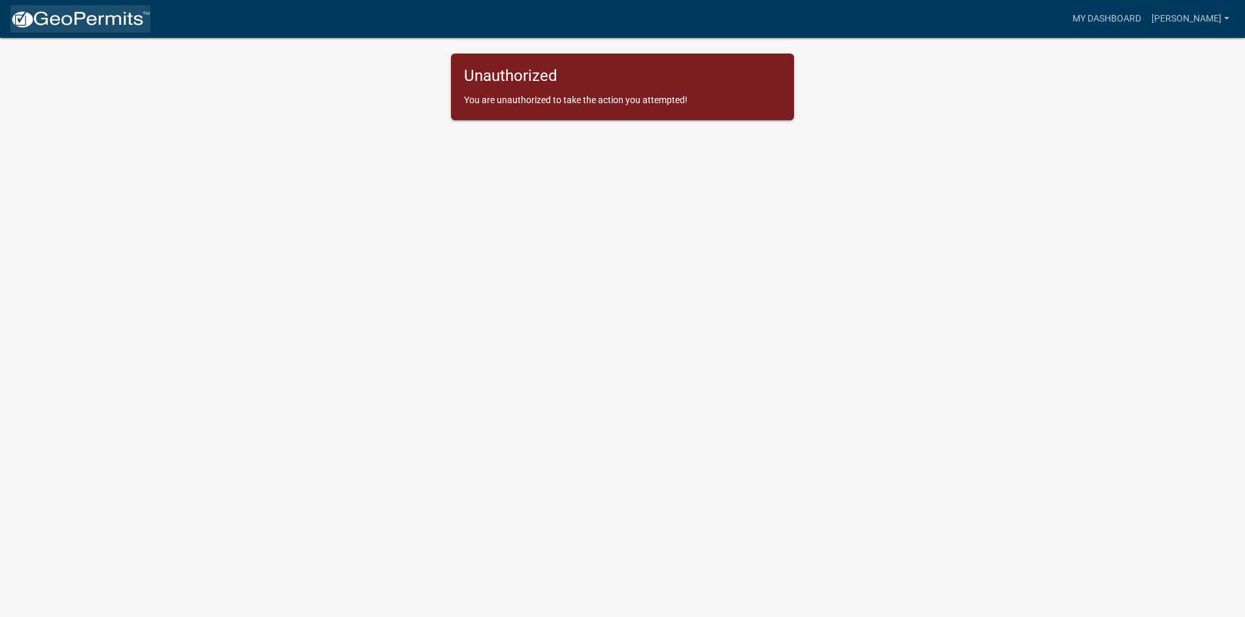
click at [84, 17] on img at bounding box center [80, 20] width 140 height 20
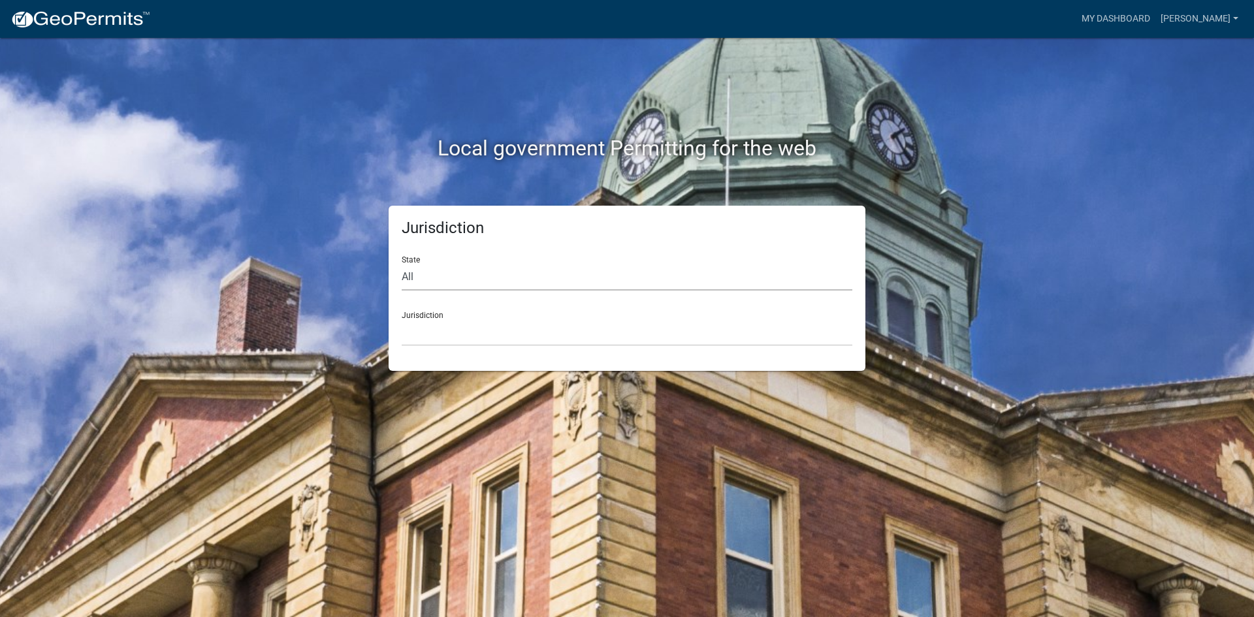
click at [419, 272] on select "All [US_STATE] [US_STATE] [US_STATE] [US_STATE] [US_STATE] [US_STATE] [US_STATE…" at bounding box center [627, 277] width 451 height 27
select select "[US_STATE]"
click at [402, 264] on select "All [US_STATE] [US_STATE] [US_STATE] [US_STATE] [US_STATE] [US_STATE] [US_STATE…" at bounding box center [627, 277] width 451 height 27
click at [431, 334] on select "City of [GEOGRAPHIC_DATA], [US_STATE] City of [GEOGRAPHIC_DATA], [US_STATE] Cit…" at bounding box center [627, 333] width 451 height 27
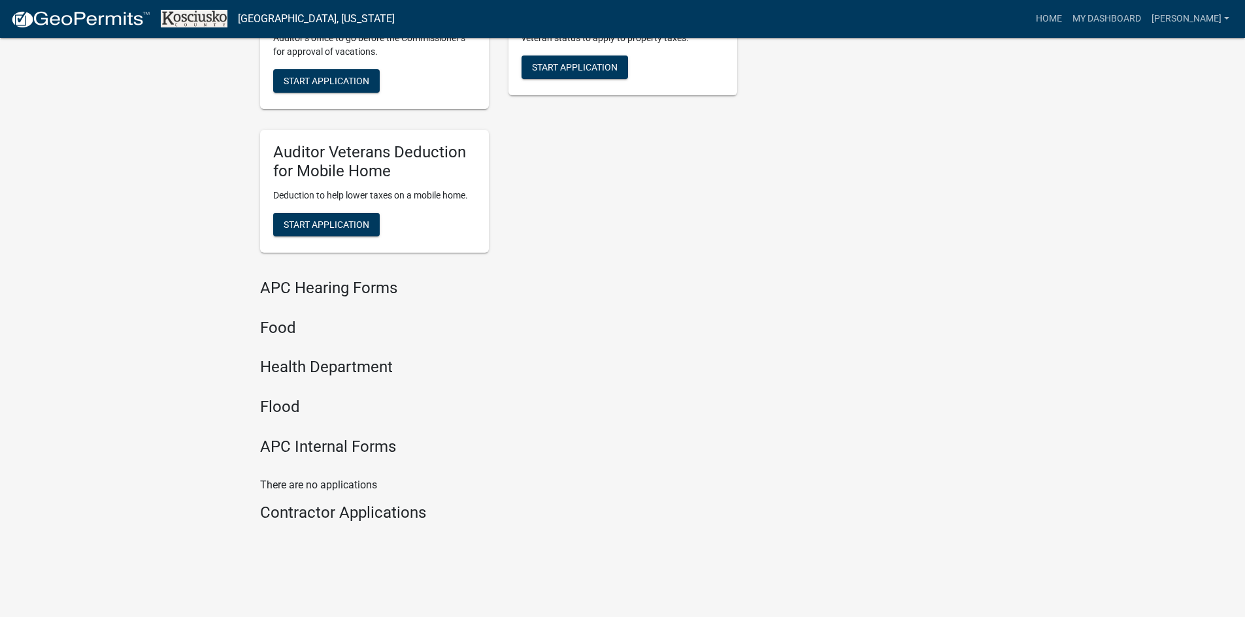
scroll to position [1474, 0]
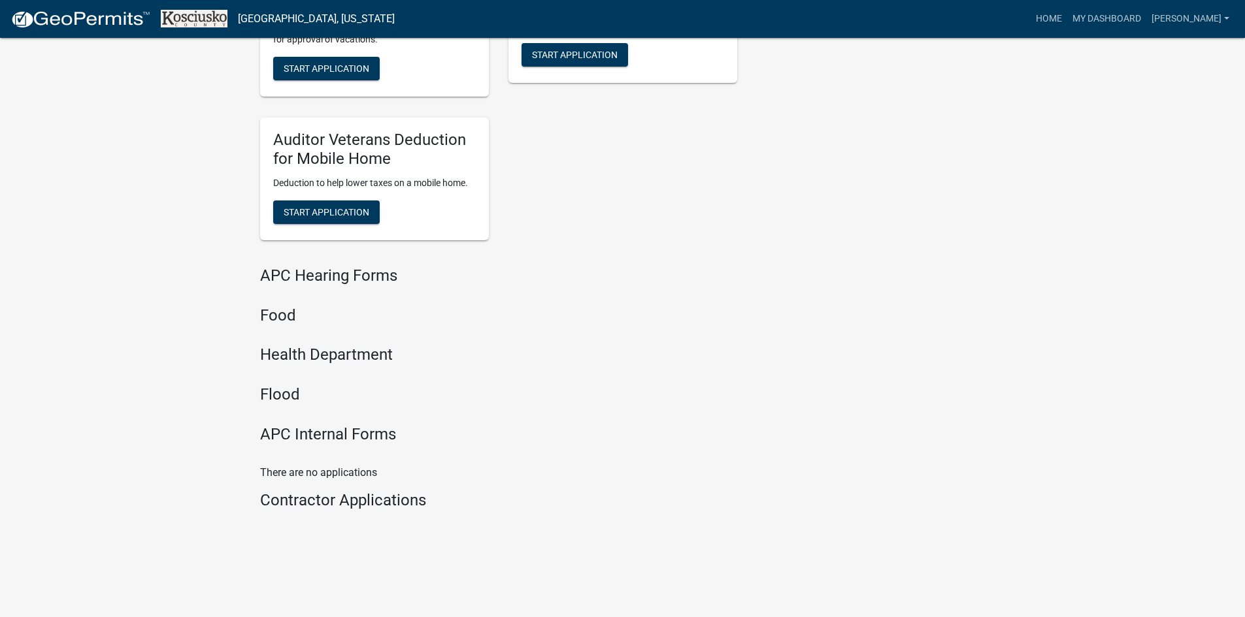
click at [315, 499] on h4 "Contractor Applications" at bounding box center [498, 500] width 477 height 19
click at [315, 438] on h4 "APC Internal Forms" at bounding box center [498, 434] width 477 height 19
drag, startPoint x: 294, startPoint y: 342, endPoint x: 289, endPoint y: 331, distance: 12.6
click at [286, 316] on h4 "Food" at bounding box center [498, 315] width 477 height 19
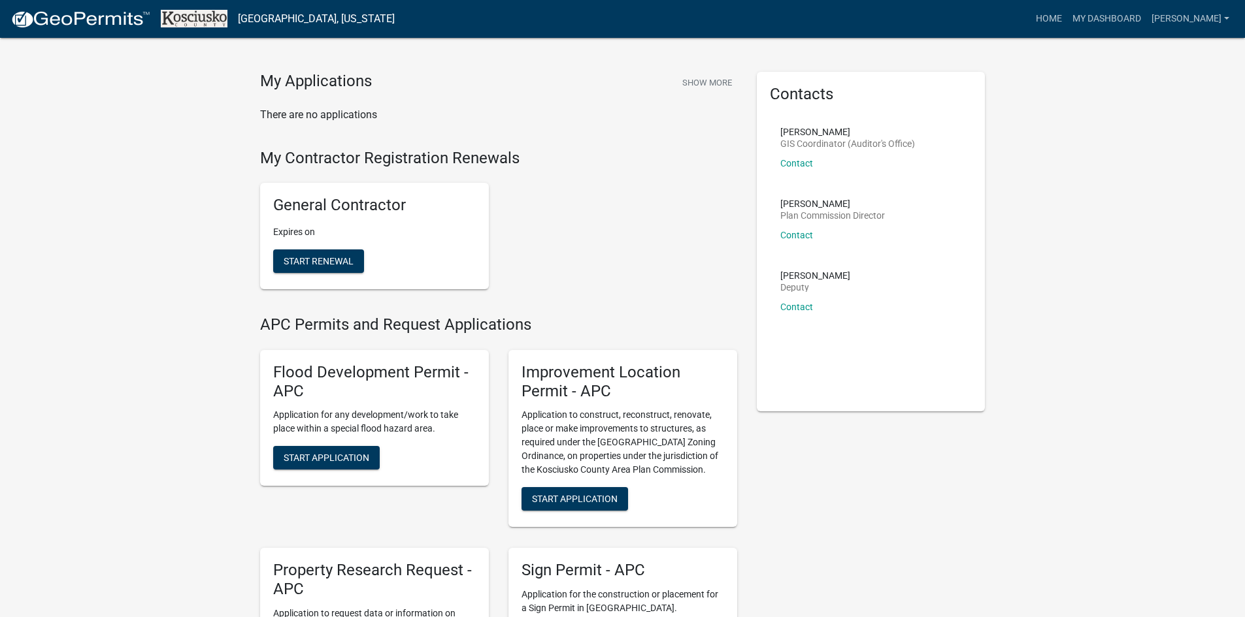
scroll to position [0, 0]
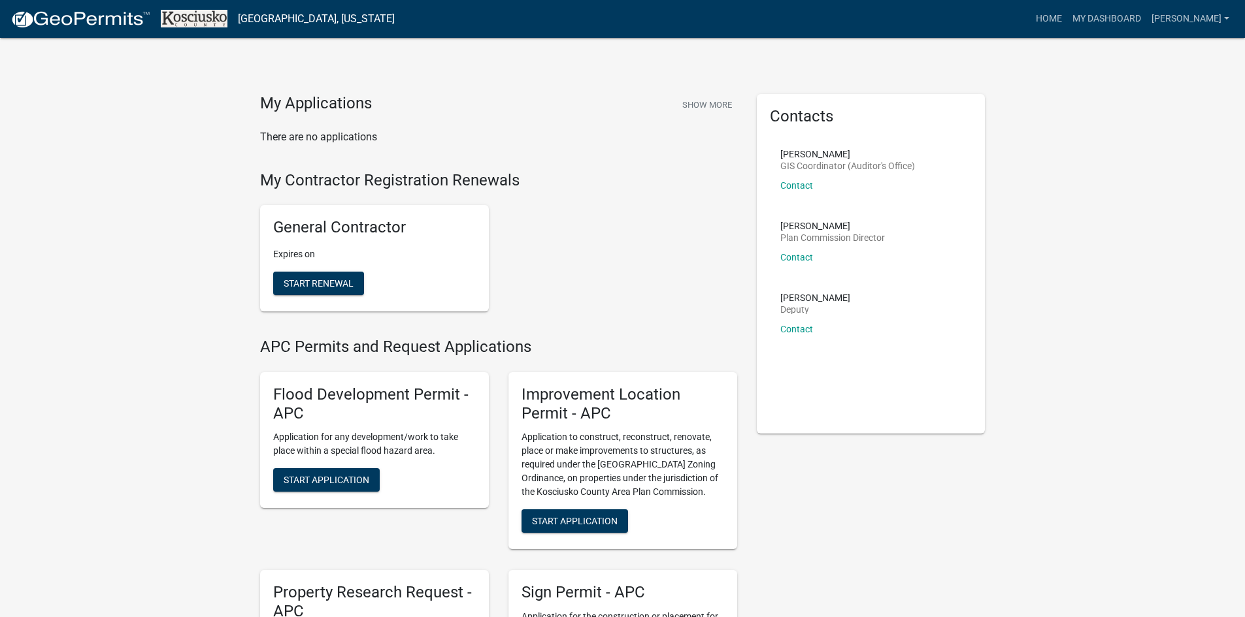
click at [736, 313] on div "General Contractor Expires on Start Renewal" at bounding box center [498, 258] width 497 height 127
click at [710, 105] on button "Show More" at bounding box center [707, 105] width 60 height 22
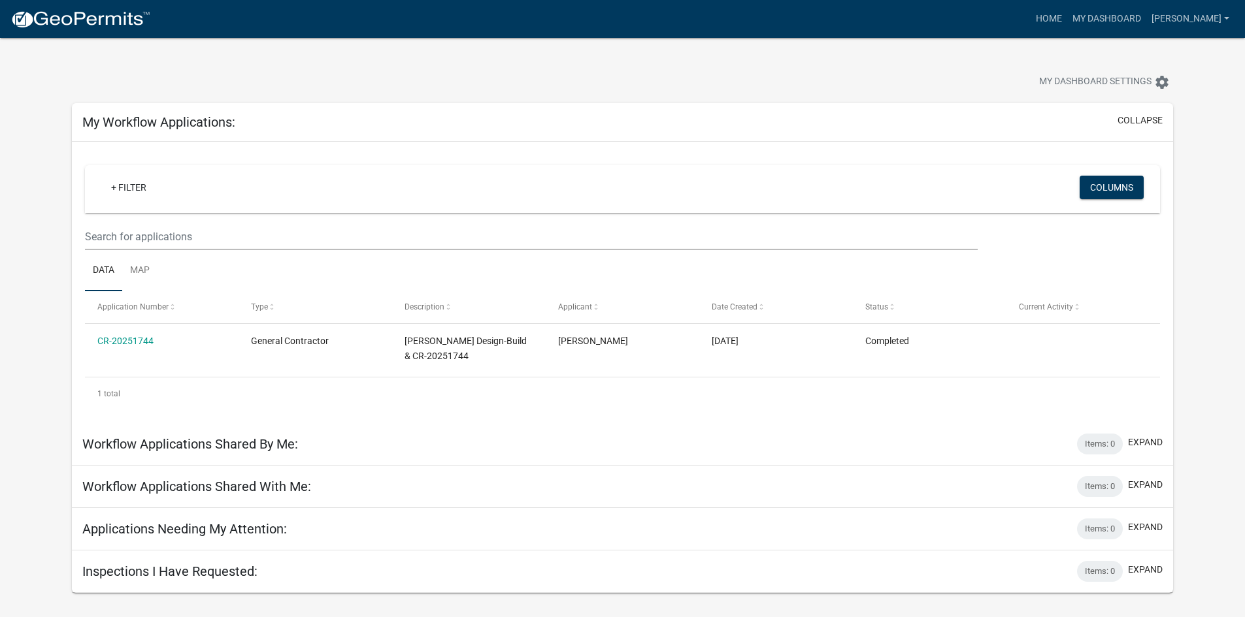
click at [241, 575] on h5 "Inspections I Have Requested:" at bounding box center [169, 572] width 175 height 16
click at [1113, 182] on button "Columns" at bounding box center [1111, 188] width 64 height 24
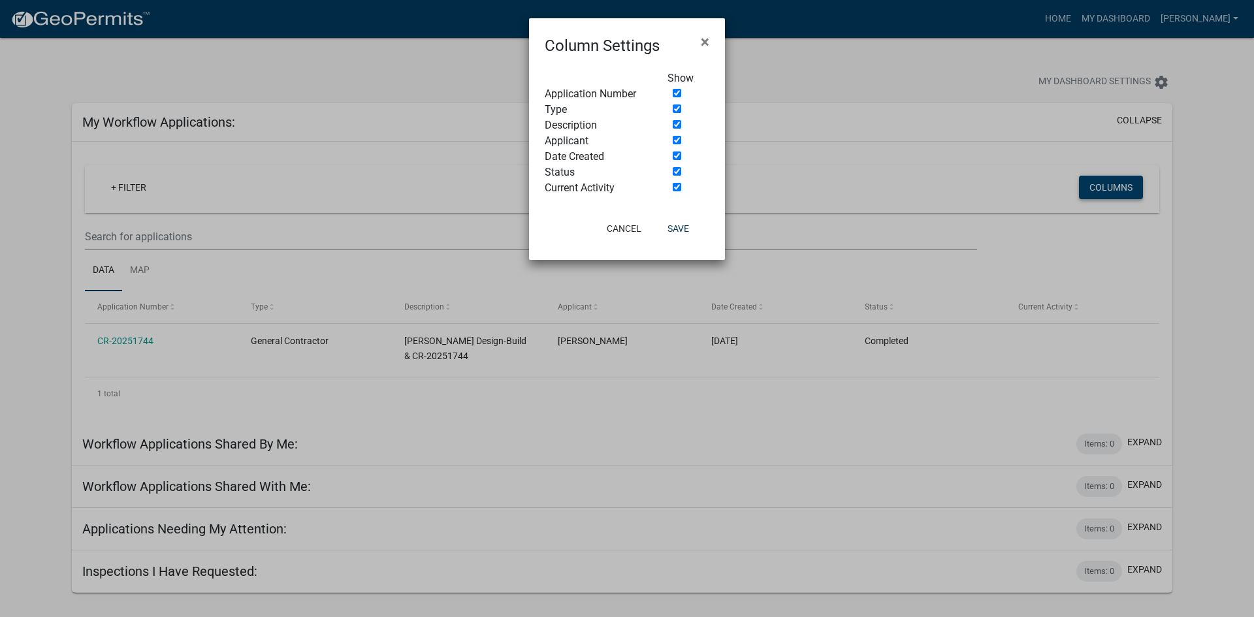
click at [1113, 182] on ngb-modal-window "Column Settings × Show Application Number Type Description Applicant Date Creat…" at bounding box center [627, 308] width 1254 height 617
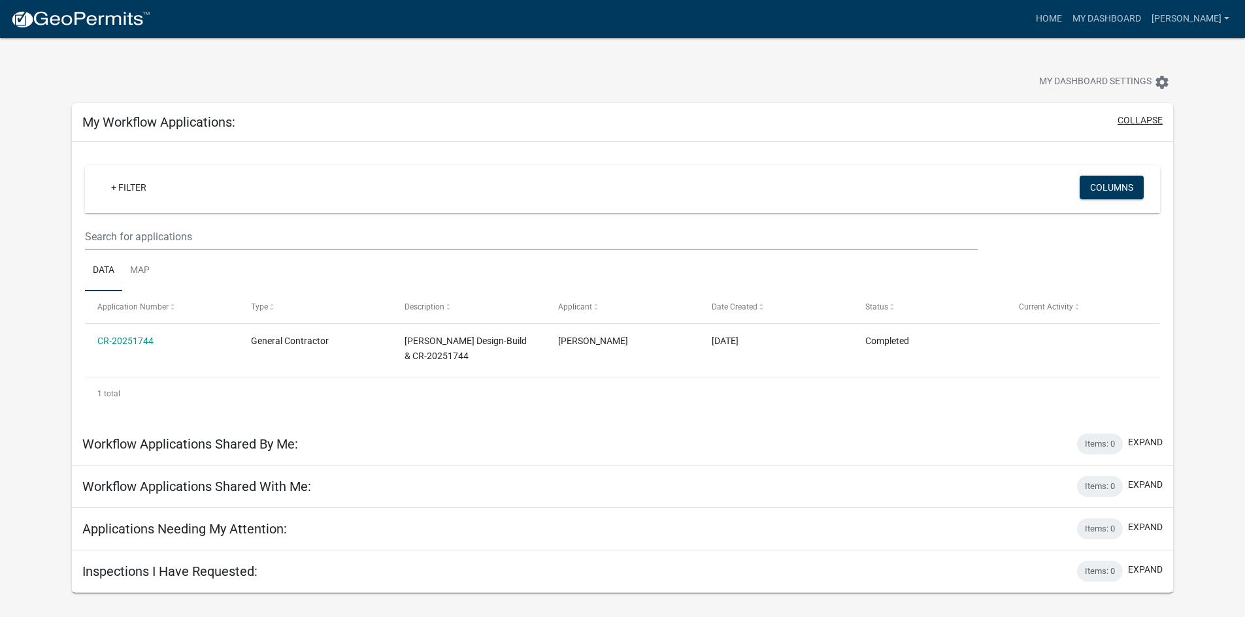
click at [1149, 122] on button "collapse" at bounding box center [1139, 121] width 45 height 14
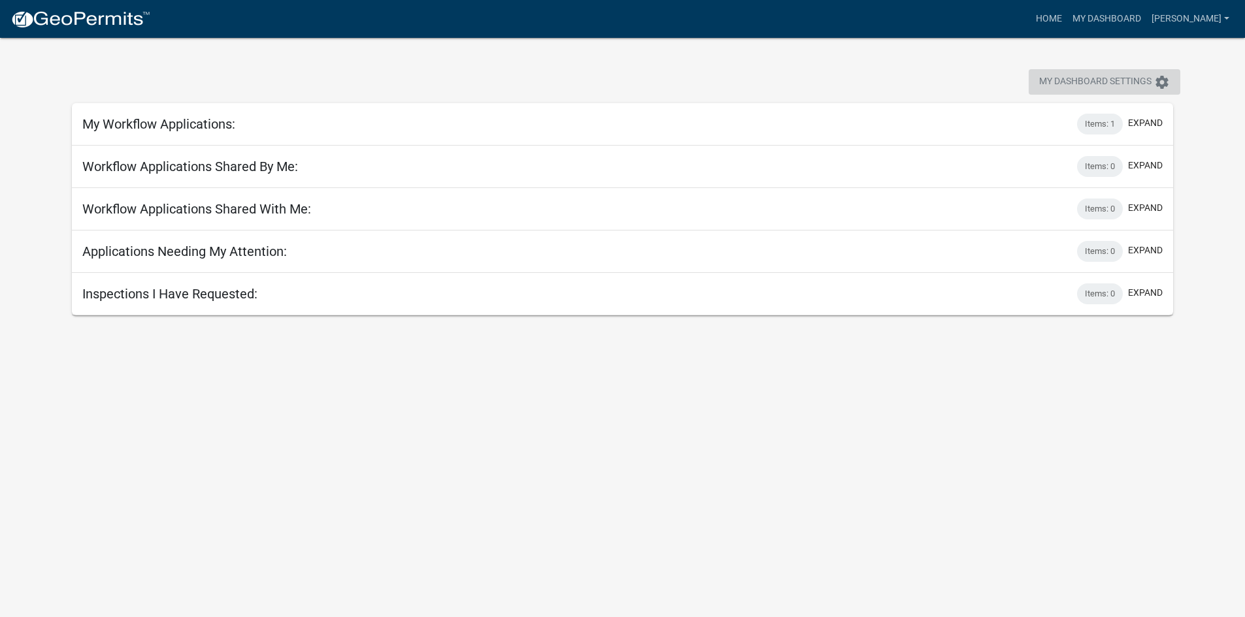
click at [1075, 85] on span "My Dashboard Settings" at bounding box center [1095, 82] width 112 height 16
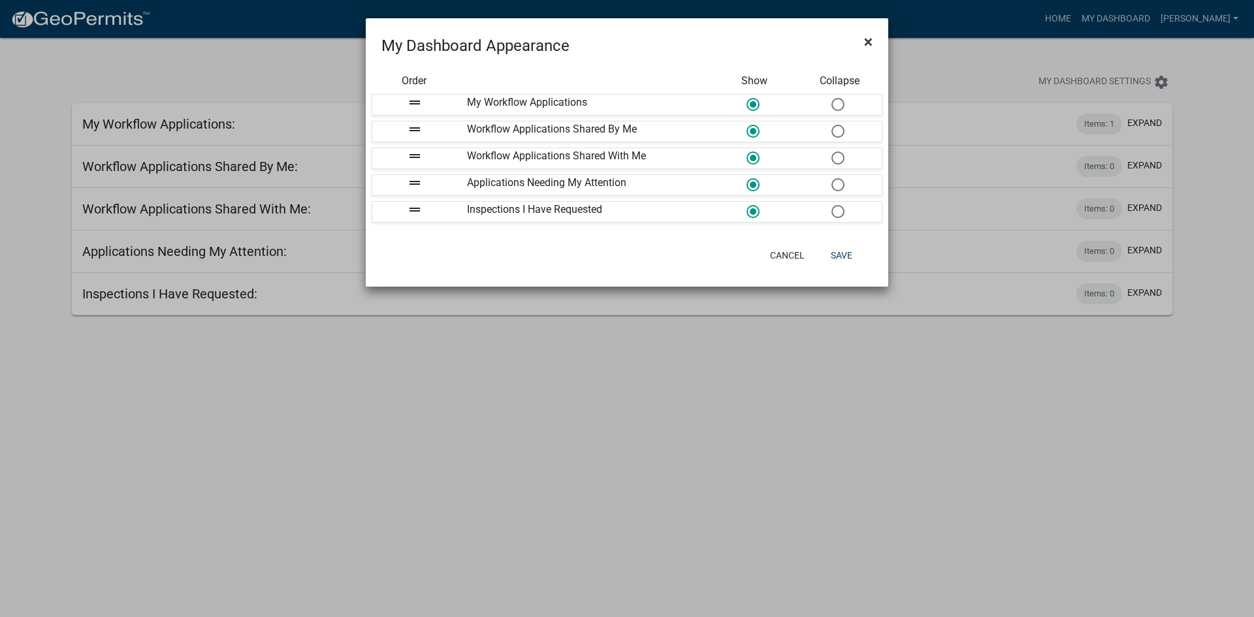
click at [872, 39] on span "×" at bounding box center [868, 42] width 8 height 18
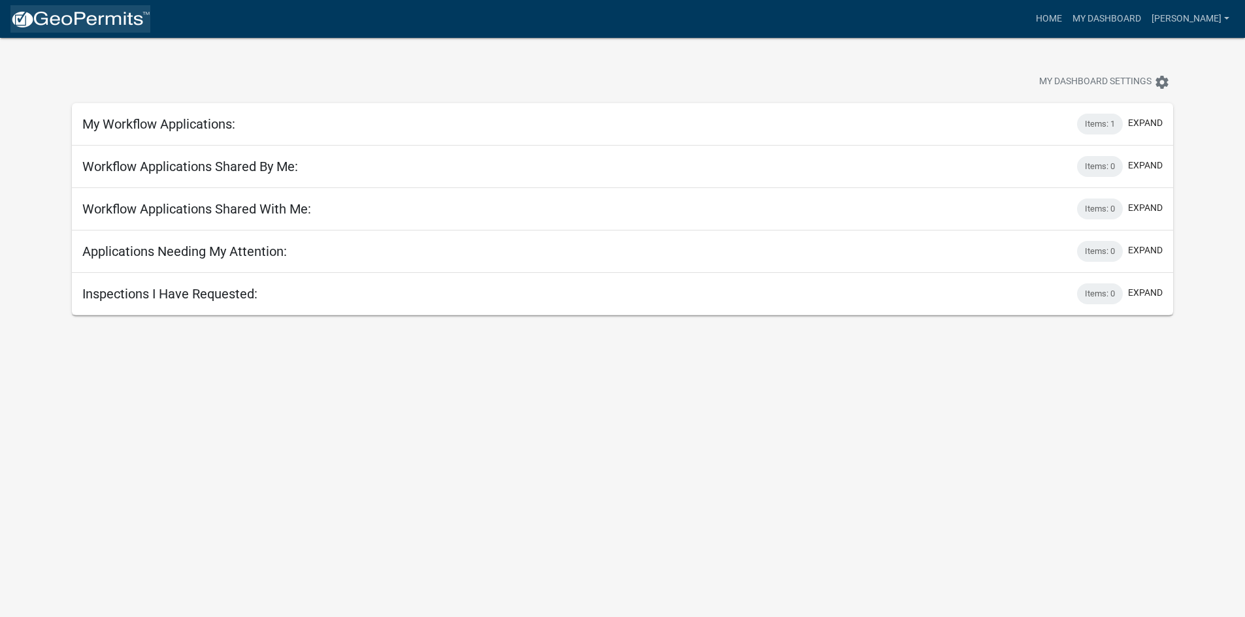
click at [52, 18] on img at bounding box center [80, 20] width 140 height 20
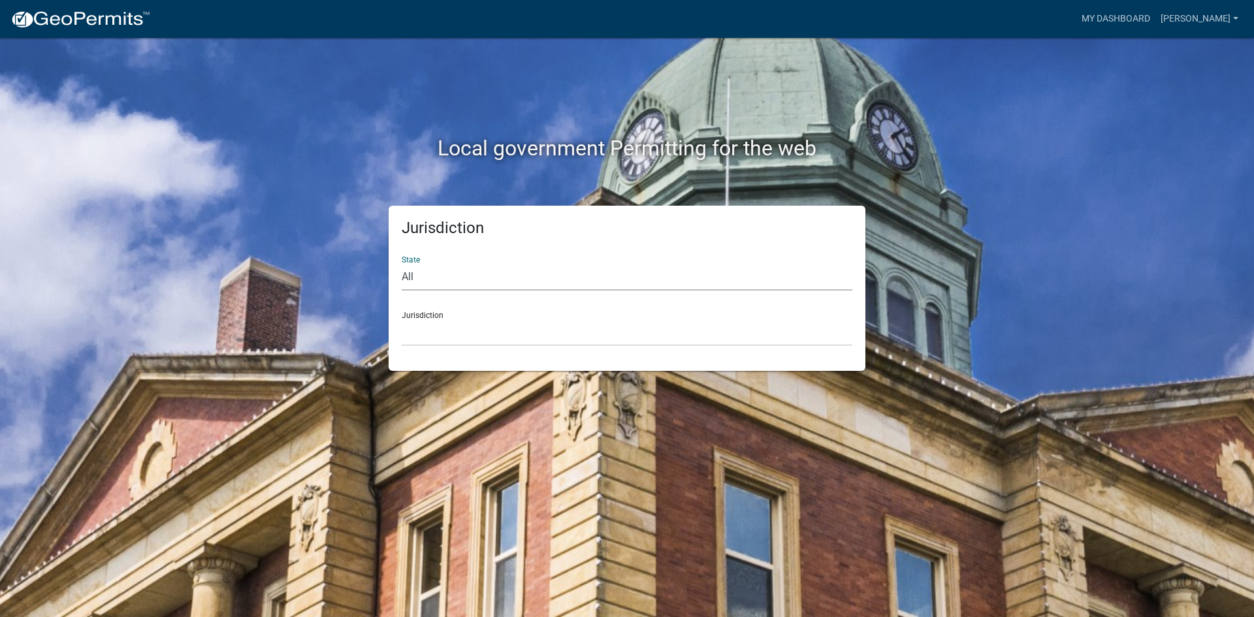
click at [431, 290] on select "All [US_STATE] [US_STATE] [US_STATE] [US_STATE] [US_STATE] [US_STATE] [US_STATE…" at bounding box center [627, 277] width 451 height 27
click at [421, 282] on select "All [US_STATE] [US_STATE] [US_STATE] [US_STATE] [US_STATE] [US_STATE] [US_STATE…" at bounding box center [627, 277] width 451 height 27
click at [420, 284] on select "All [US_STATE] [US_STATE] [US_STATE] [US_STATE] [US_STATE] [US_STATE] [US_STATE…" at bounding box center [627, 277] width 451 height 27
select select "[US_STATE]"
click at [402, 264] on select "All [US_STATE] [US_STATE] [US_STATE] [US_STATE] [US_STATE] [US_STATE] [US_STATE…" at bounding box center [627, 277] width 451 height 27
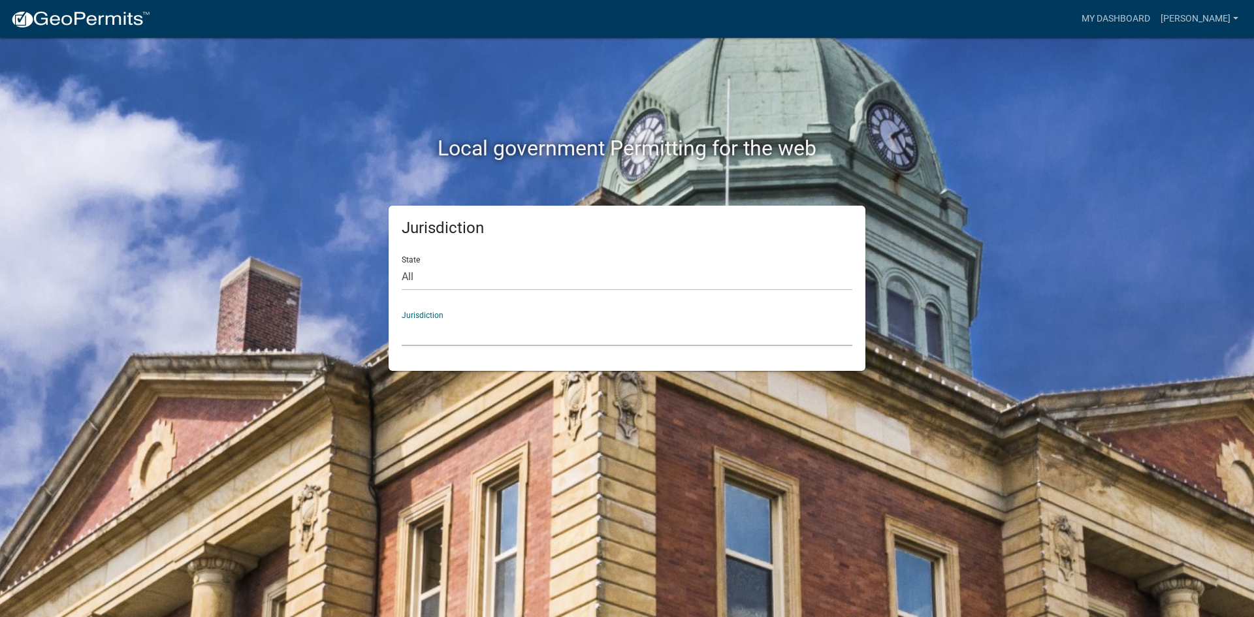
drag, startPoint x: 430, startPoint y: 325, endPoint x: 432, endPoint y: 340, distance: 15.8
click at [430, 325] on select "City of [GEOGRAPHIC_DATA], [US_STATE] City of [GEOGRAPHIC_DATA], [US_STATE] Cit…" at bounding box center [627, 333] width 451 height 27
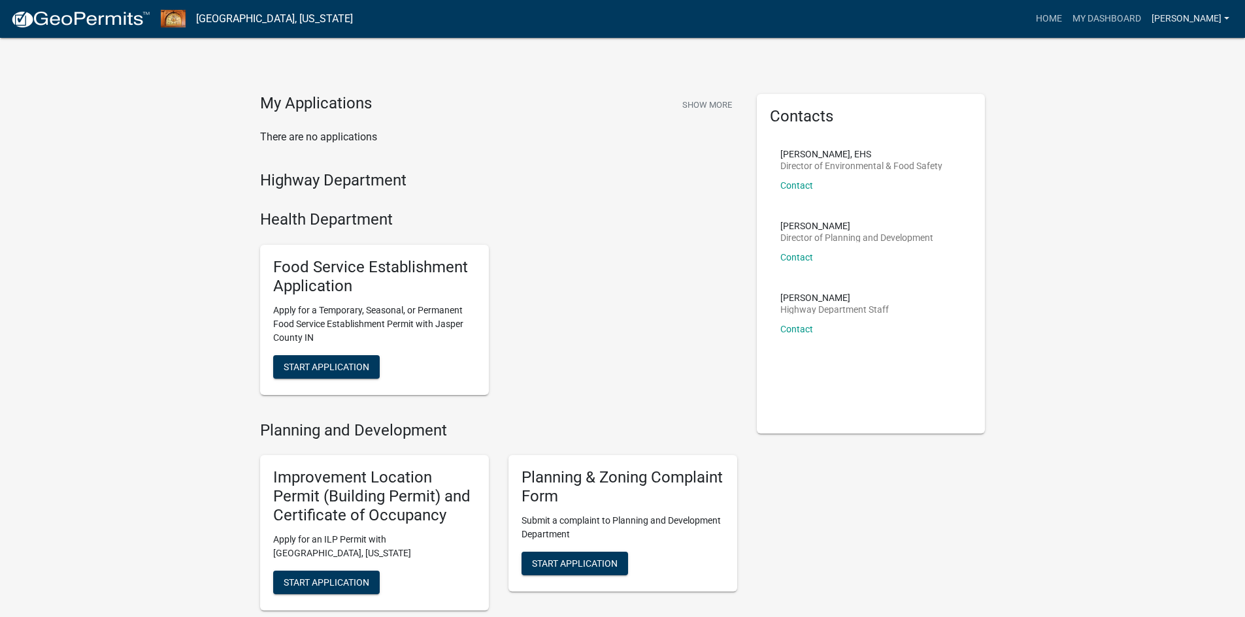
click at [1185, 17] on link "[PERSON_NAME]" at bounding box center [1190, 19] width 88 height 25
click at [1123, 10] on link "My Dashboard" at bounding box center [1106, 19] width 79 height 25
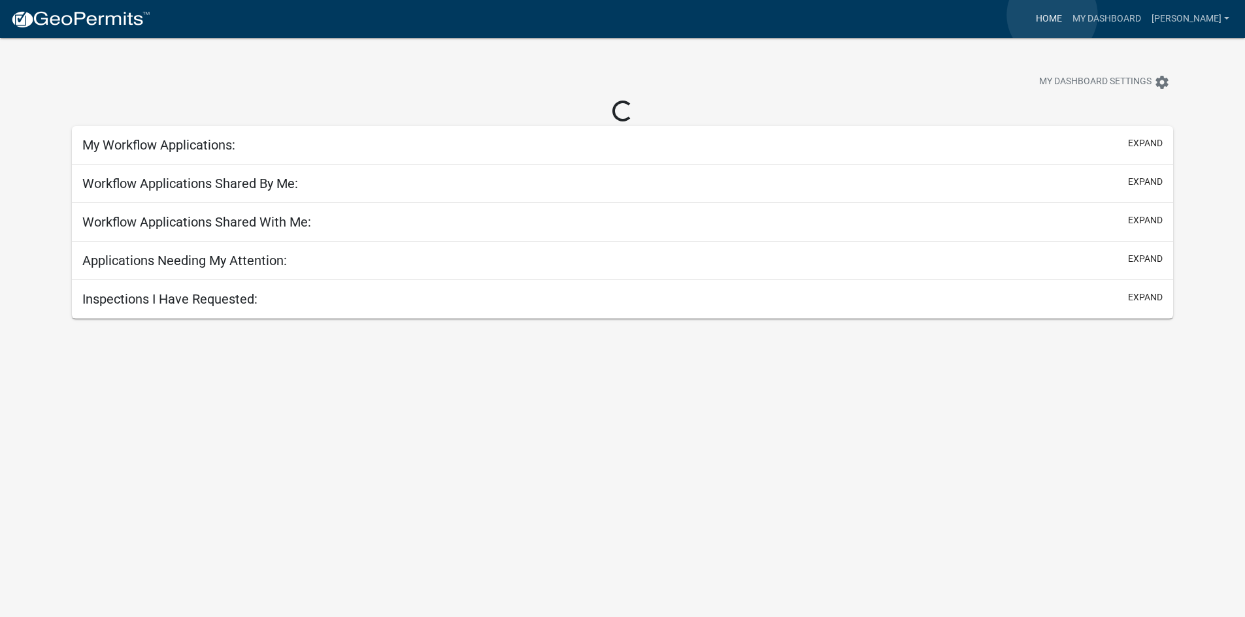
click at [1052, 15] on link "Home" at bounding box center [1048, 19] width 37 height 25
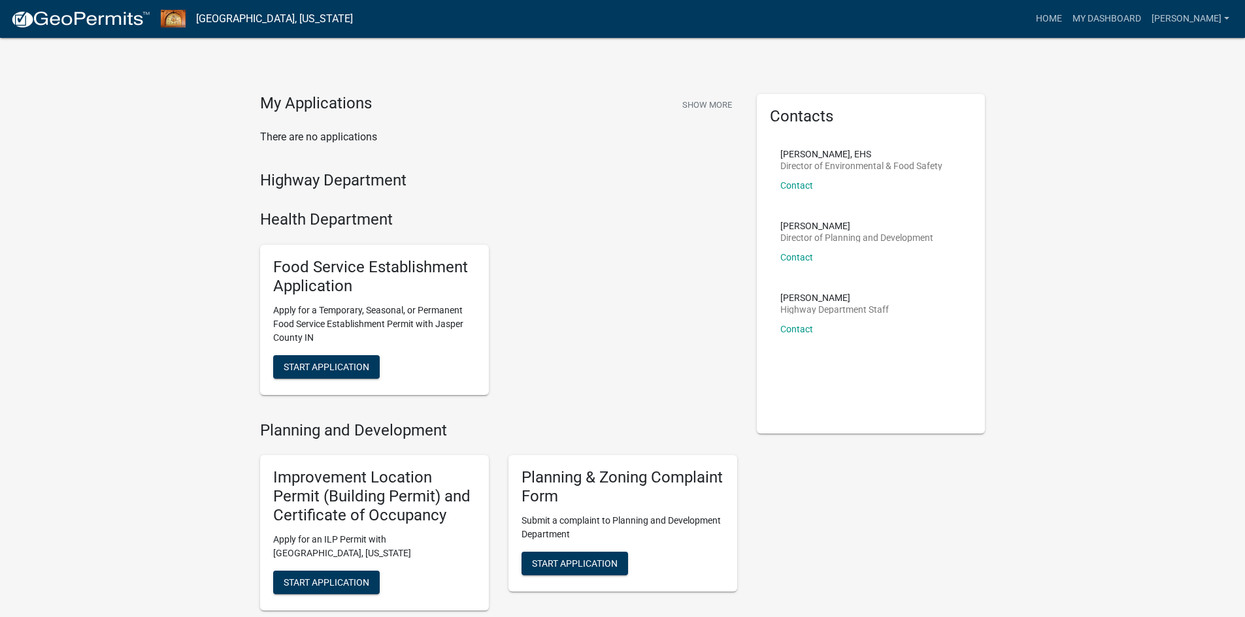
click at [58, 15] on img at bounding box center [80, 20] width 140 height 20
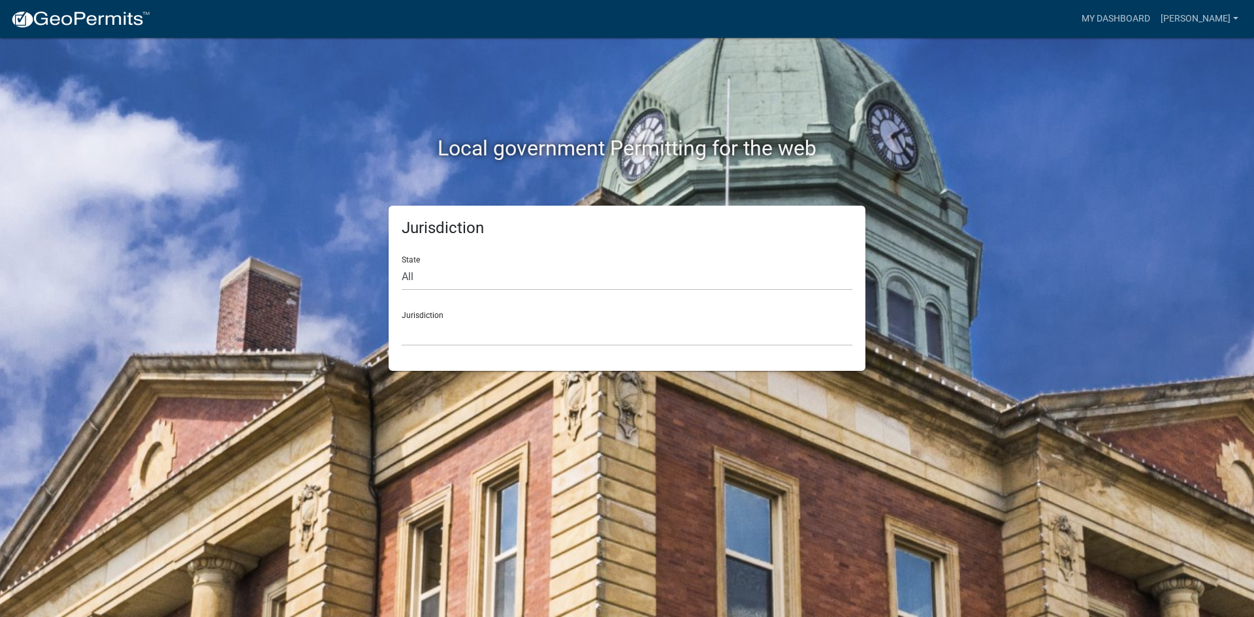
click at [555, 294] on form "State All [US_STATE] [US_STATE] [US_STATE] [US_STATE] [US_STATE] [US_STATE] [US…" at bounding box center [627, 296] width 451 height 101
click at [494, 356] on div "Jurisdiction State All [US_STATE] [US_STATE] [US_STATE] [US_STATE] [US_STATE] […" at bounding box center [627, 288] width 477 height 165
click at [467, 325] on select "[GEOGRAPHIC_DATA], [US_STATE] City of [GEOGRAPHIC_DATA], [US_STATE] [GEOGRAPHIC…" at bounding box center [627, 333] width 451 height 27
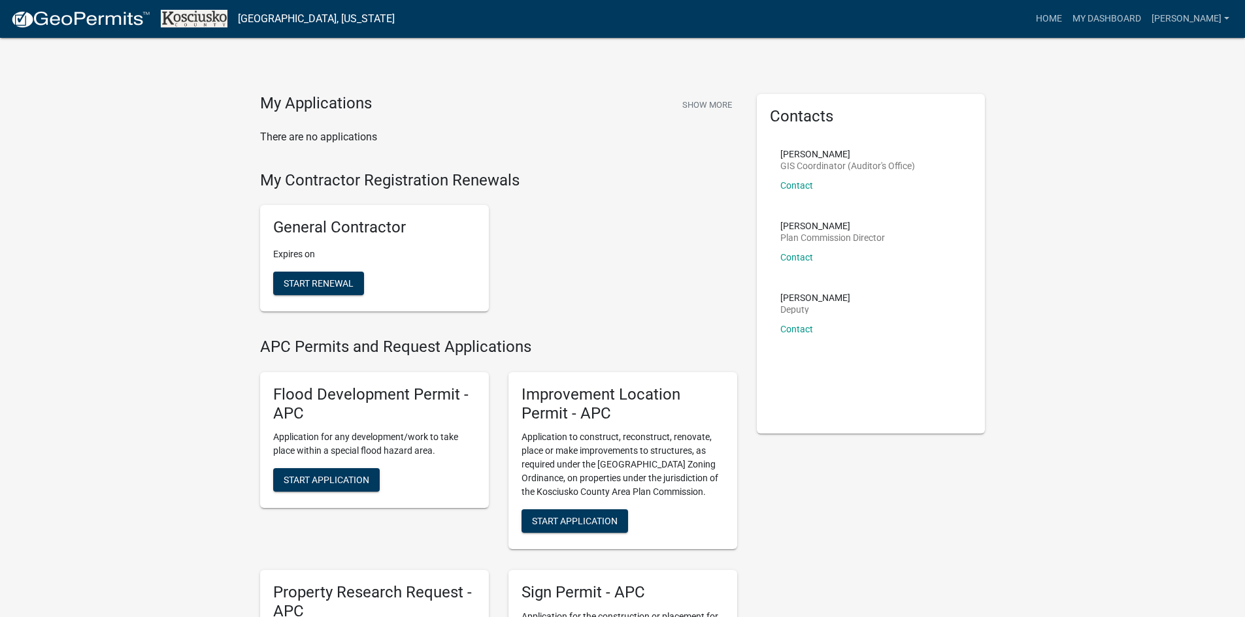
click at [340, 133] on p "There are no applications" at bounding box center [498, 137] width 477 height 16
click at [289, 18] on link "[GEOGRAPHIC_DATA], [US_STATE]" at bounding box center [316, 19] width 157 height 22
click at [280, 18] on link "[GEOGRAPHIC_DATA], [US_STATE]" at bounding box center [316, 19] width 157 height 22
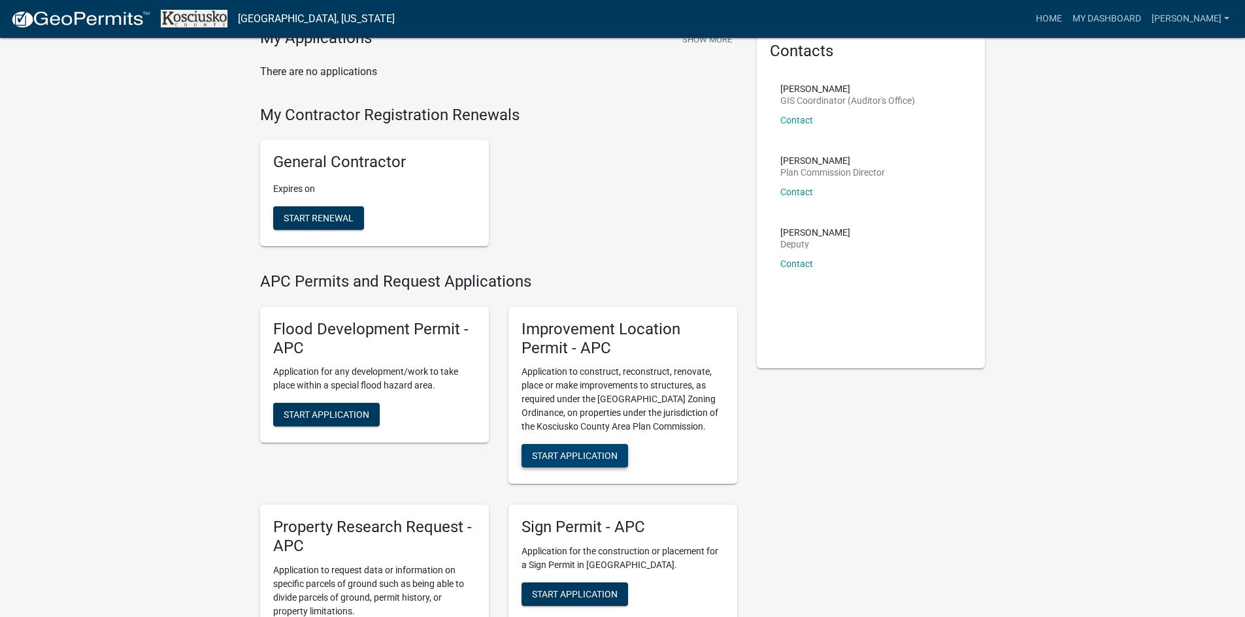
click at [583, 464] on button "Start Application" at bounding box center [574, 456] width 107 height 24
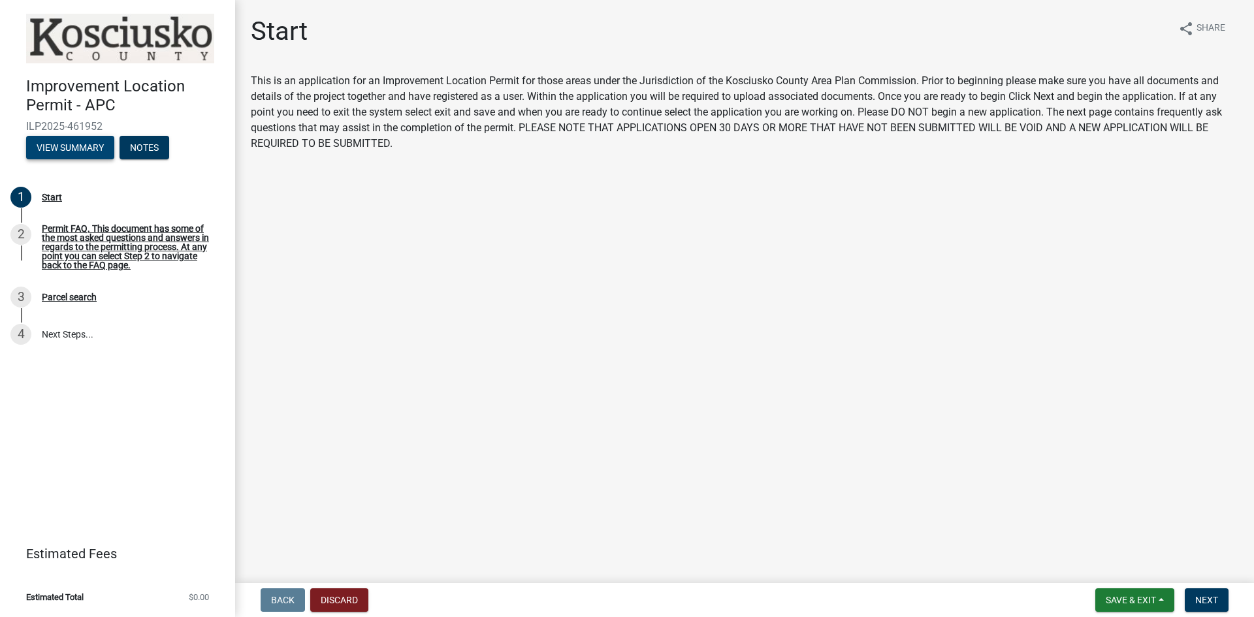
click at [57, 152] on button "View Summary" at bounding box center [70, 148] width 88 height 24
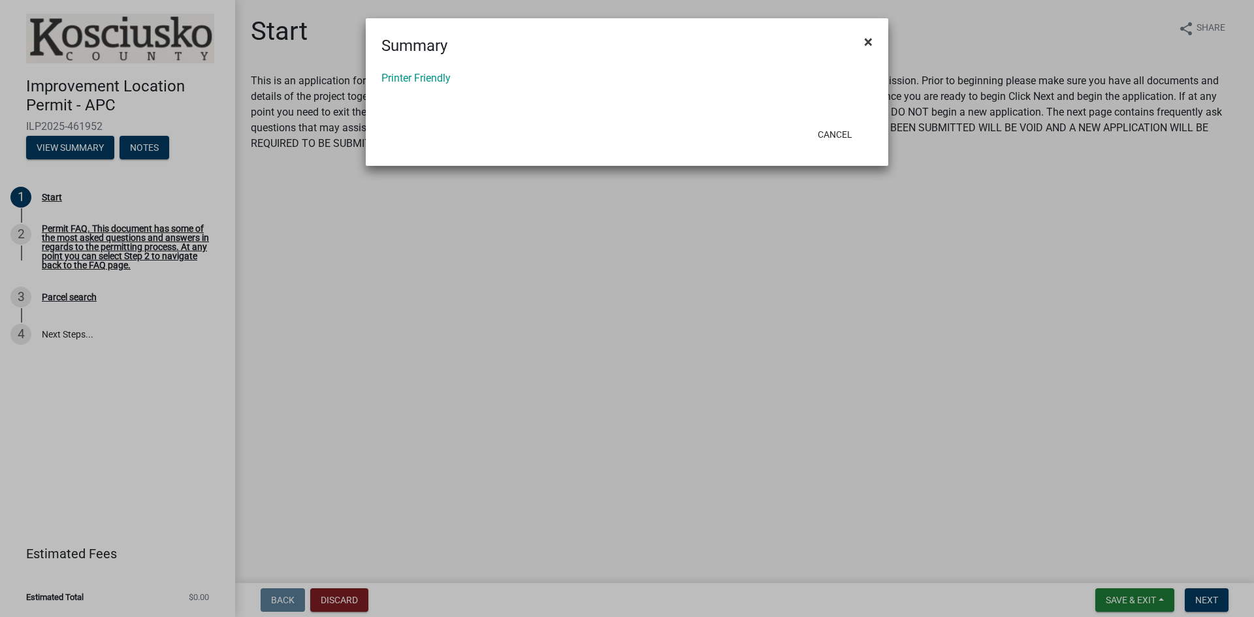
click at [857, 41] on button "×" at bounding box center [868, 42] width 29 height 37
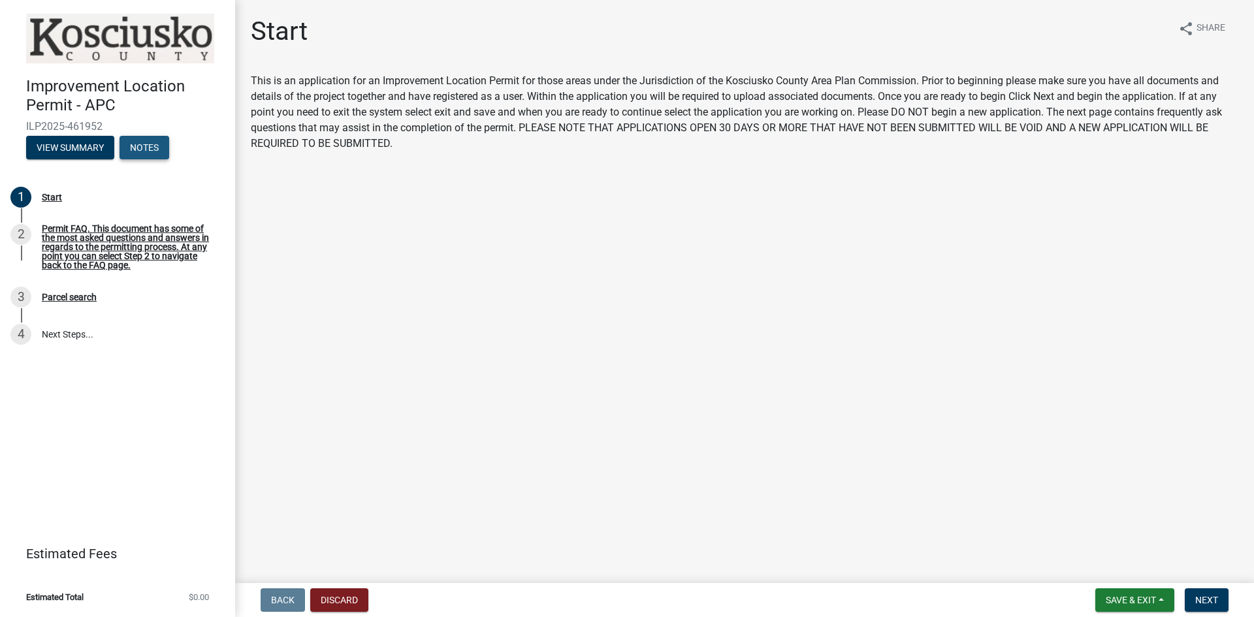
click at [150, 151] on button "Notes" at bounding box center [145, 148] width 50 height 24
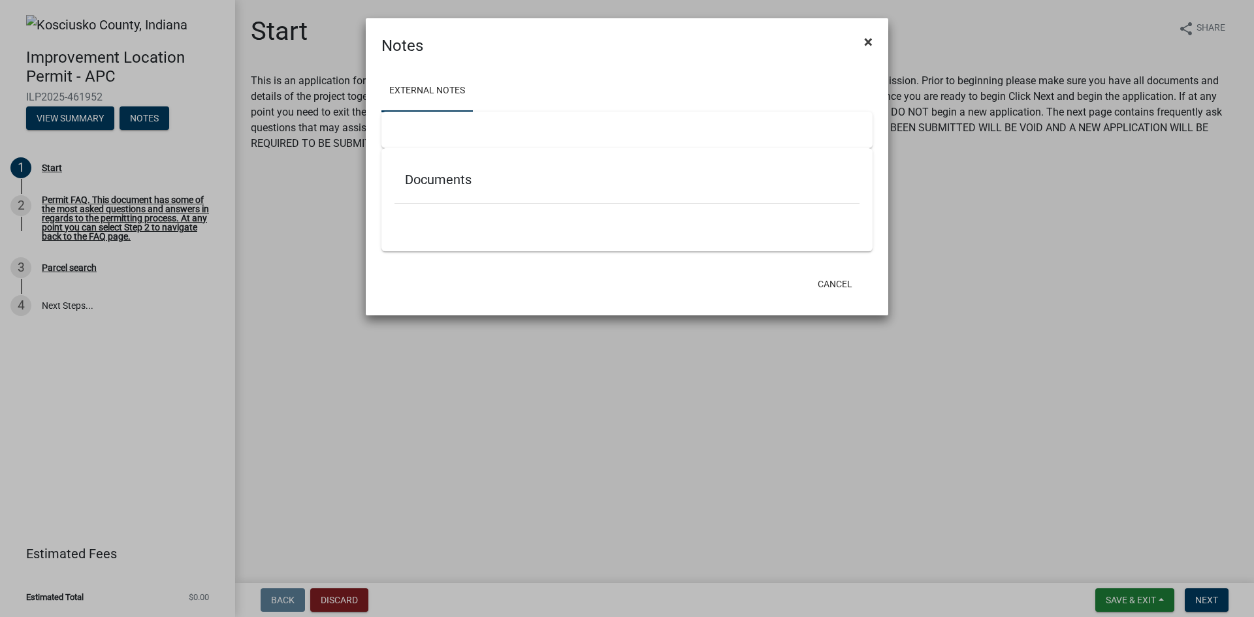
click at [872, 36] on span "×" at bounding box center [868, 42] width 8 height 18
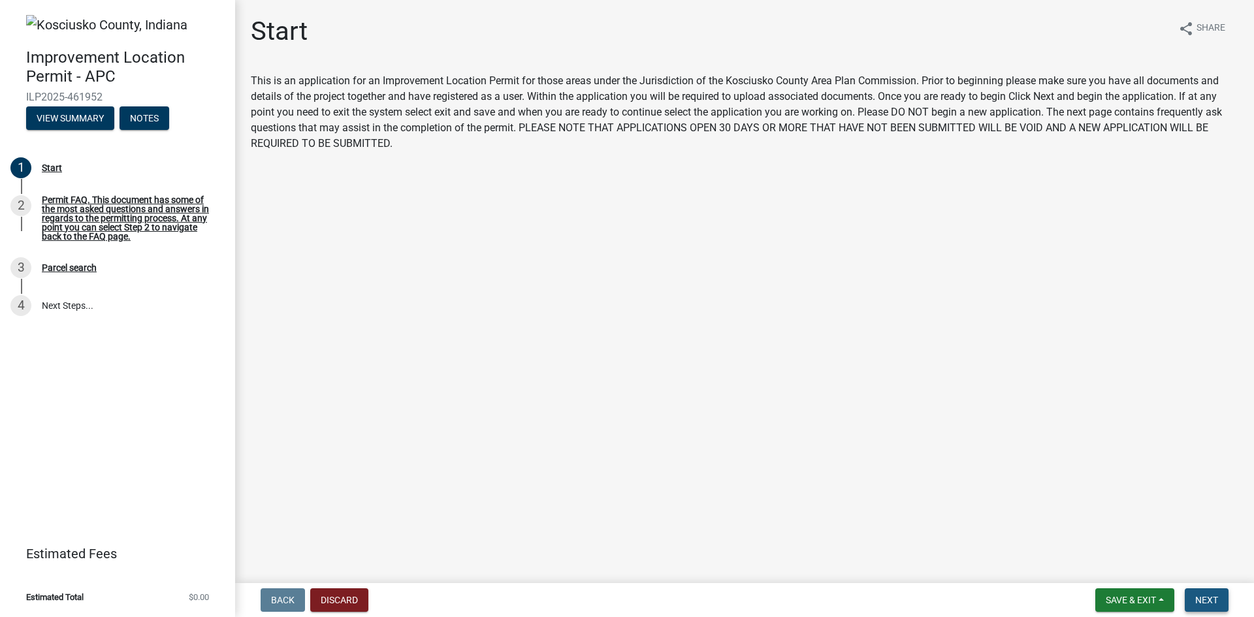
click at [1209, 598] on span "Next" at bounding box center [1207, 600] width 23 height 10
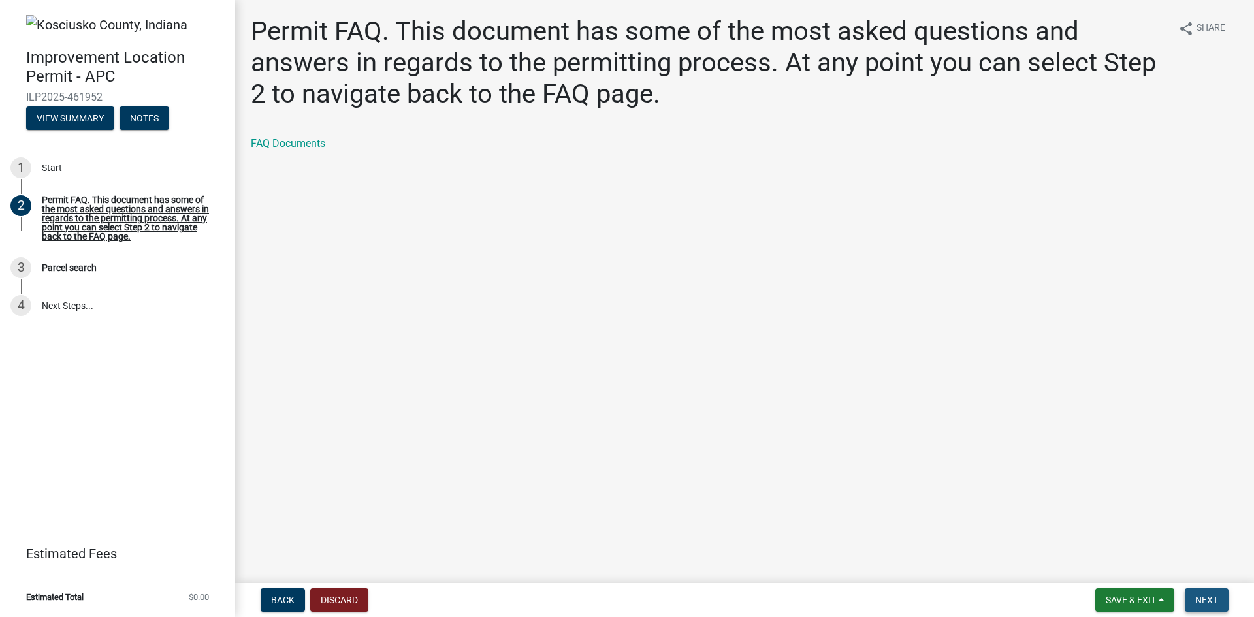
click at [1190, 593] on button "Next" at bounding box center [1207, 601] width 44 height 24
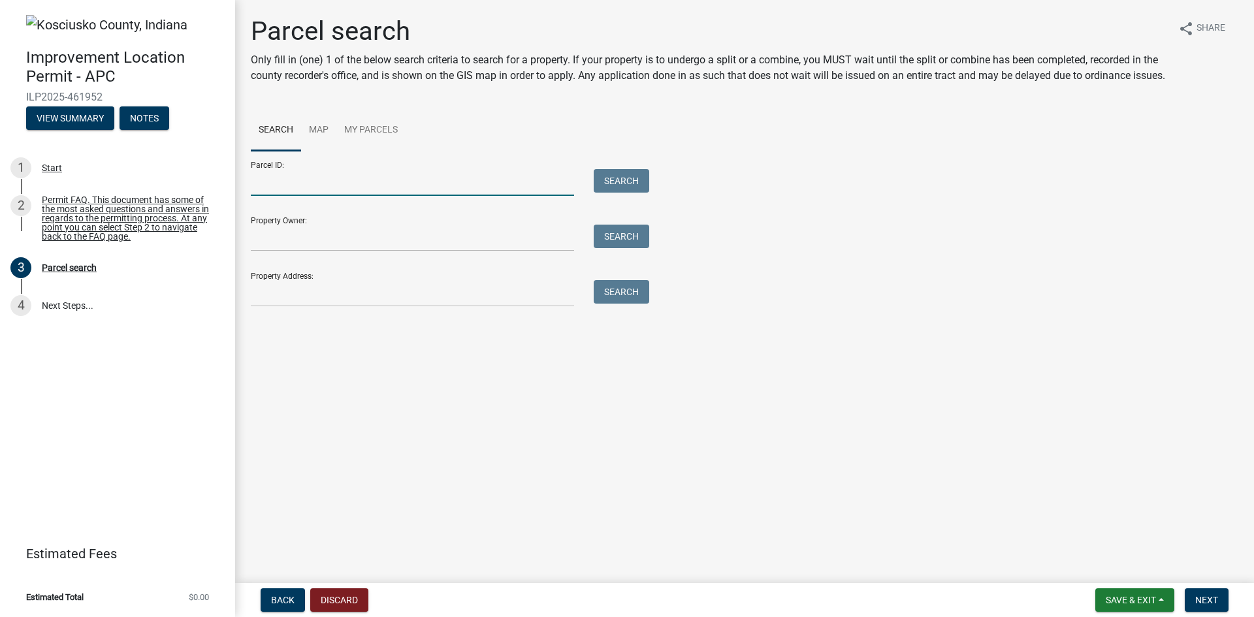
click at [329, 196] on input "Parcel ID:" at bounding box center [412, 182] width 323 height 27
click at [322, 300] on div "Property Address: Search" at bounding box center [447, 284] width 392 height 45
click at [331, 307] on input "Property Address:" at bounding box center [412, 293] width 323 height 27
click at [369, 304] on input "110" at bounding box center [412, 293] width 323 height 27
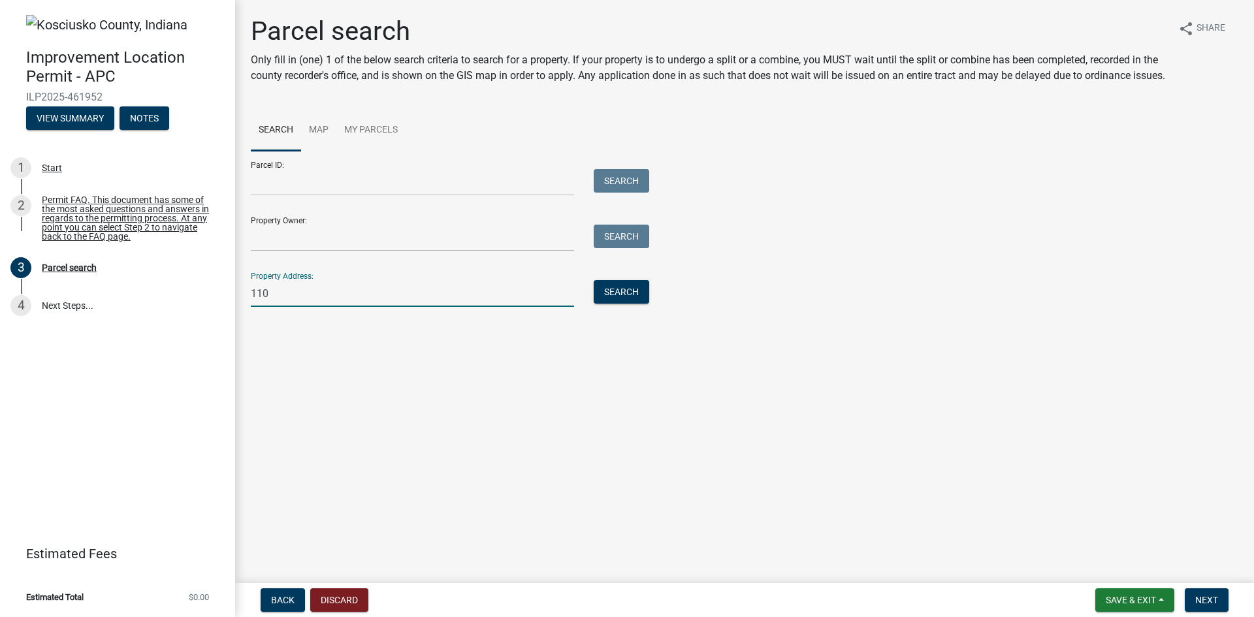
click at [369, 304] on input "110" at bounding box center [412, 293] width 323 height 27
paste input "[GEOGRAPHIC_DATA][US_STATE]"
type input "[STREET_ADDRESS][US_STATE]"
click at [618, 302] on button "Search" at bounding box center [622, 292] width 56 height 24
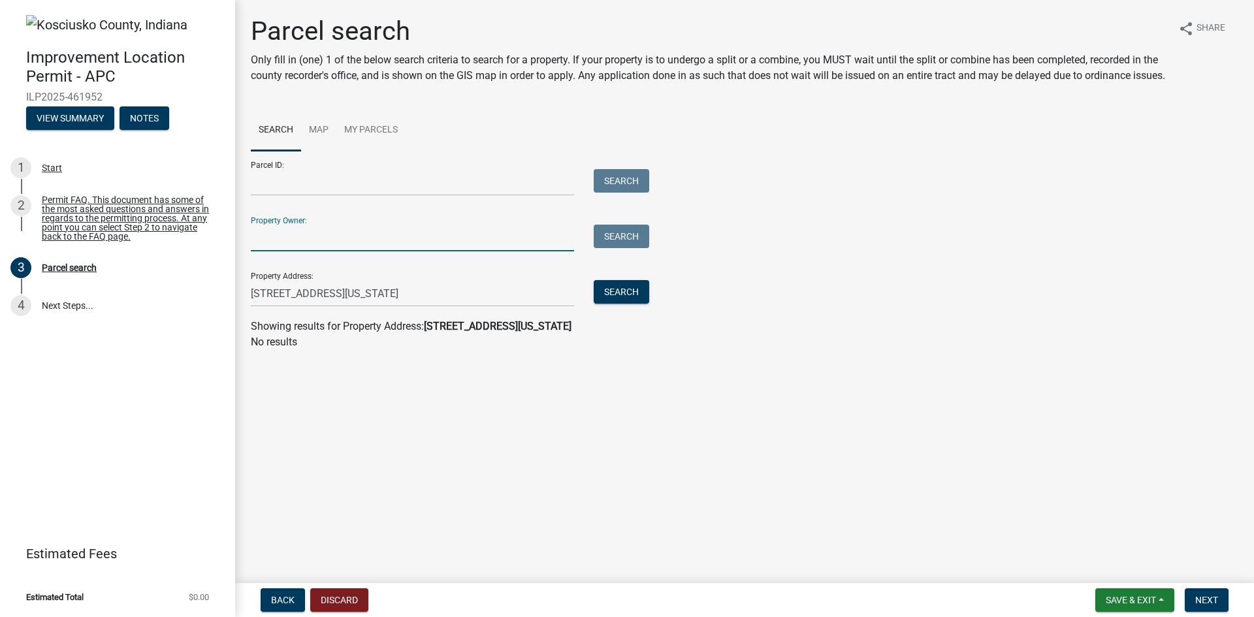
click at [360, 252] on input "Property Owner:" at bounding box center [412, 238] width 323 height 27
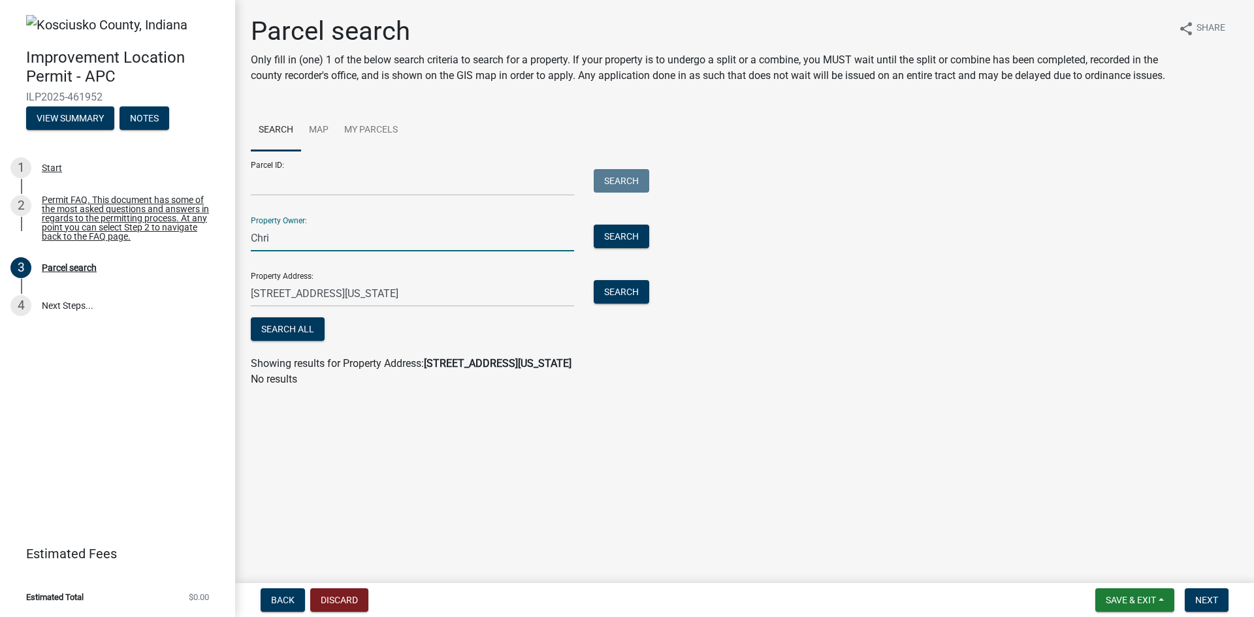
click at [362, 252] on input "Chri" at bounding box center [412, 238] width 323 height 27
type input "[PERSON_NAME]"
click at [308, 341] on button "Search All" at bounding box center [288, 330] width 74 height 24
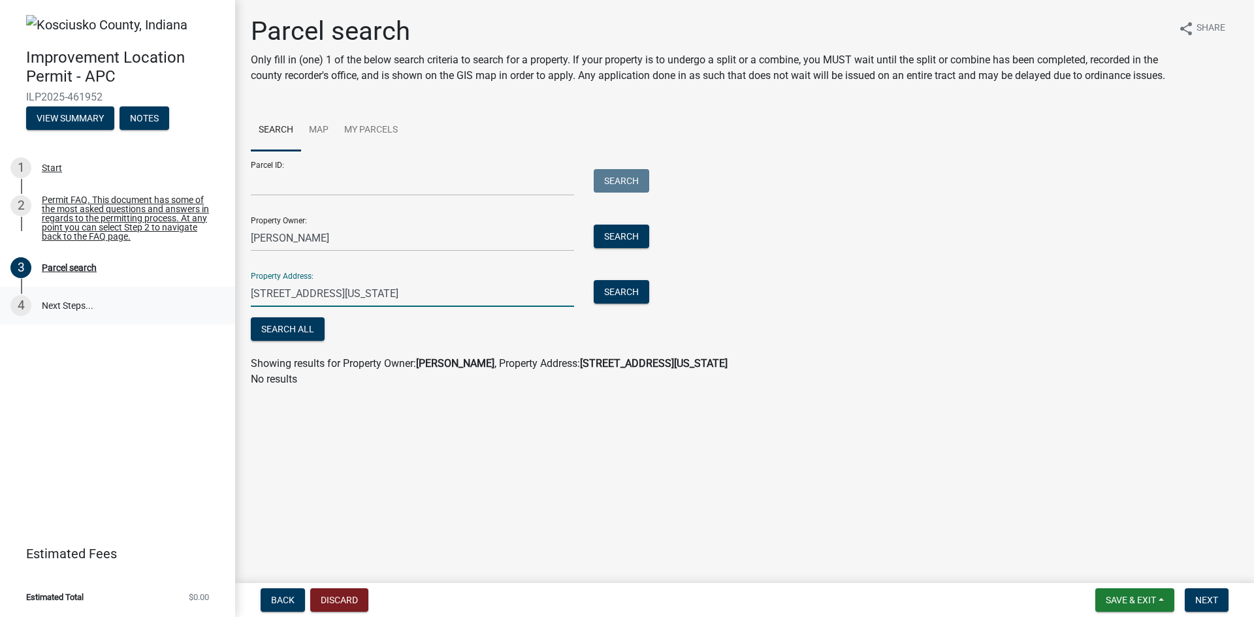
drag, startPoint x: 440, startPoint y: 317, endPoint x: 194, endPoint y: 308, distance: 246.5
click at [195, 308] on div "Improvement Location Permit - APC ILP2025-461952 View Summary Notes 1 Start 2 P…" at bounding box center [627, 308] width 1254 height 617
type input "110 Innovation"
click at [615, 304] on button "Search" at bounding box center [622, 292] width 56 height 24
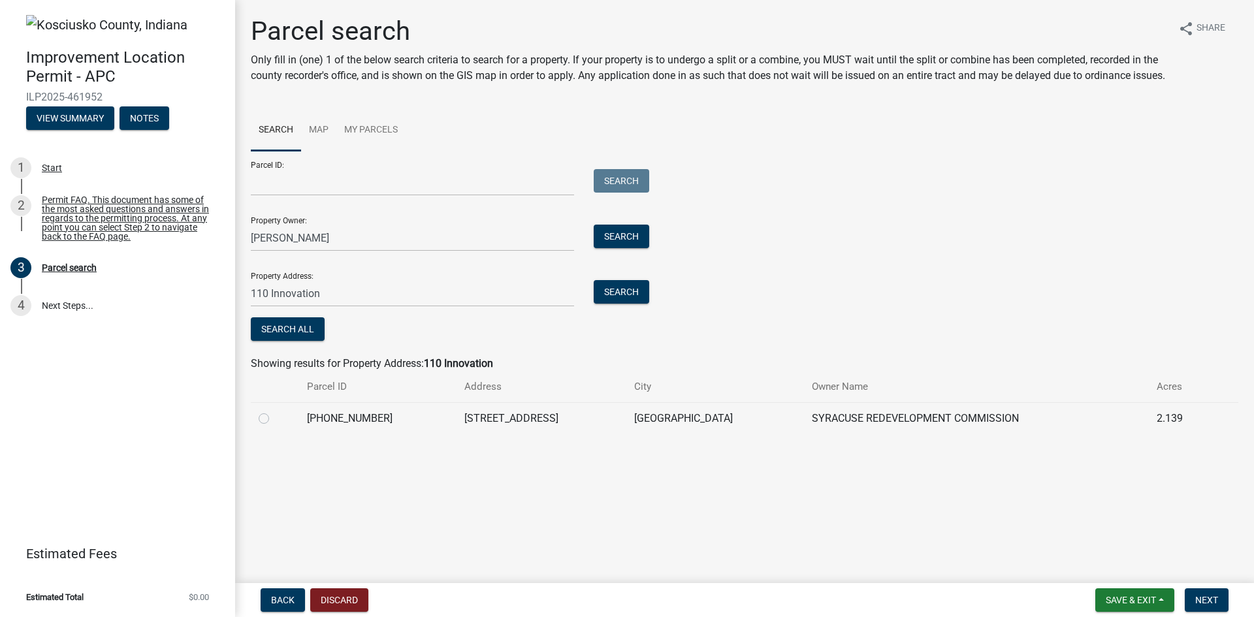
click at [804, 434] on td "SYRACUSE REDEVELOPMENT COMMISSION" at bounding box center [977, 418] width 346 height 32
drag, startPoint x: 245, startPoint y: 426, endPoint x: 278, endPoint y: 434, distance: 33.6
click at [246, 426] on div "Parcel search Only fill in (one) 1 of the below search criteria to search for a…" at bounding box center [745, 231] width 1008 height 431
click at [281, 427] on div at bounding box center [275, 419] width 33 height 16
drag, startPoint x: 272, startPoint y: 436, endPoint x: 265, endPoint y: 435, distance: 7.9
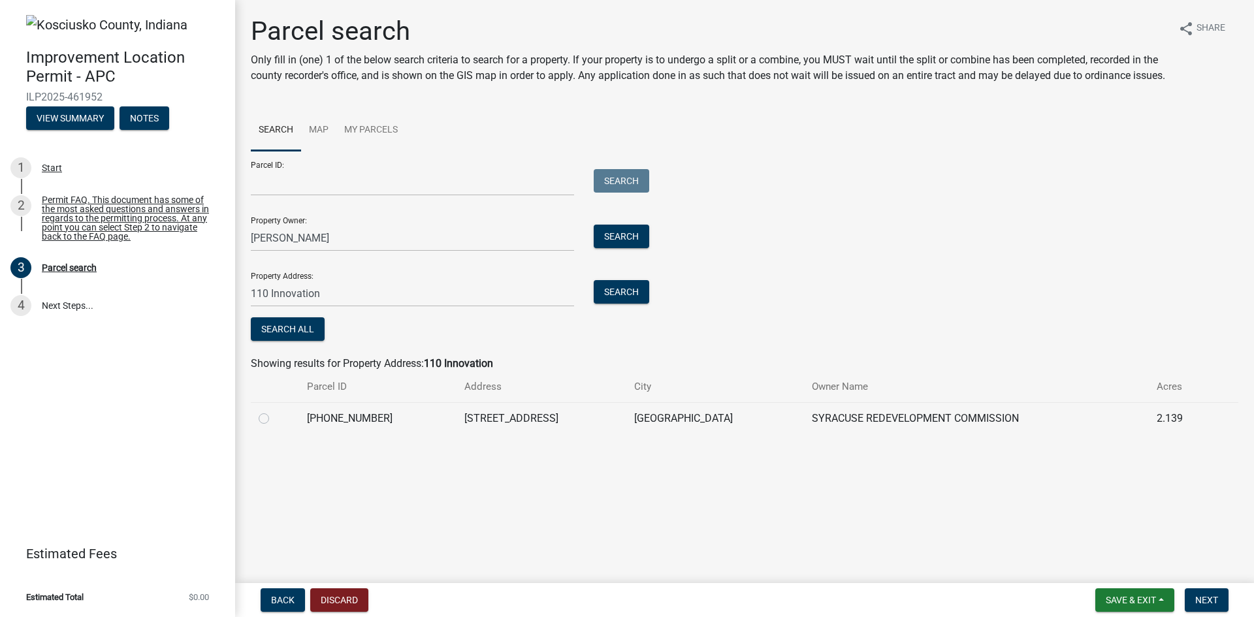
click at [272, 427] on div at bounding box center [275, 419] width 33 height 16
click at [274, 411] on label at bounding box center [274, 411] width 0 height 0
click at [274, 419] on input "radio" at bounding box center [278, 415] width 8 height 8
radio input "true"
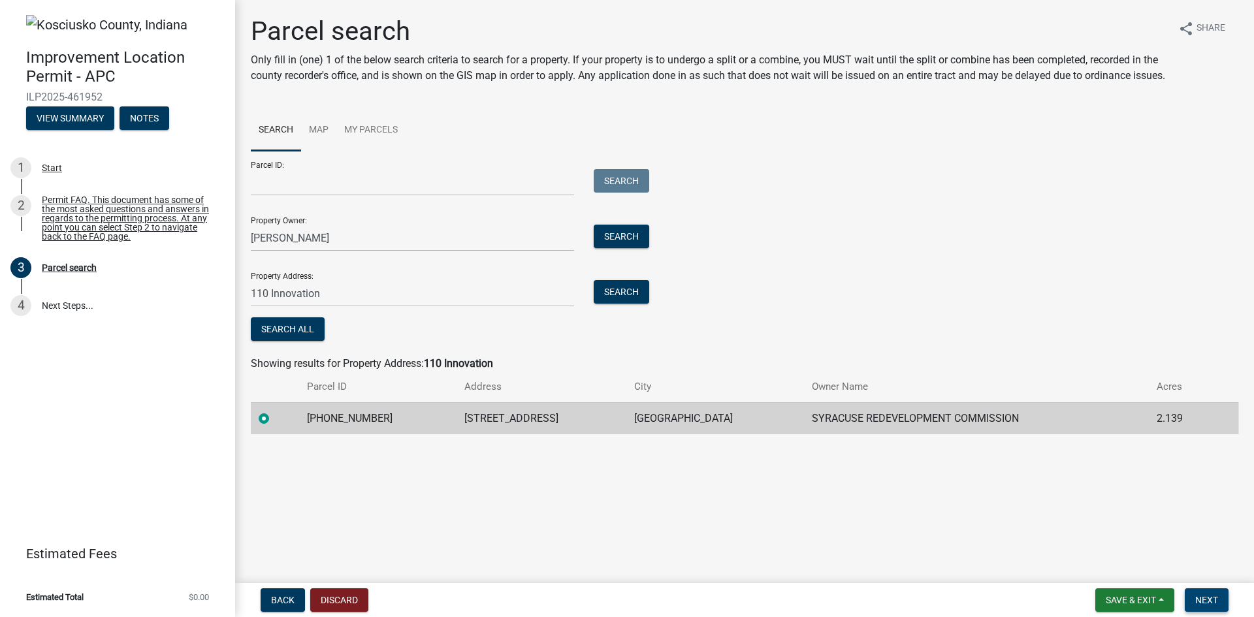
click at [1218, 601] on span "Next" at bounding box center [1207, 600] width 23 height 10
click at [1207, 599] on span "Next" at bounding box center [1207, 600] width 23 height 10
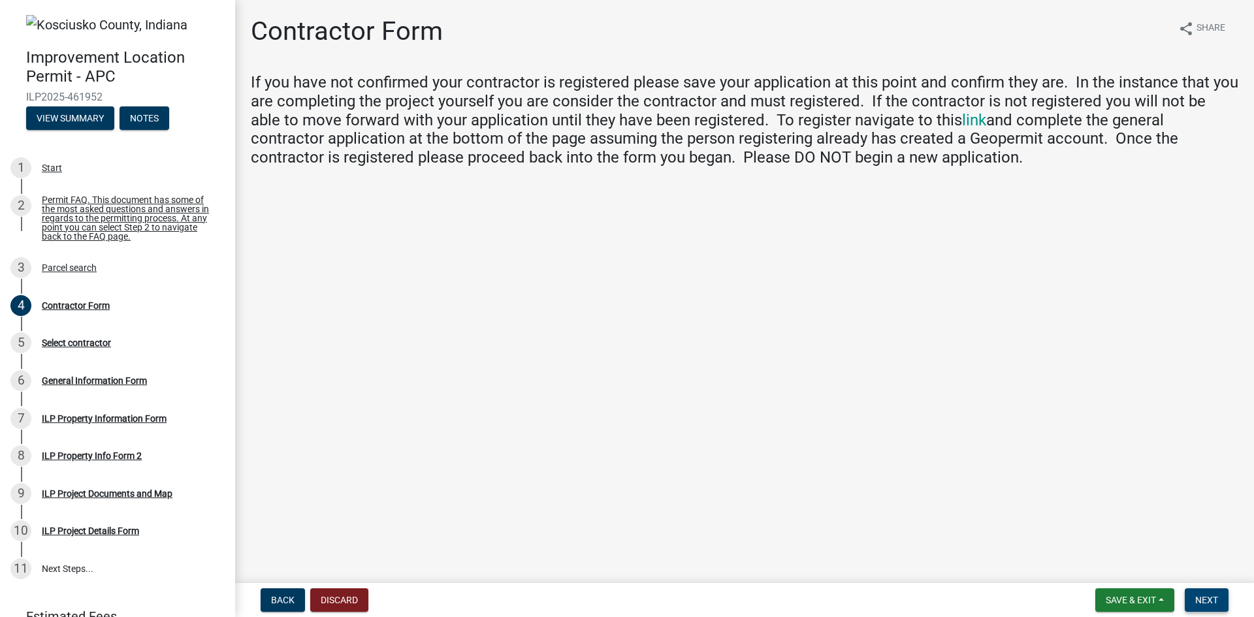
click at [1204, 604] on span "Next" at bounding box center [1207, 600] width 23 height 10
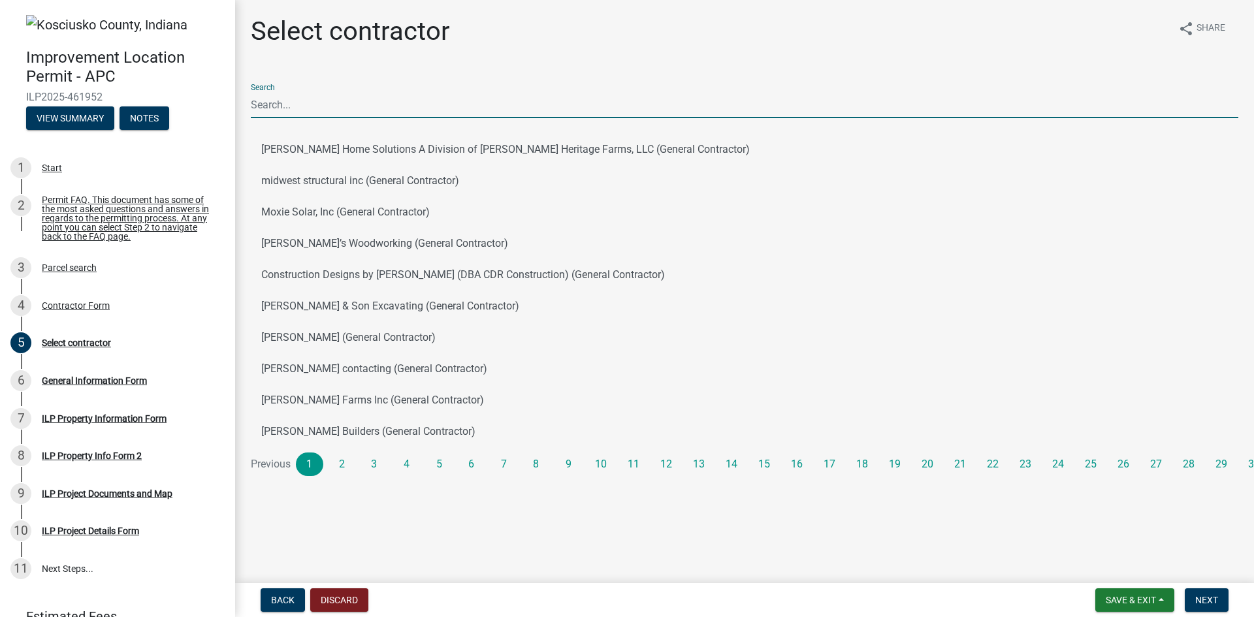
click at [284, 93] on input "Search" at bounding box center [745, 104] width 988 height 27
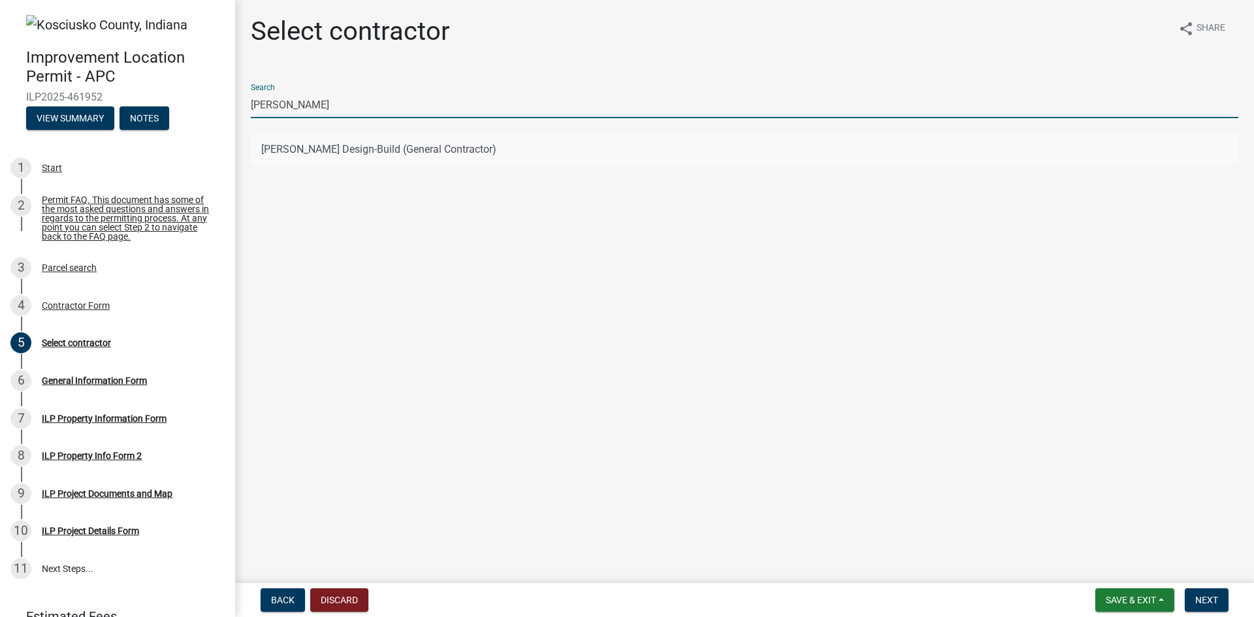
type input "[PERSON_NAME]"
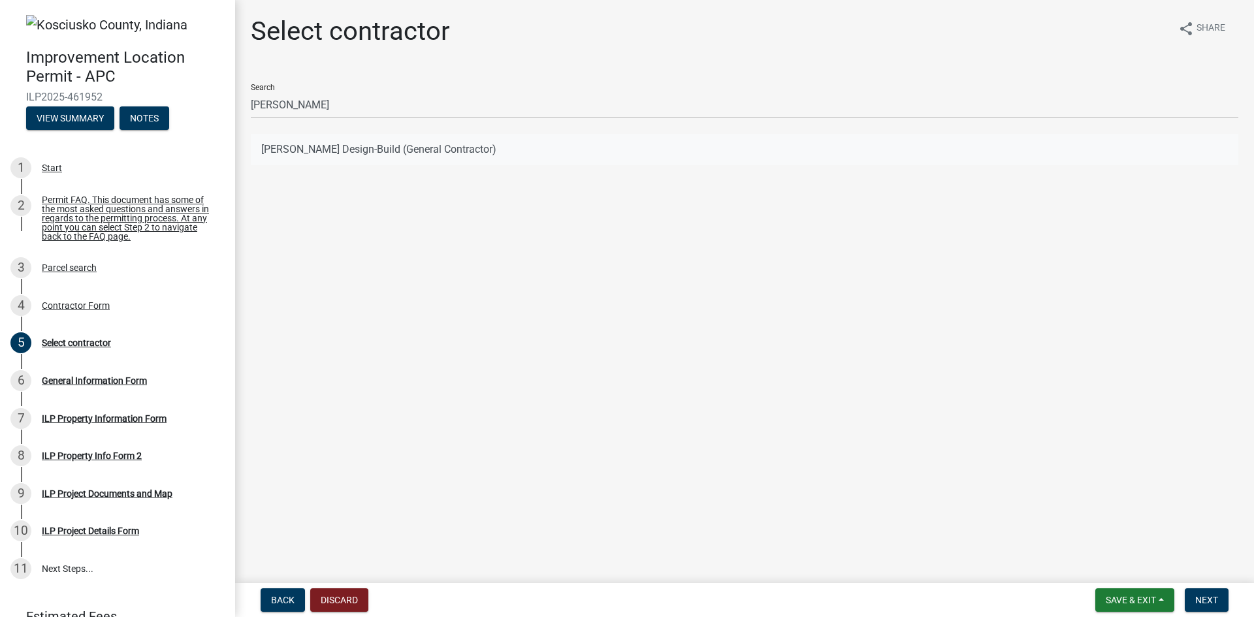
click at [318, 146] on button "[PERSON_NAME] Design-Build (General Contractor)" at bounding box center [745, 149] width 988 height 31
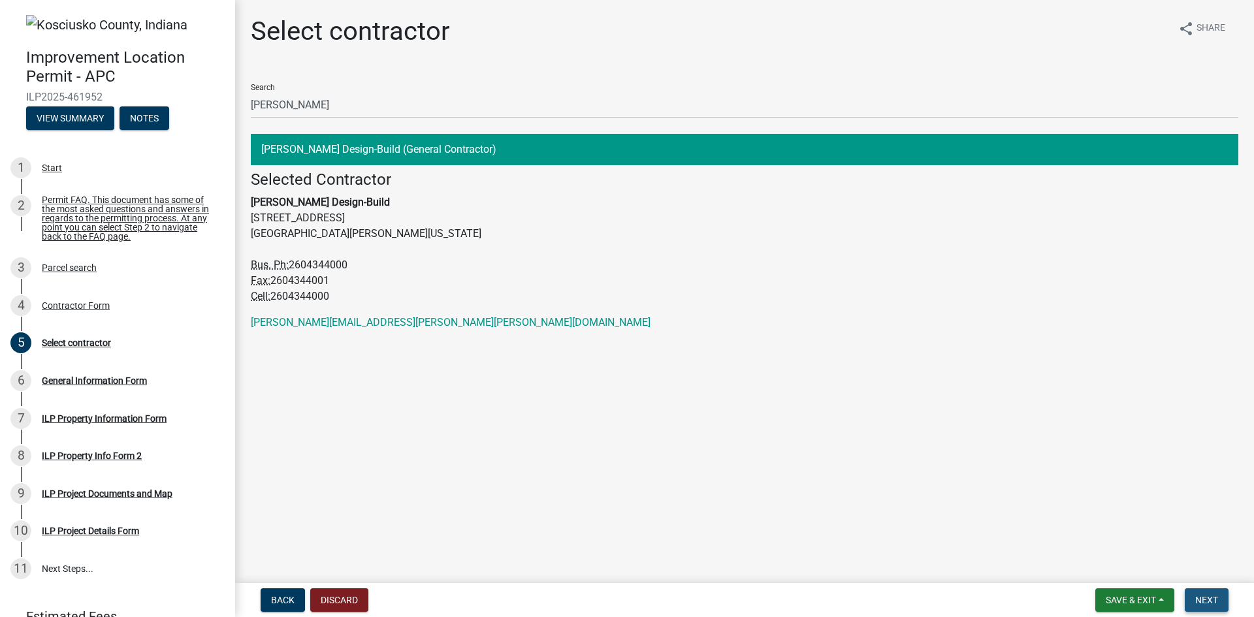
click at [1203, 600] on span "Next" at bounding box center [1207, 600] width 23 height 10
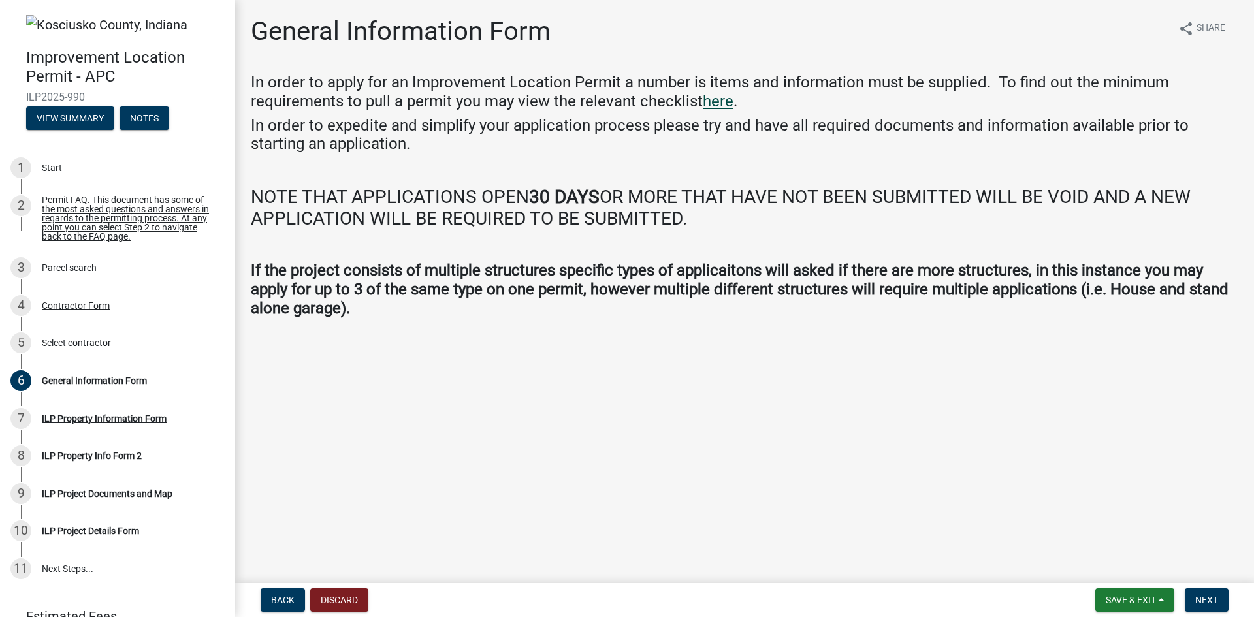
drag, startPoint x: 723, startPoint y: 110, endPoint x: 726, endPoint y: 104, distance: 7.3
click at [1212, 598] on span "Next" at bounding box center [1207, 600] width 23 height 10
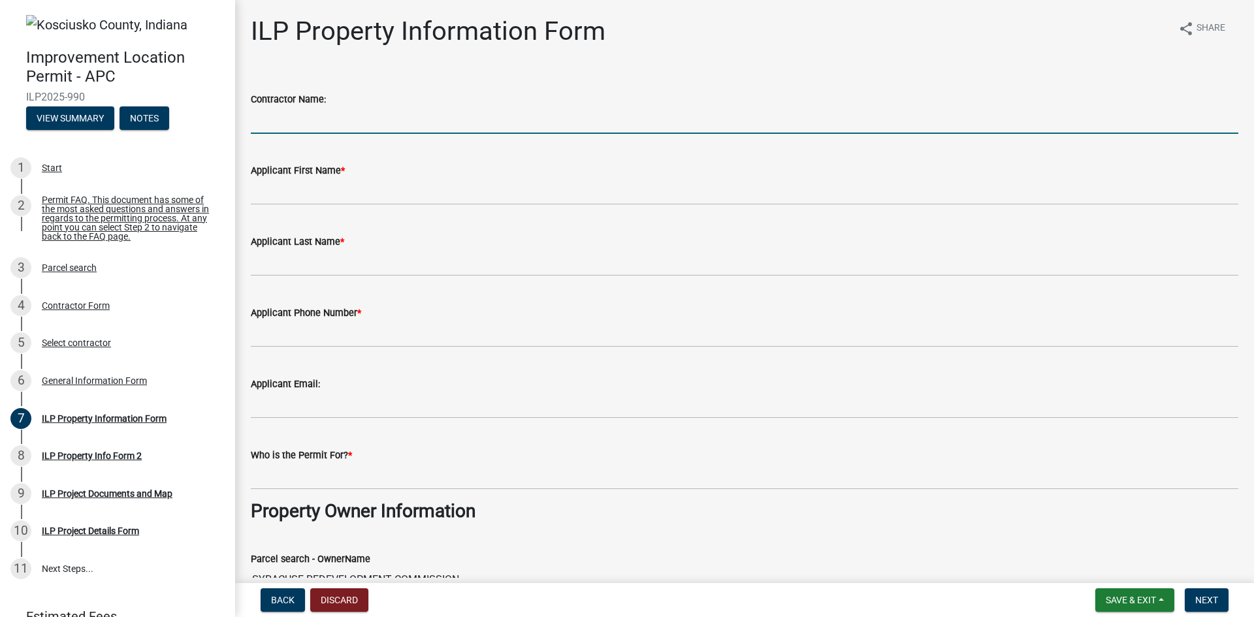
click at [385, 120] on input "Contractor Name:" at bounding box center [745, 120] width 988 height 27
type input "[PERSON_NAME] Design-Build"
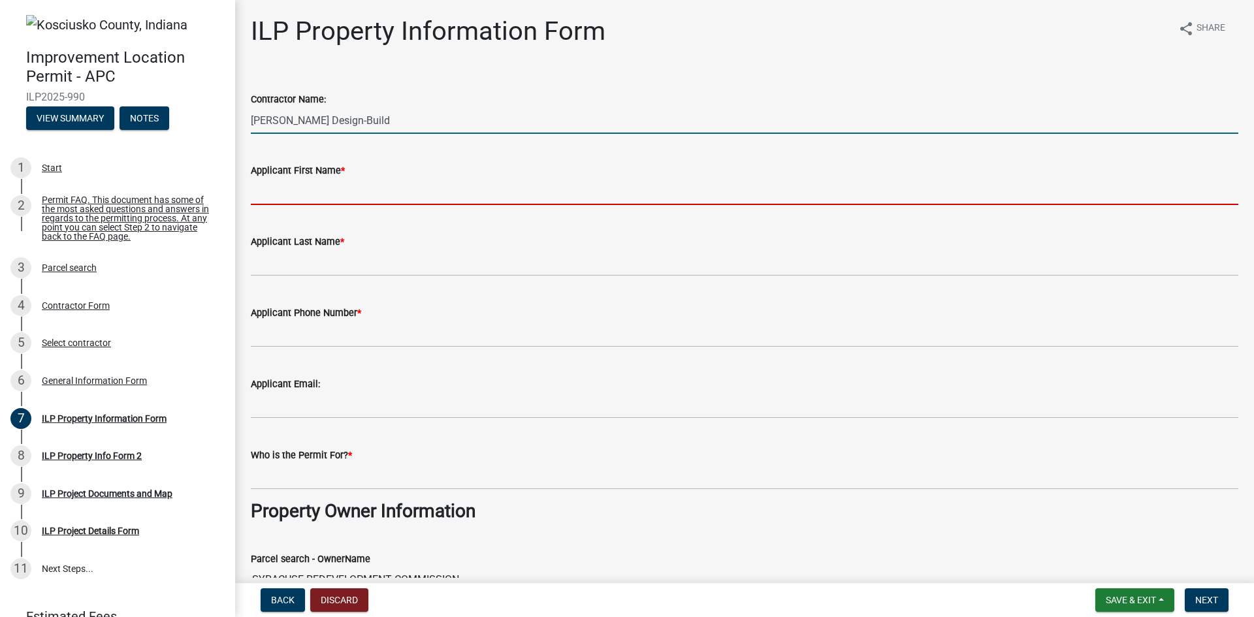
type input "[PERSON_NAME]"
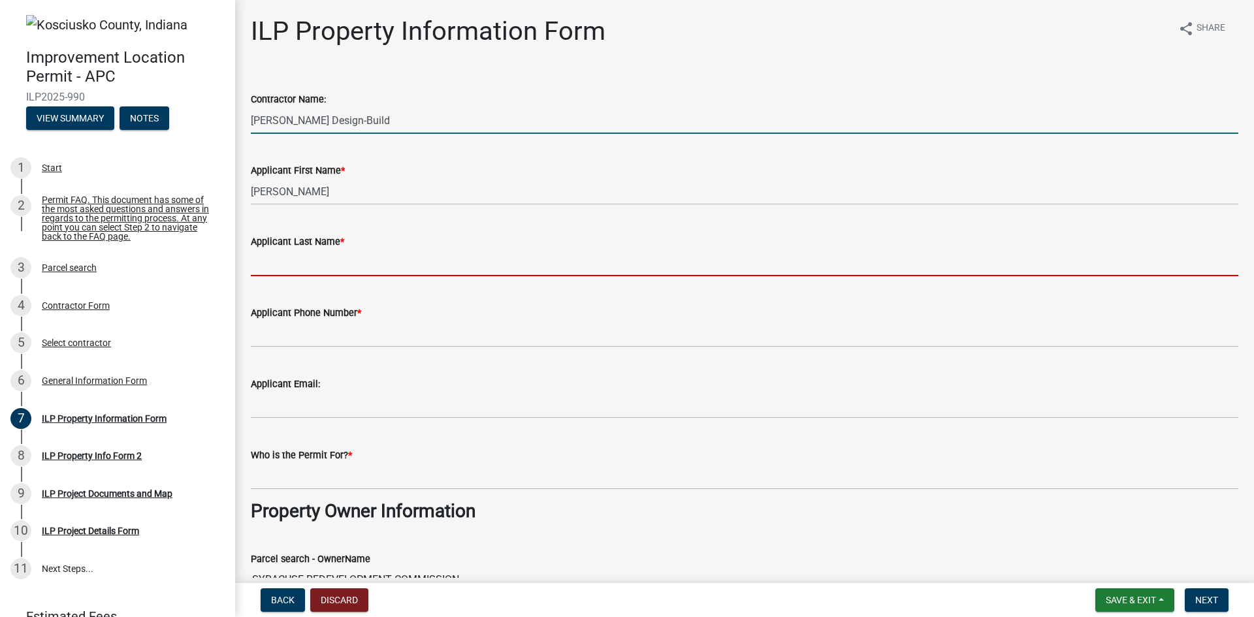
type input "[PERSON_NAME]"
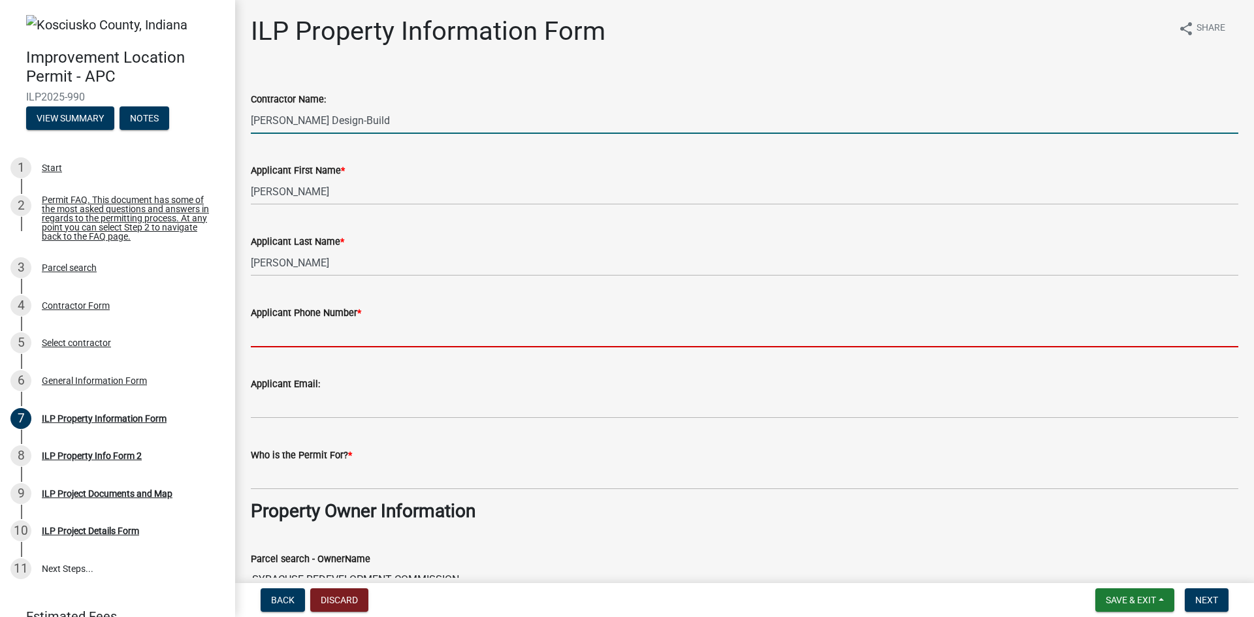
type input "2602055703"
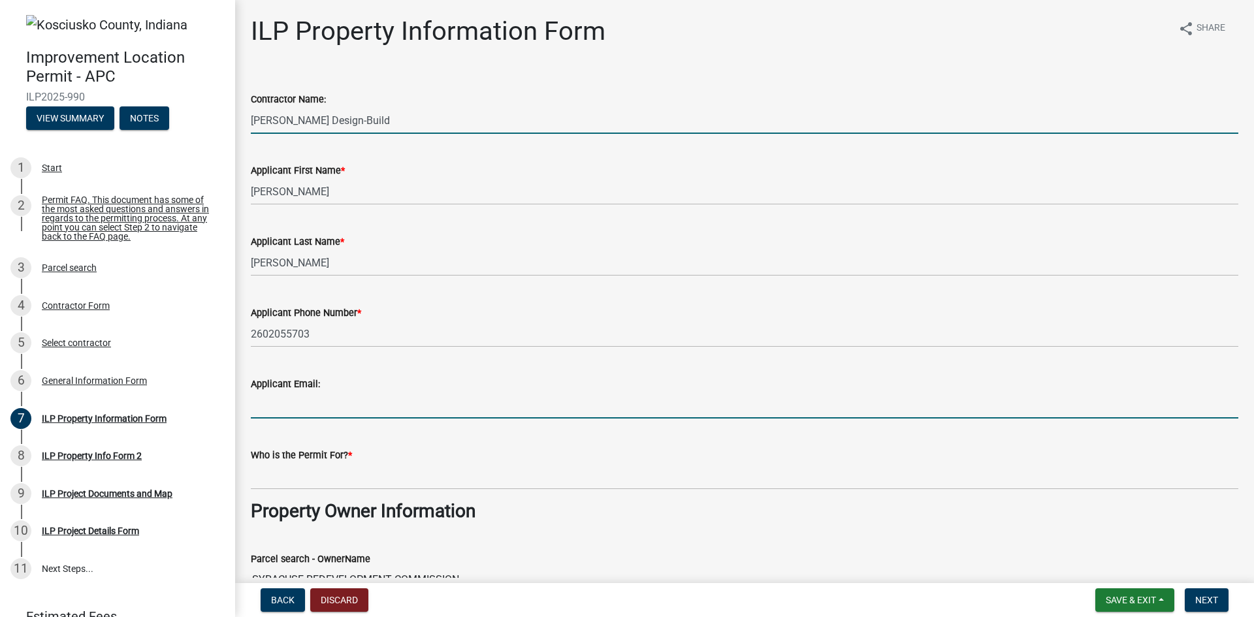
type input "[PERSON_NAME][EMAIL_ADDRESS][PERSON_NAME][PERSON_NAME][DOMAIN_NAME]"
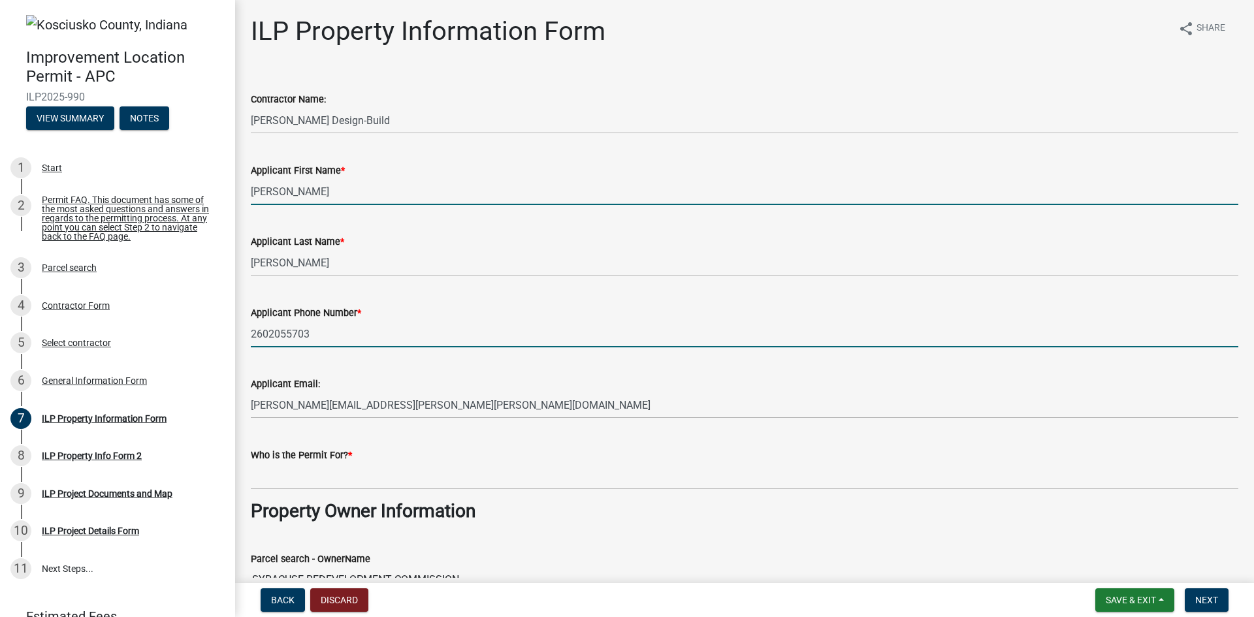
click at [358, 332] on input "2602055703" at bounding box center [745, 334] width 988 height 27
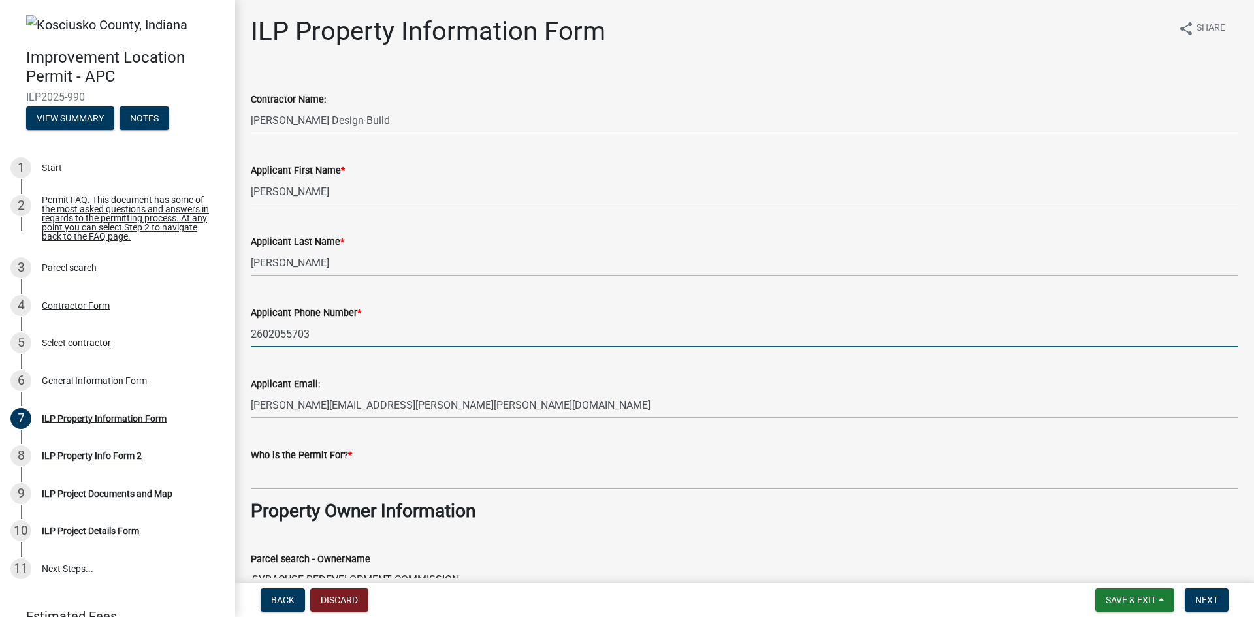
drag, startPoint x: 358, startPoint y: 332, endPoint x: 284, endPoint y: 333, distance: 74.5
click at [284, 333] on input "2602055703" at bounding box center [745, 334] width 988 height 27
type input "2604344000"
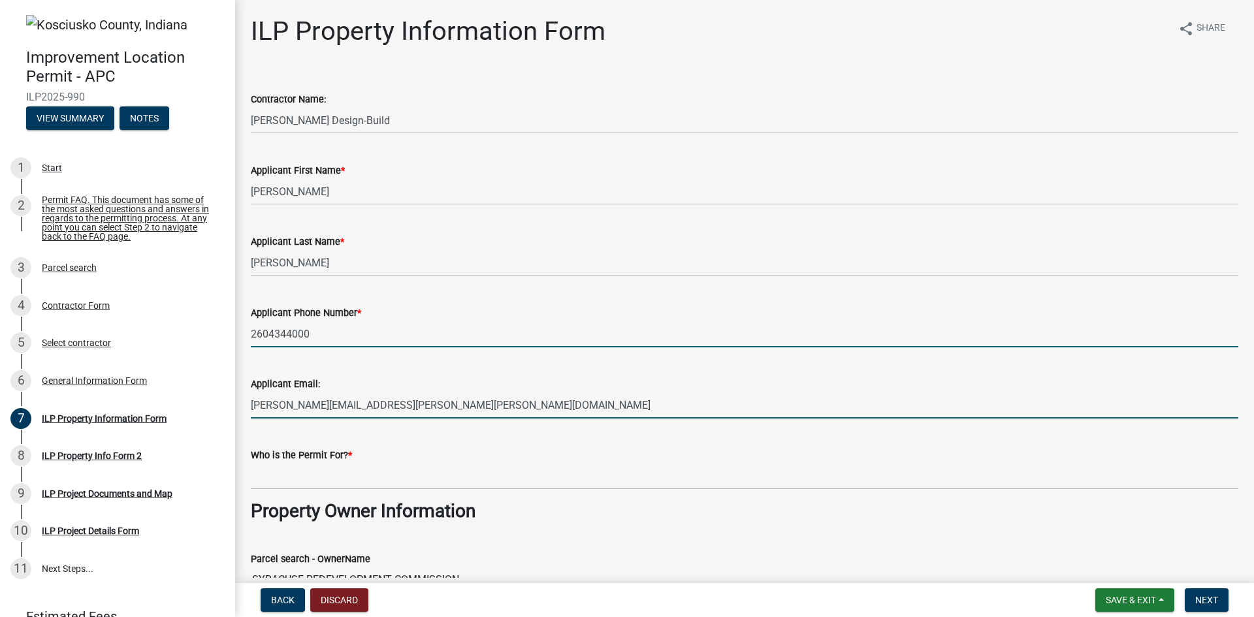
click at [415, 406] on input "[PERSON_NAME][EMAIL_ADDRESS][PERSON_NAME][PERSON_NAME][DOMAIN_NAME]" at bounding box center [745, 405] width 988 height 27
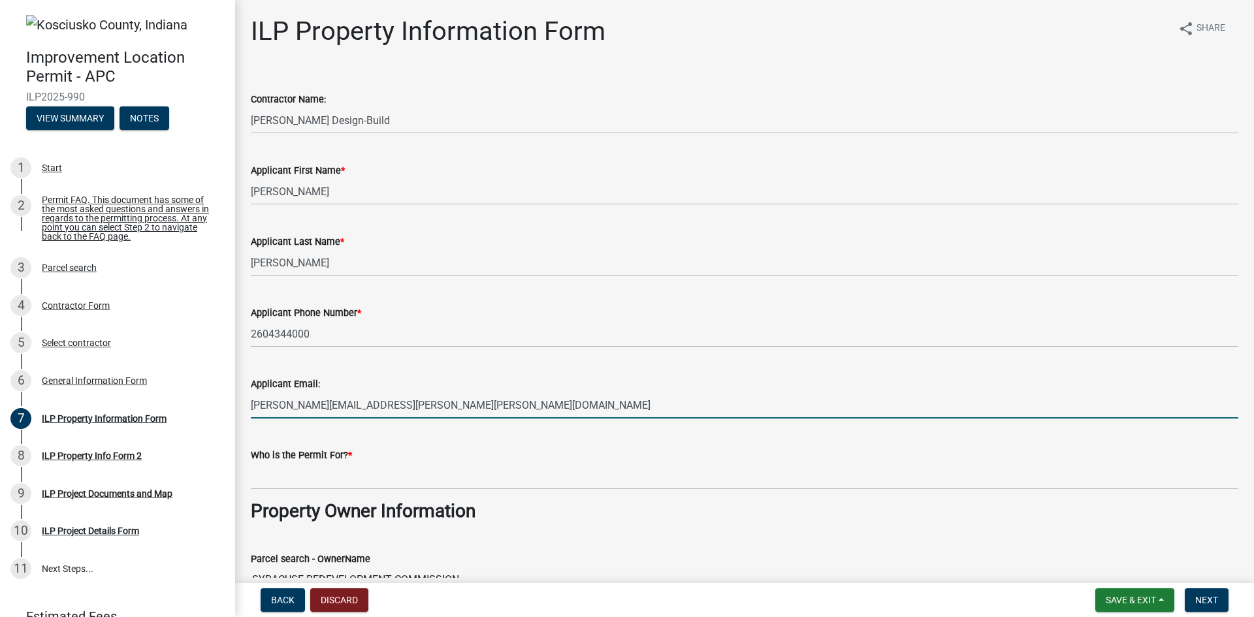
drag, startPoint x: 431, startPoint y: 406, endPoint x: 247, endPoint y: 402, distance: 183.6
click at [247, 402] on div "Applicant Email: [PERSON_NAME][EMAIL_ADDRESS][PERSON_NAME][PERSON_NAME][DOMAIN_…" at bounding box center [745, 388] width 1008 height 61
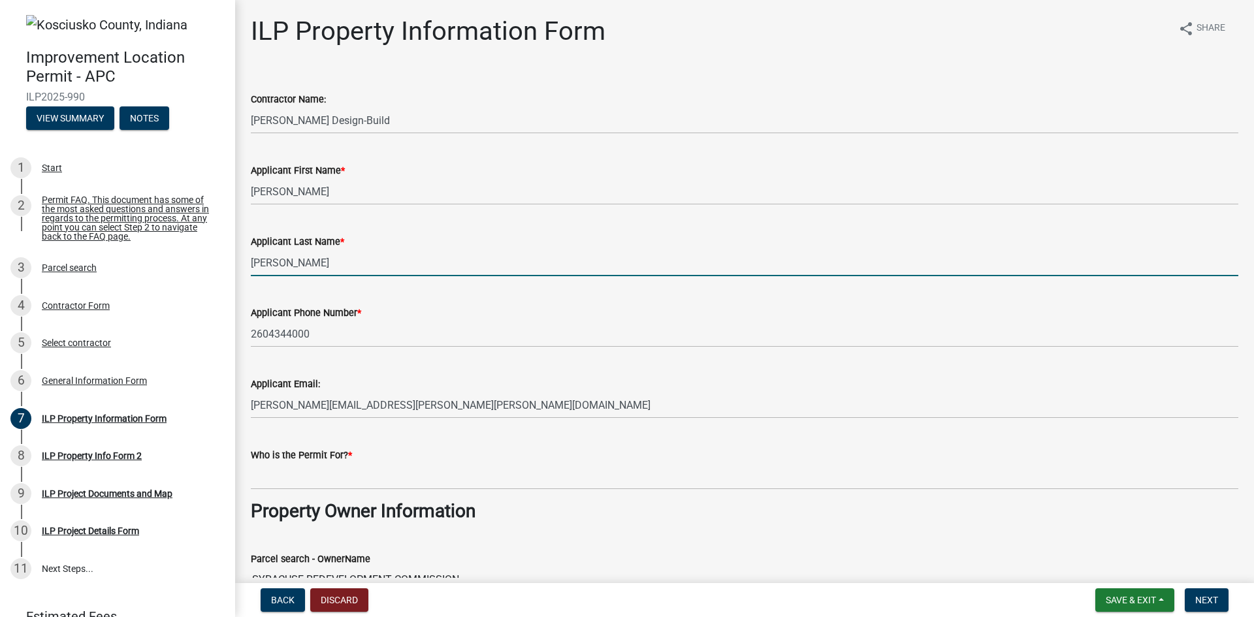
drag, startPoint x: 337, startPoint y: 269, endPoint x: 342, endPoint y: 274, distance: 7.9
click at [337, 269] on input "[PERSON_NAME]" at bounding box center [745, 263] width 988 height 27
click at [618, 419] on wm-data-entity-input "Applicant Email: [PERSON_NAME][EMAIL_ADDRESS][PERSON_NAME][PERSON_NAME][DOMAIN_…" at bounding box center [745, 393] width 988 height 71
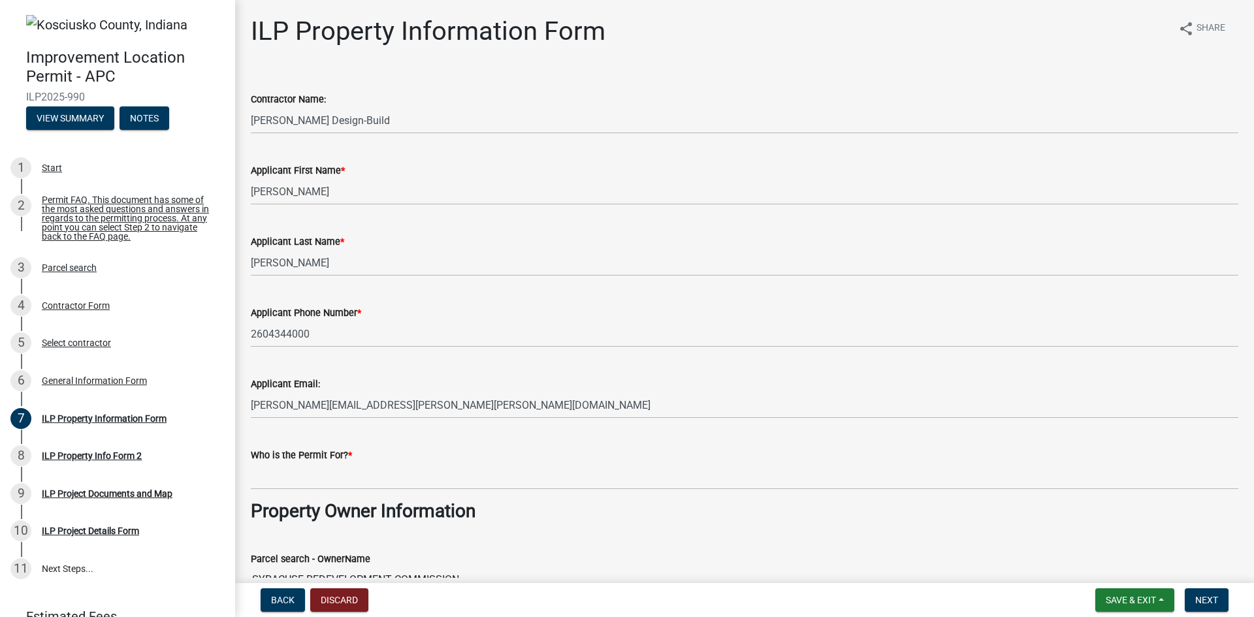
click at [519, 457] on div "Who is the Permit For? *" at bounding box center [745, 456] width 988 height 16
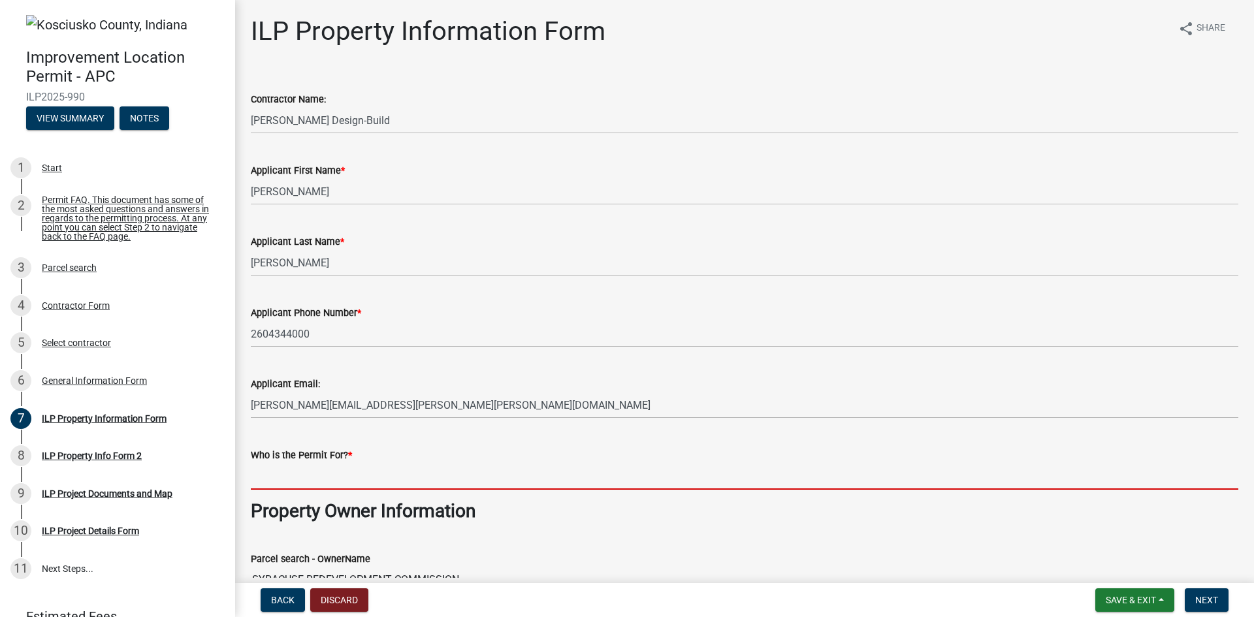
click at [519, 464] on input "Who is the Permit For? *" at bounding box center [745, 476] width 988 height 27
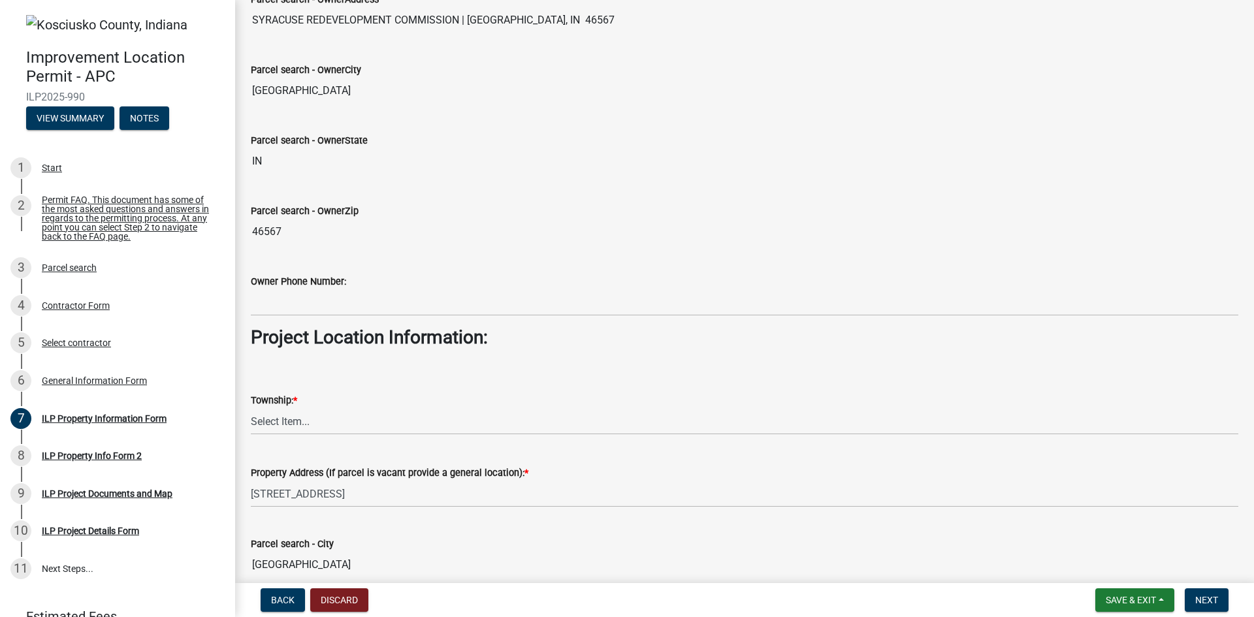
scroll to position [653, 0]
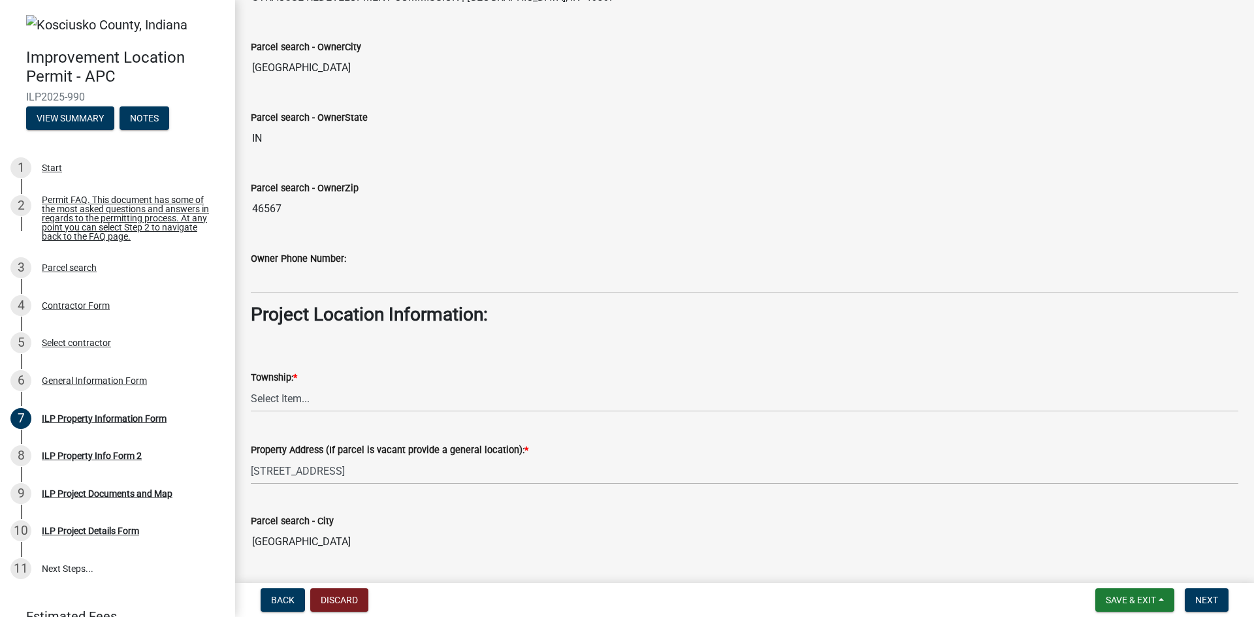
type input "[PERSON_NAME] Design Build"
click at [323, 401] on select "Select Item... [PERSON_NAME] - Elkhart Co Clay Etna [GEOGRAPHIC_DATA][PERSON_NA…" at bounding box center [745, 398] width 988 height 27
click at [335, 444] on wm-data-entity-input-list "Contractor Name: [PERSON_NAME] Design-Build Applicant First Name * [PERSON_NAME…" at bounding box center [745, 135] width 988 height 1430
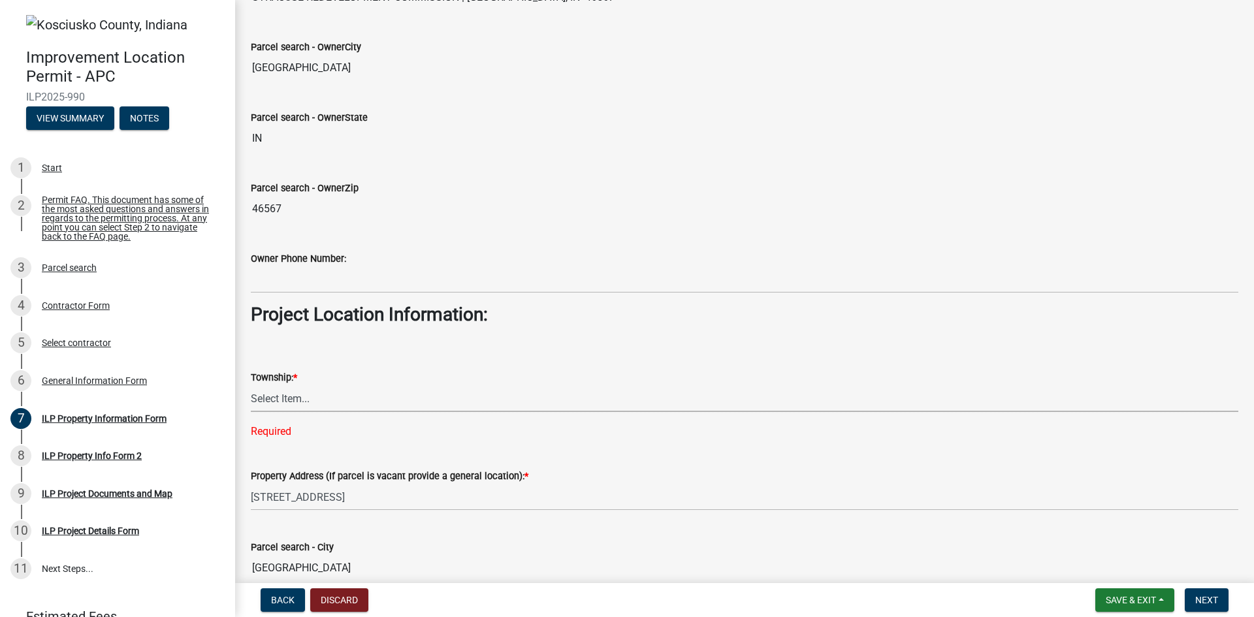
click at [329, 391] on select "Select Item... [PERSON_NAME] - Elkhart Co Clay Etna [GEOGRAPHIC_DATA][PERSON_NA…" at bounding box center [745, 398] width 988 height 27
click at [251, 385] on select "Select Item... [PERSON_NAME] - Elkhart Co Clay Etna [GEOGRAPHIC_DATA][PERSON_NA…" at bounding box center [745, 398] width 988 height 27
select select "c785d9ed-c86a-432d-9bd7-a6969d607853"
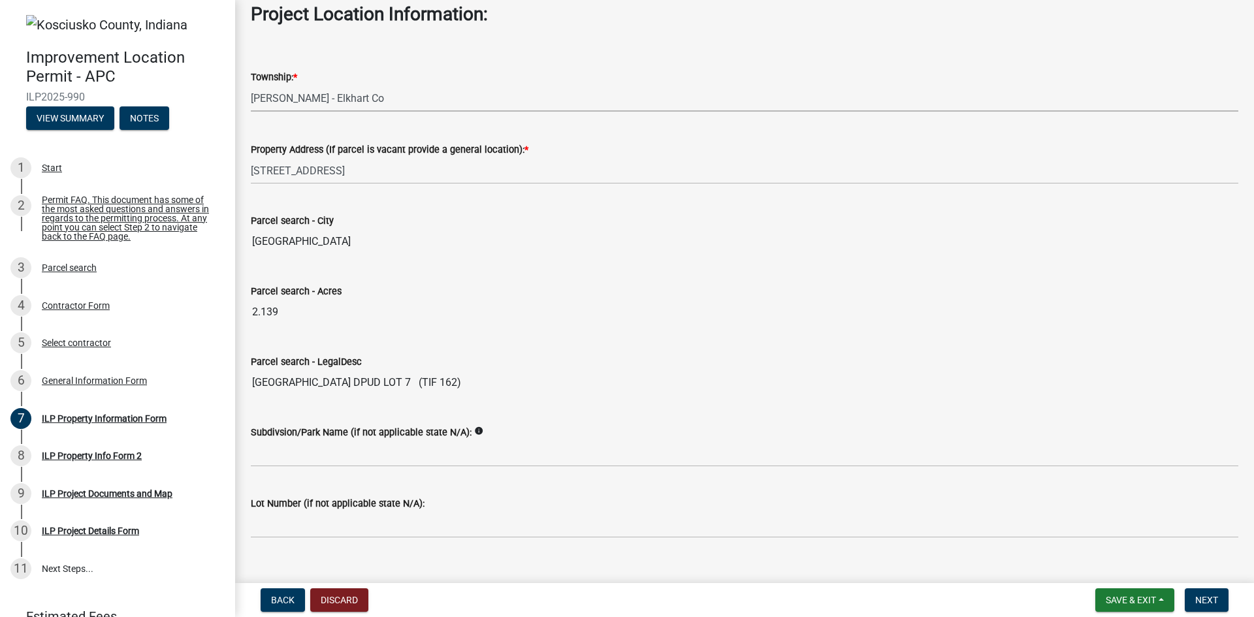
scroll to position [975, 0]
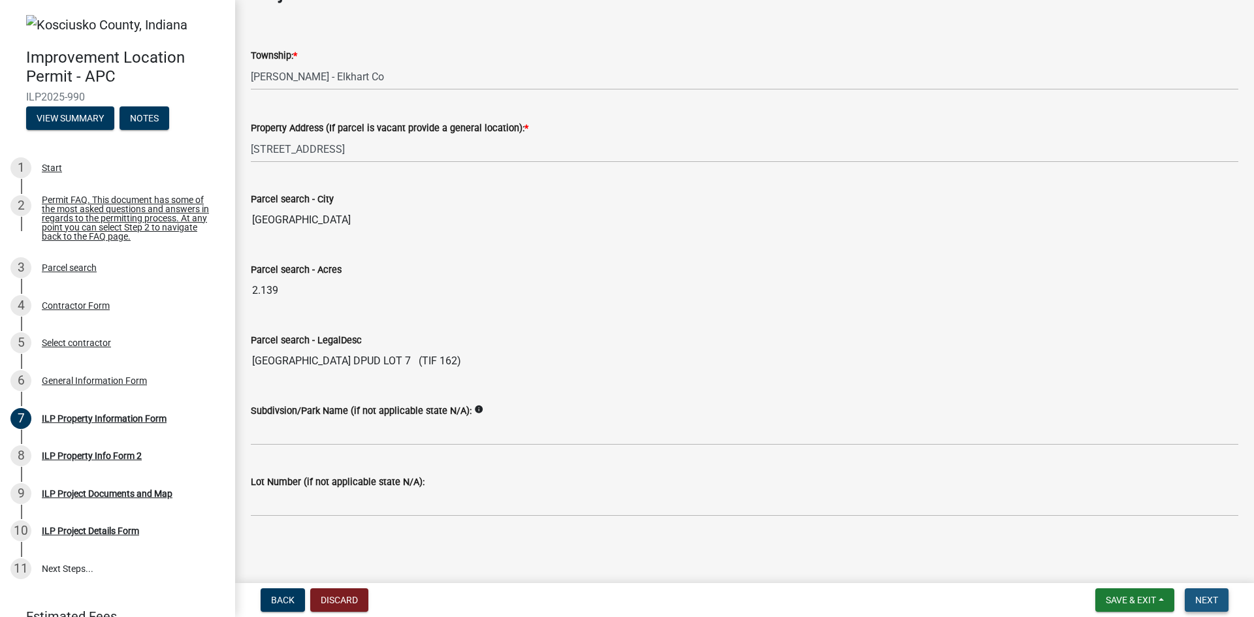
click at [1215, 598] on span "Next" at bounding box center [1207, 600] width 23 height 10
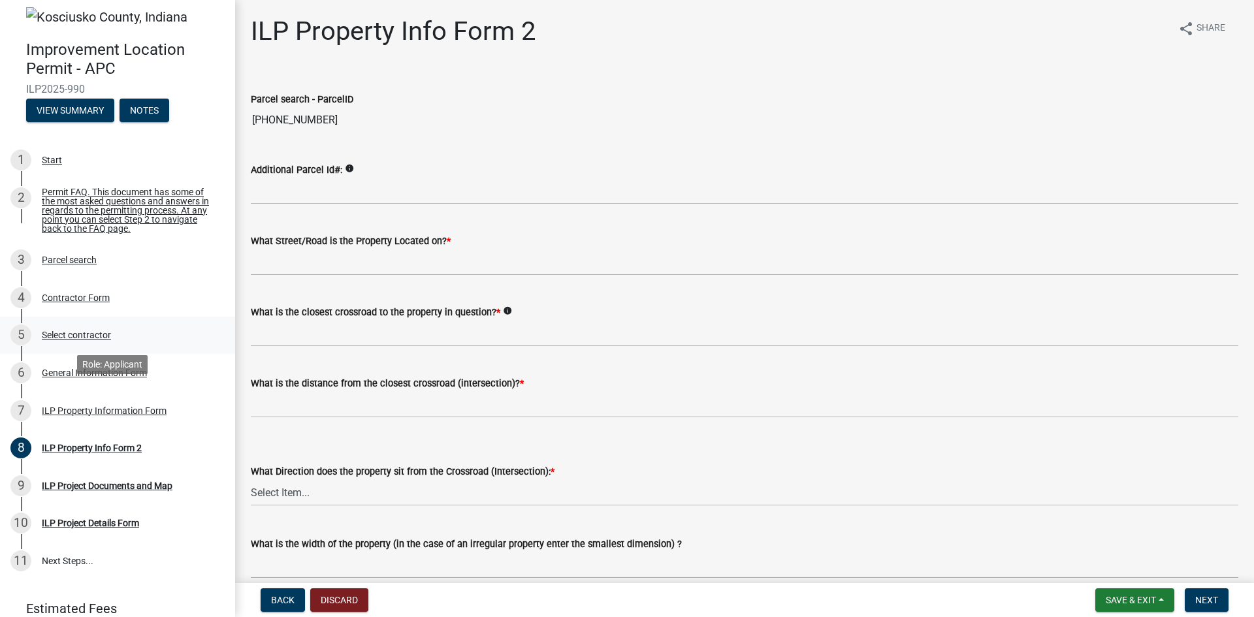
scroll to position [0, 0]
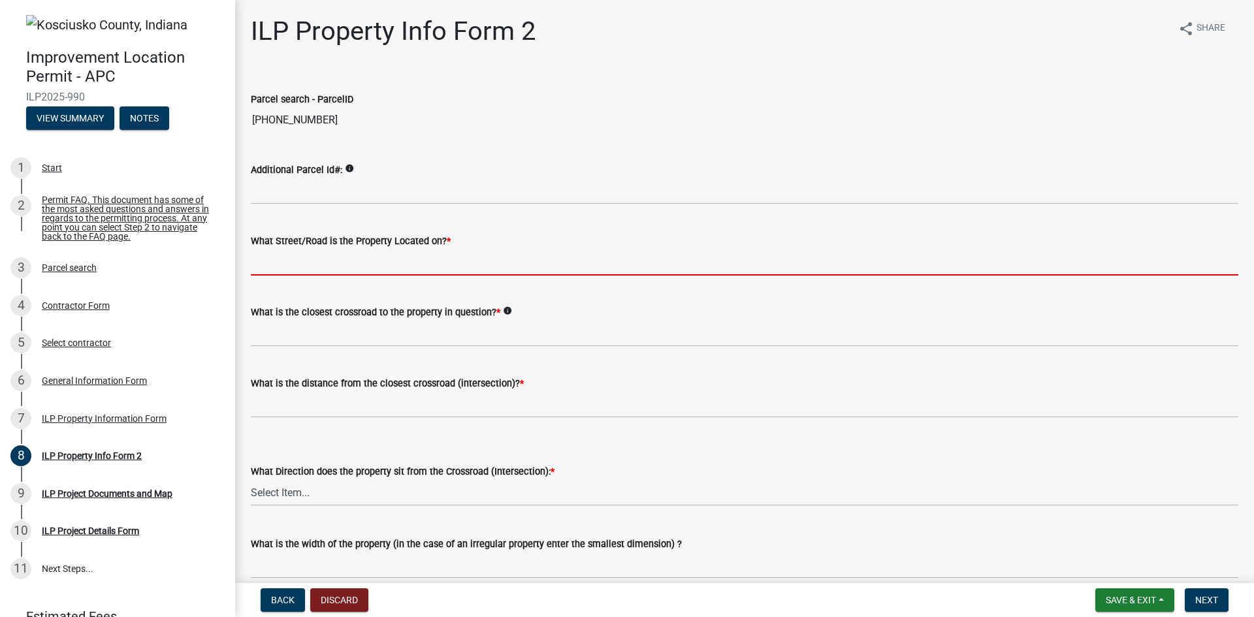
click at [436, 269] on input "What Street/Road is the Property Located on? *" at bounding box center [745, 262] width 988 height 27
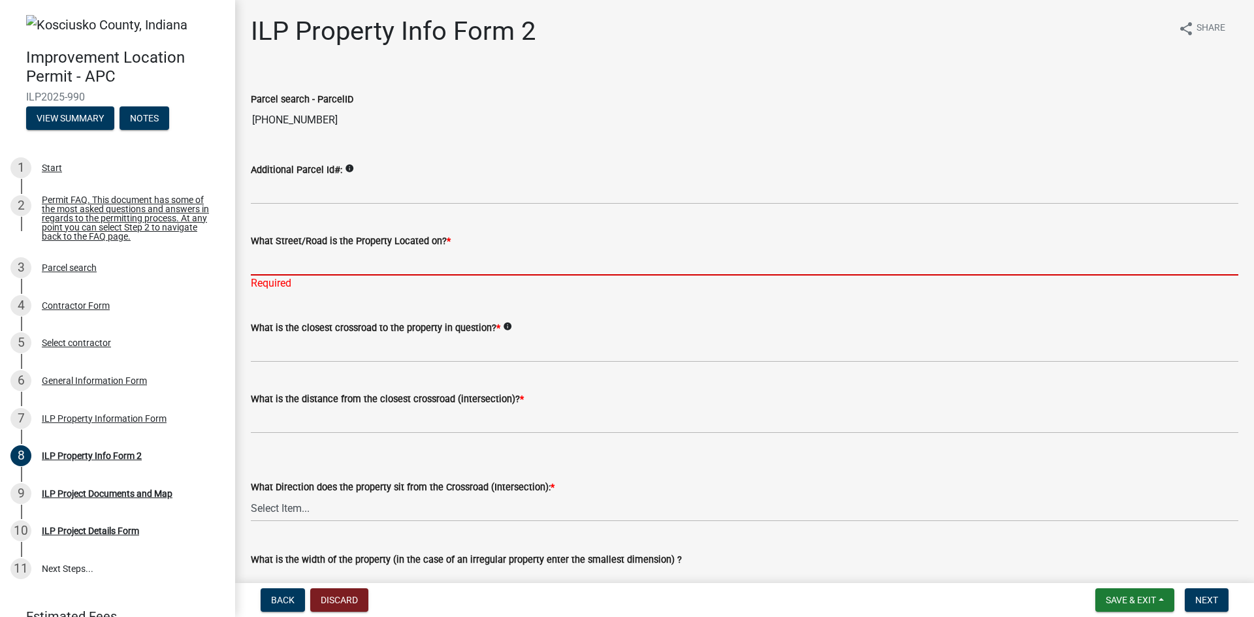
click at [382, 263] on input "What Street/Road is the Property Located on? *" at bounding box center [745, 262] width 988 height 27
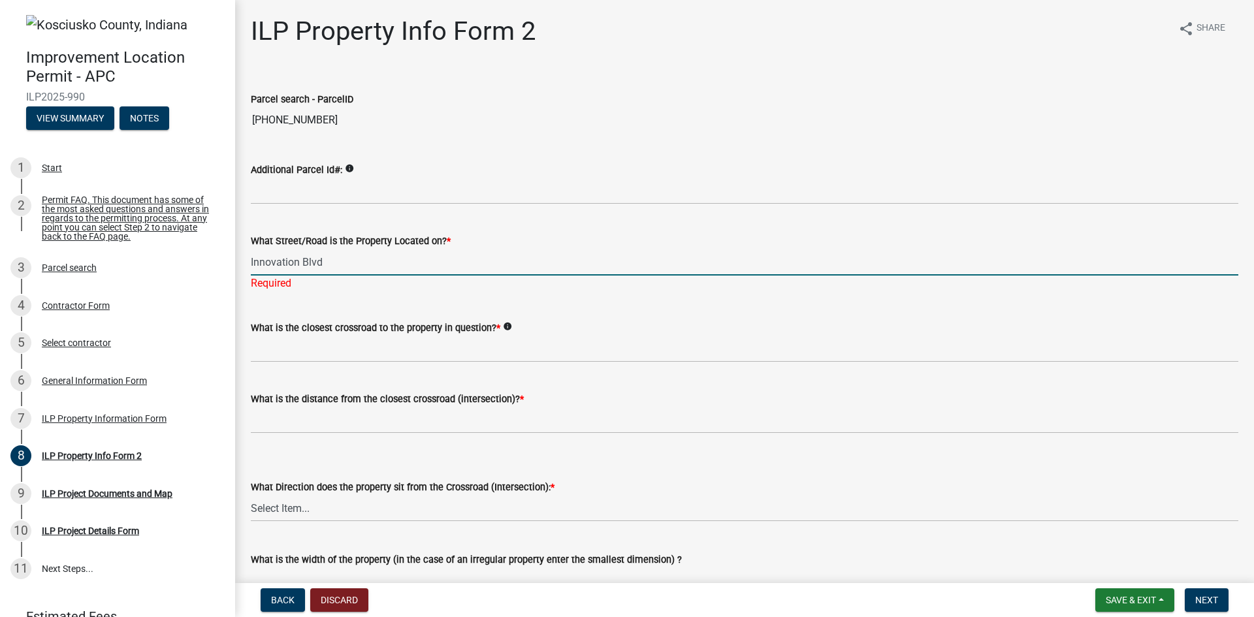
type input "Innovation Blvd"
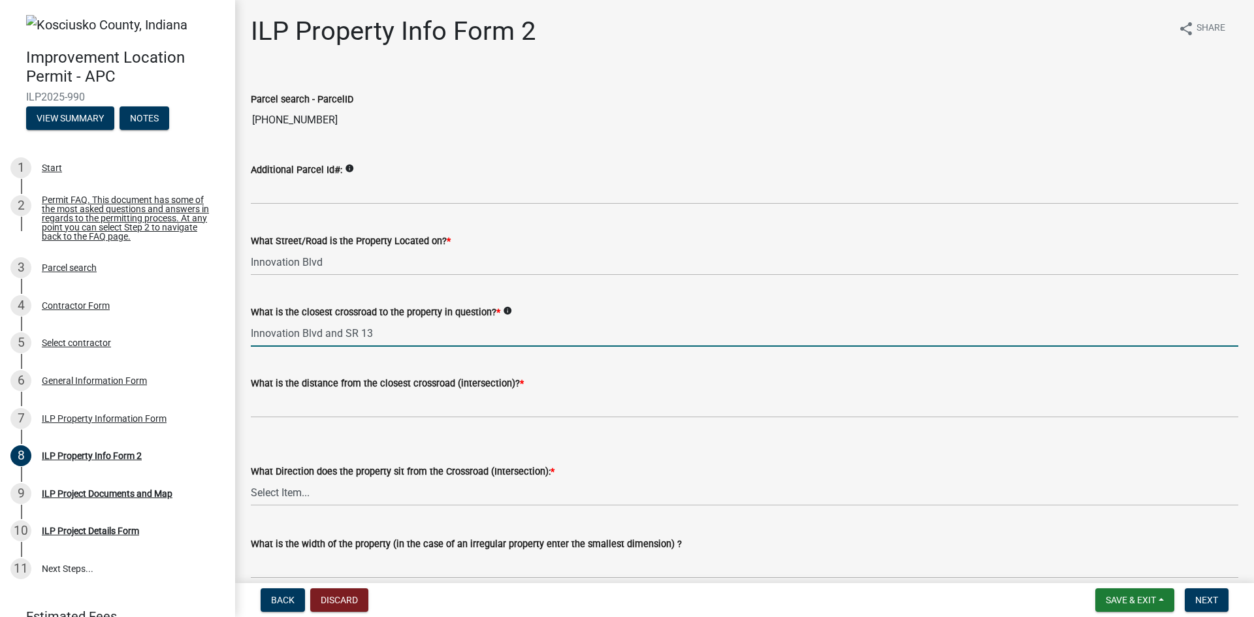
type input "Innovation Blvd and SR 13"
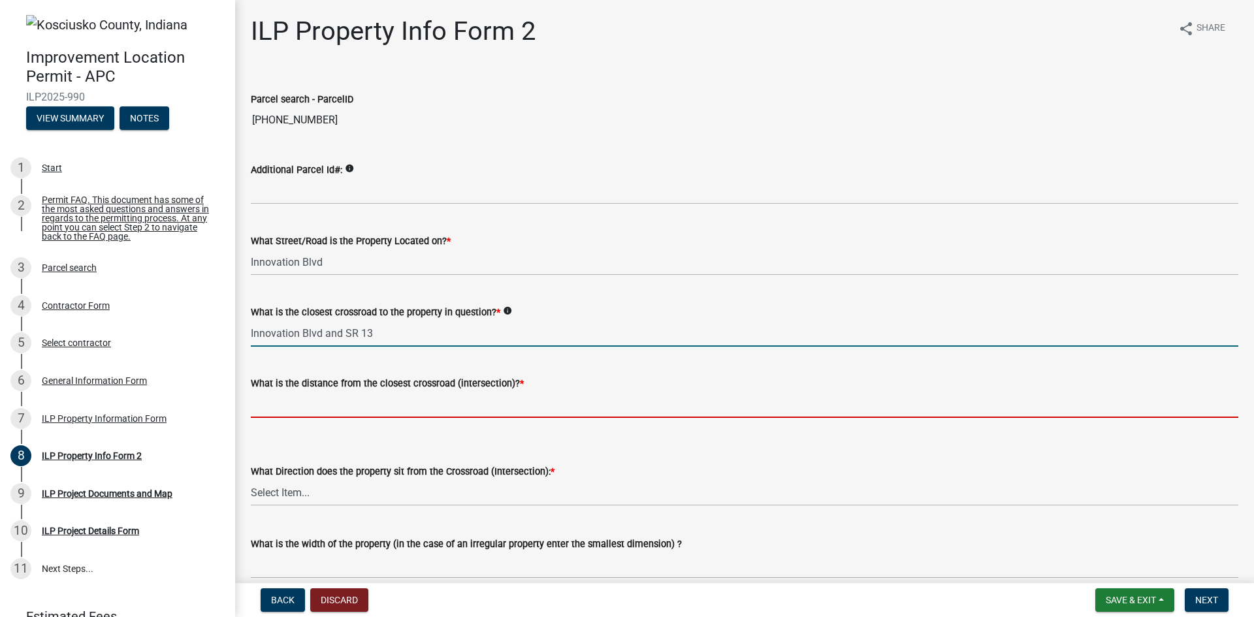
click at [443, 402] on input "text" at bounding box center [745, 404] width 988 height 27
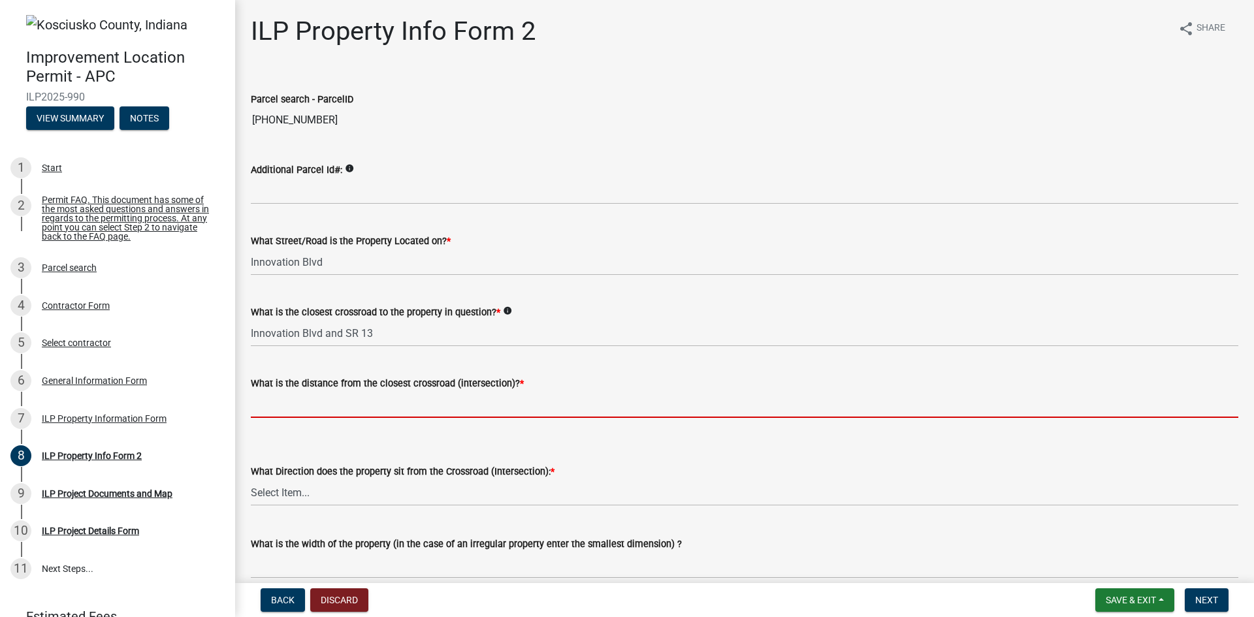
type input "a"
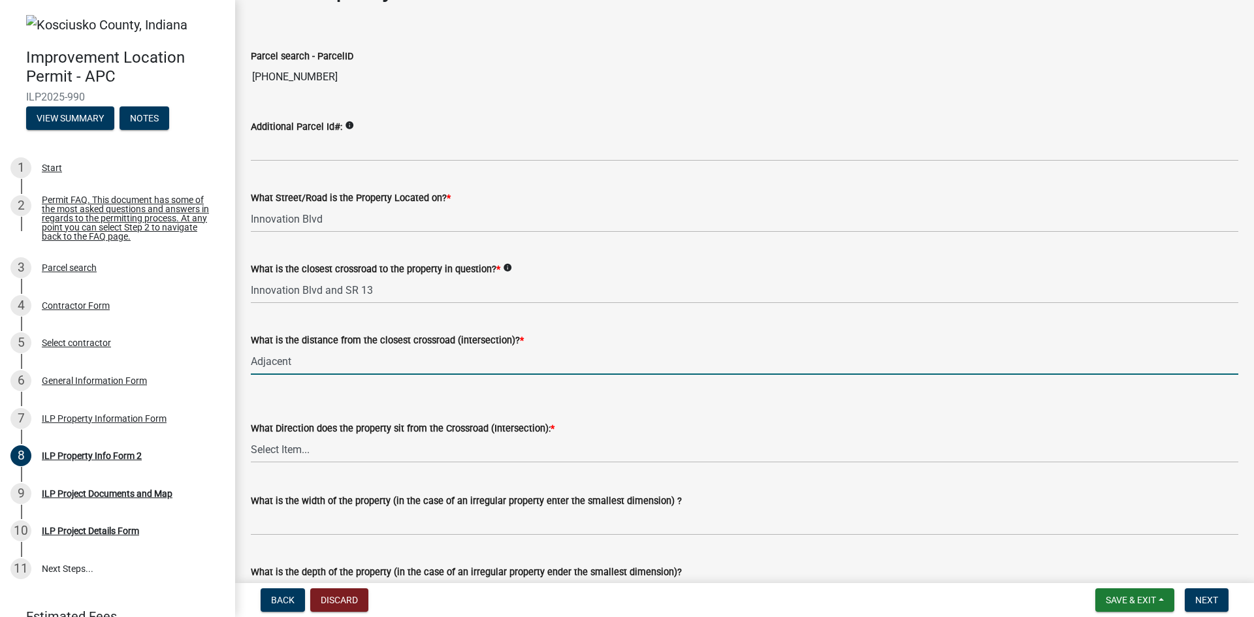
scroll to position [65, 0]
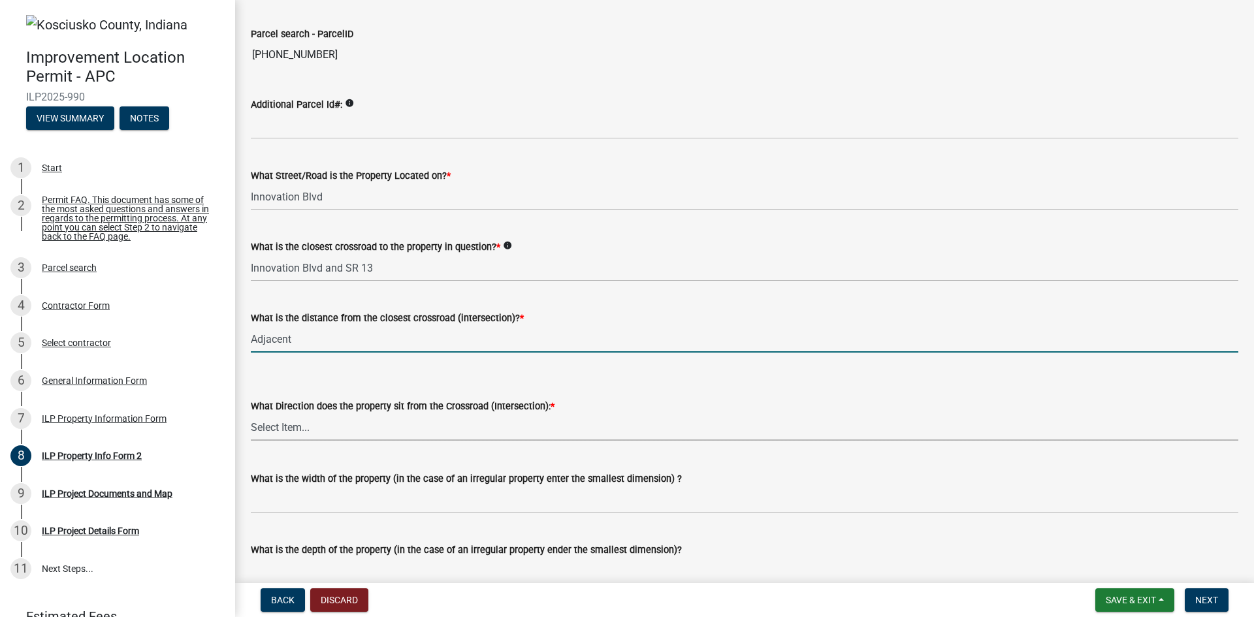
type input "0"
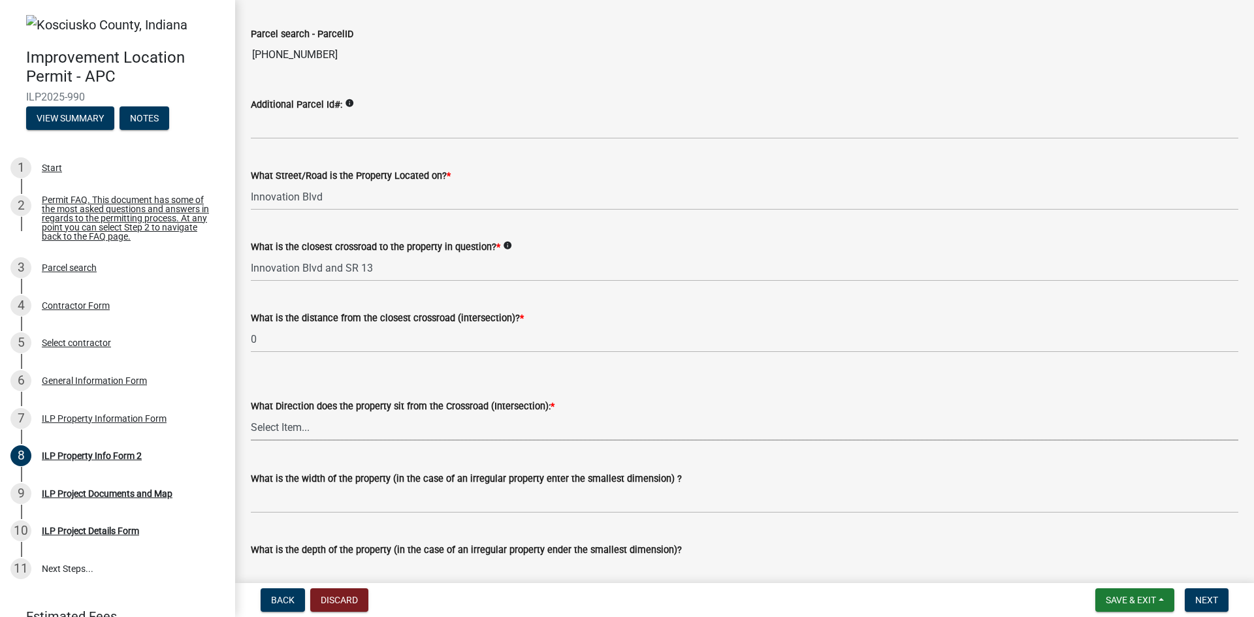
click at [483, 428] on select "Select Item... N NE NW S SE SW E W" at bounding box center [745, 427] width 988 height 27
click at [317, 430] on select "Select Item... N NE NW S SE SW E W" at bounding box center [745, 427] width 988 height 27
click at [251, 414] on select "Select Item... N NE NW S SE SW E W" at bounding box center [745, 427] width 988 height 27
select select "6e91c93c-81b9-4f5f-83ef-fc19143fff9c"
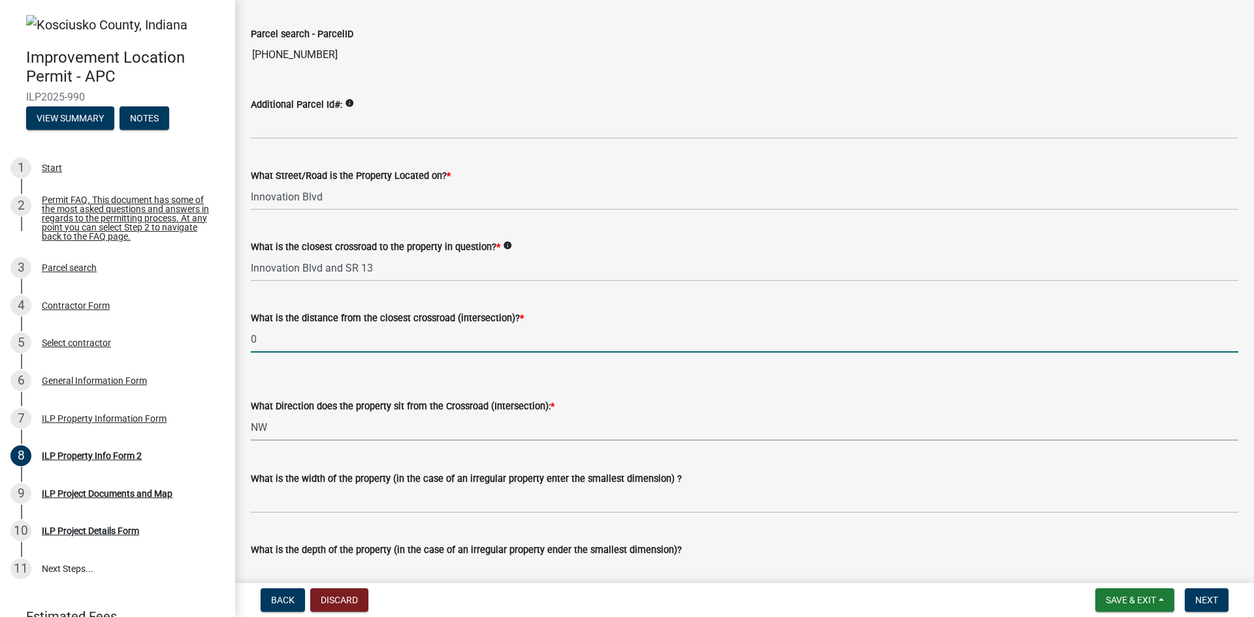
click at [345, 339] on input "0" at bounding box center [745, 339] width 988 height 27
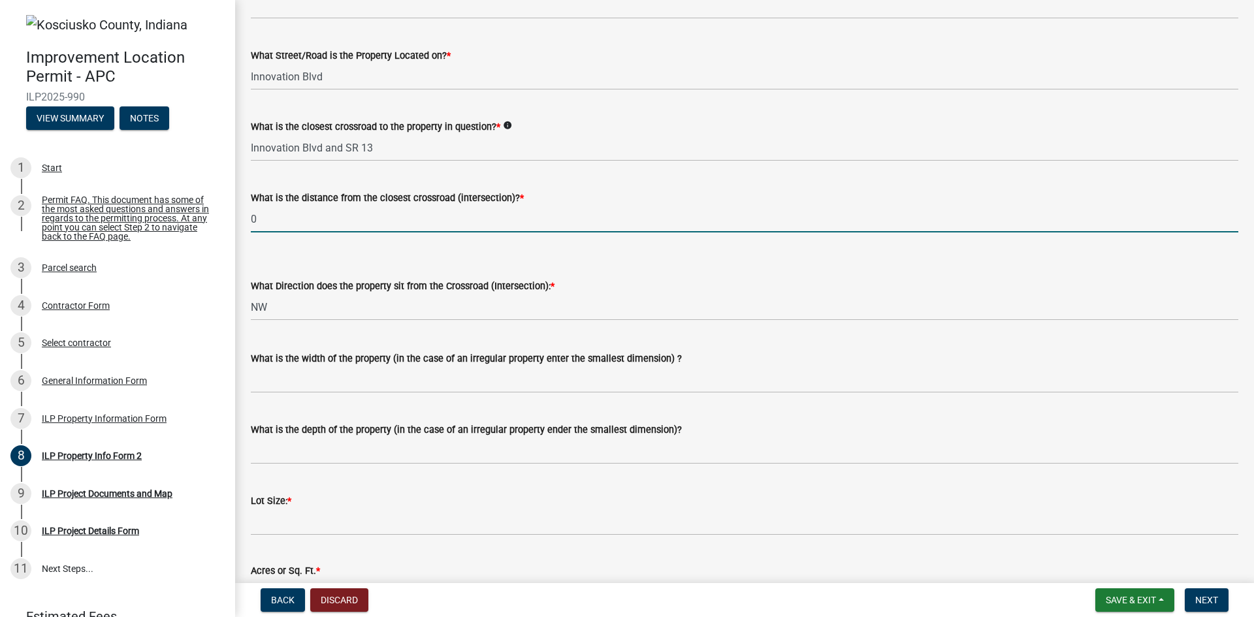
scroll to position [196, 0]
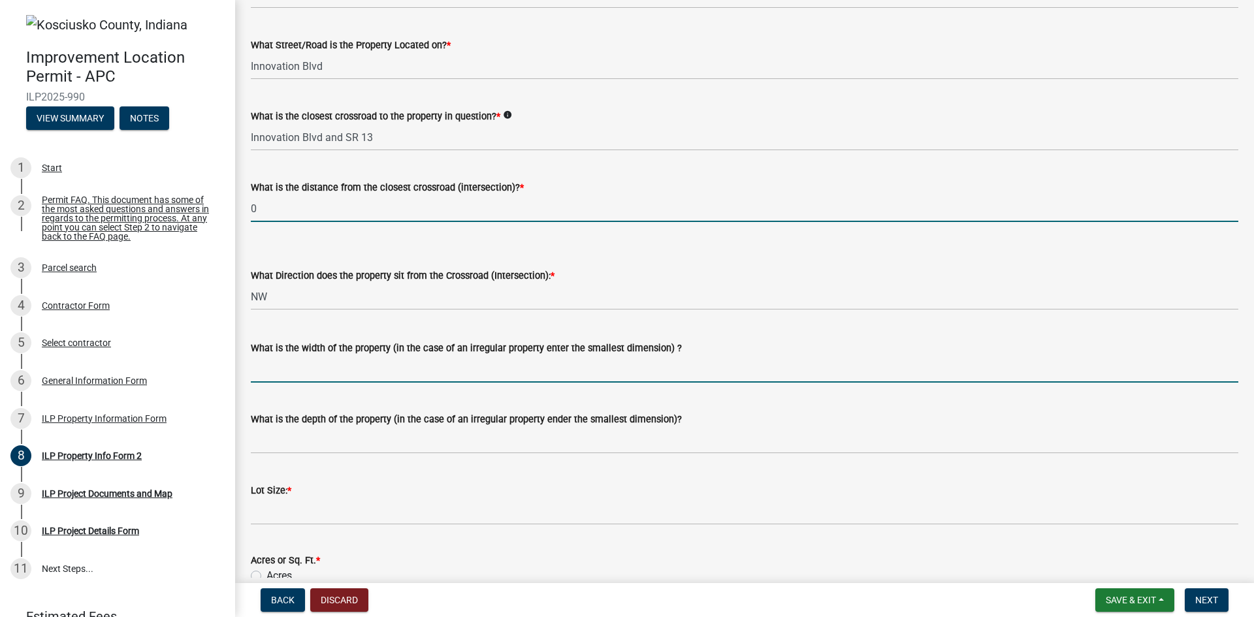
click at [387, 374] on input "What is the width of the property (in the case of an irregular property enter t…" at bounding box center [745, 369] width 988 height 27
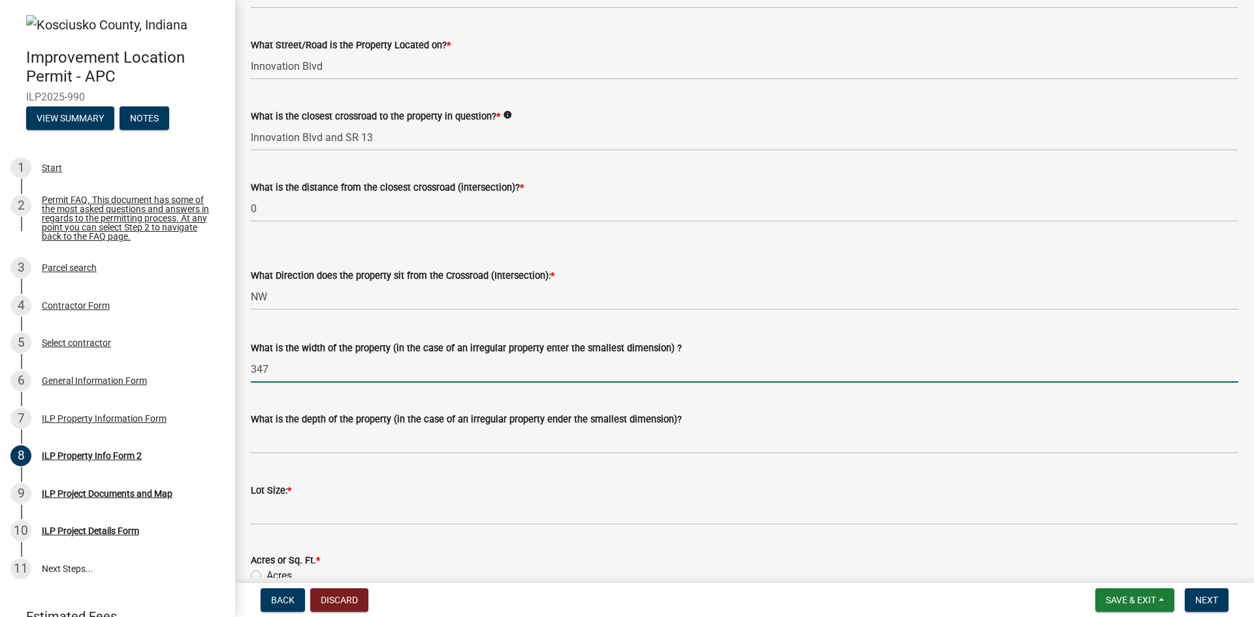
type input "347"
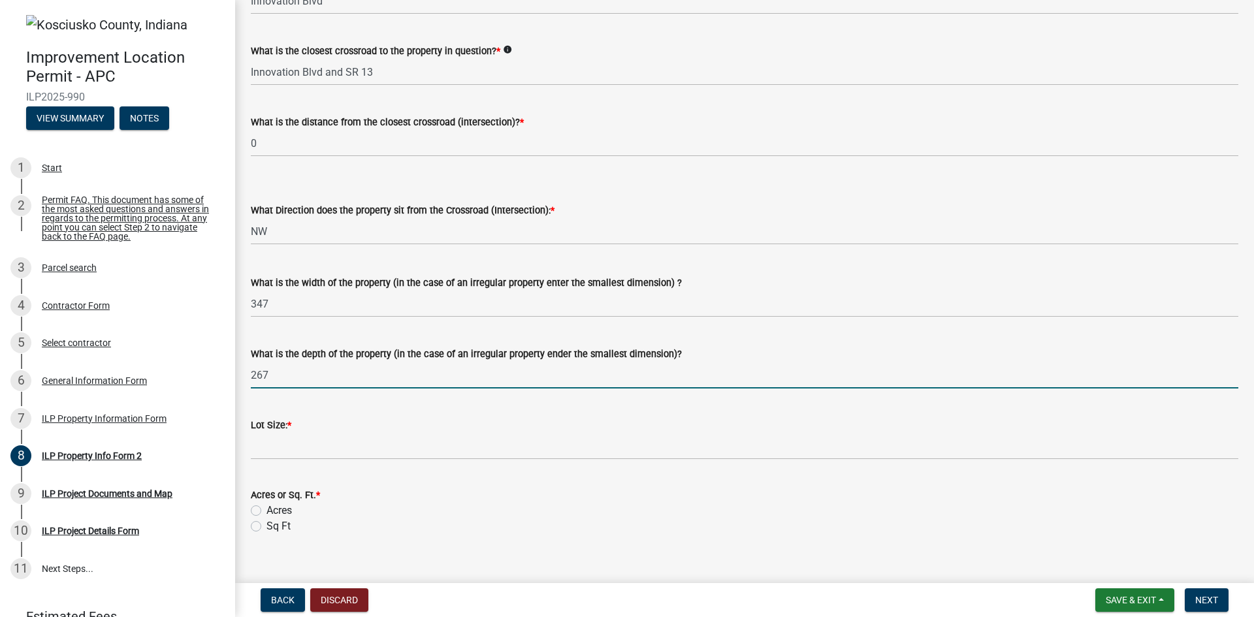
scroll to position [327, 0]
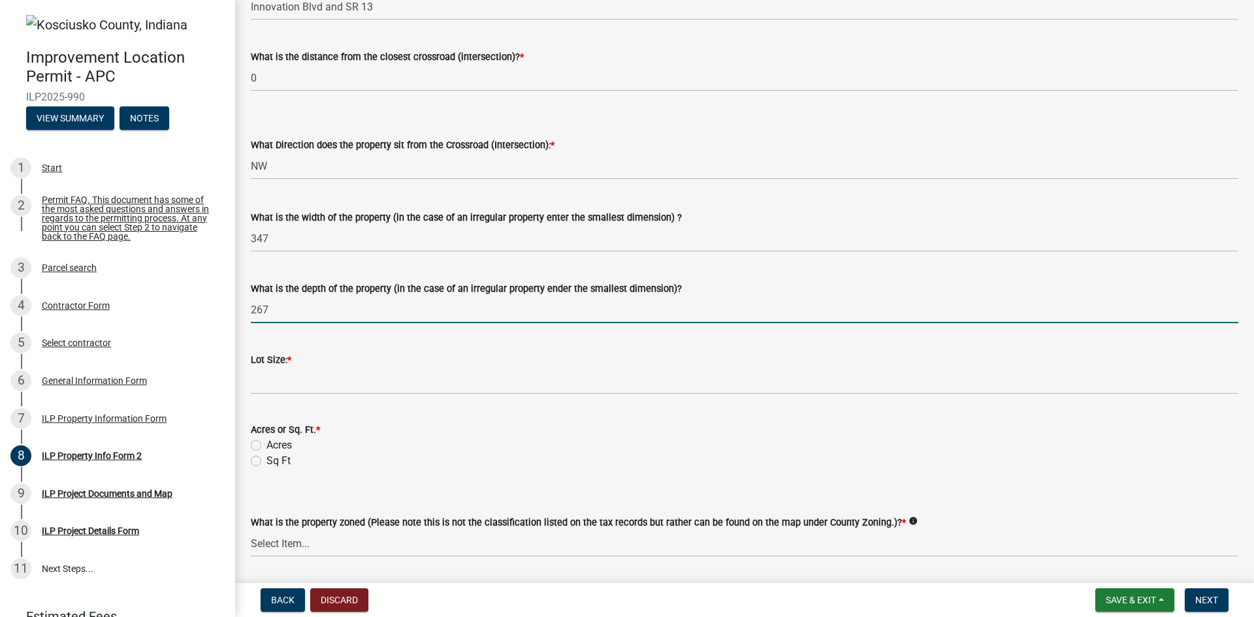
type input "267"
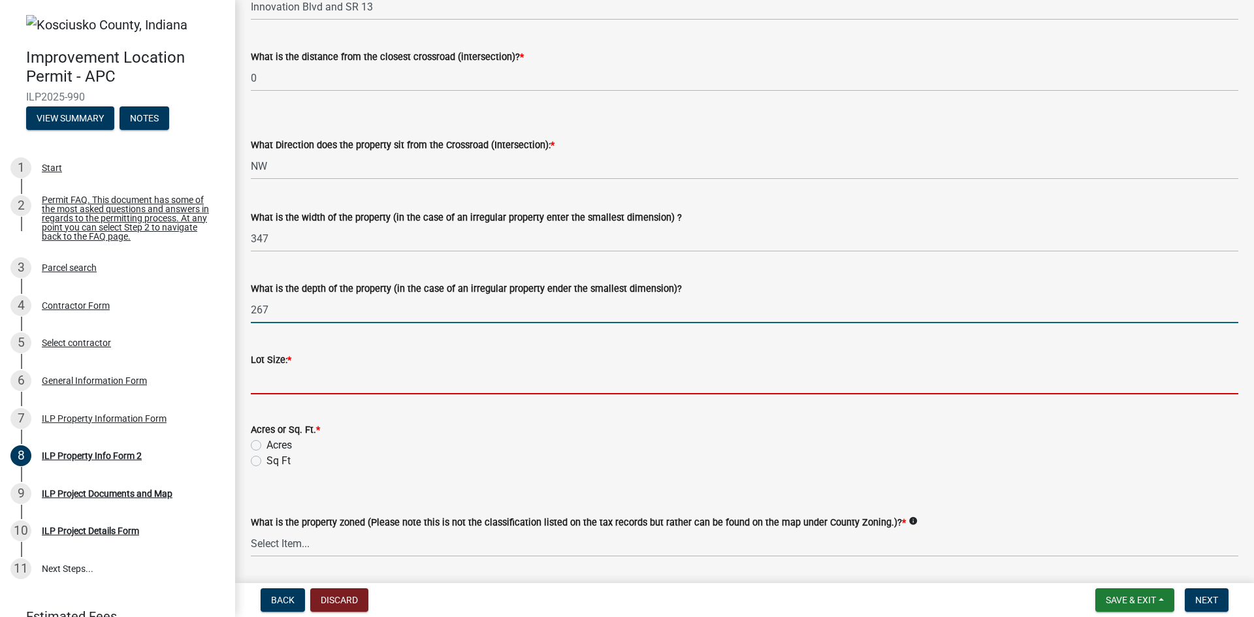
click at [371, 387] on input "text" at bounding box center [745, 381] width 988 height 27
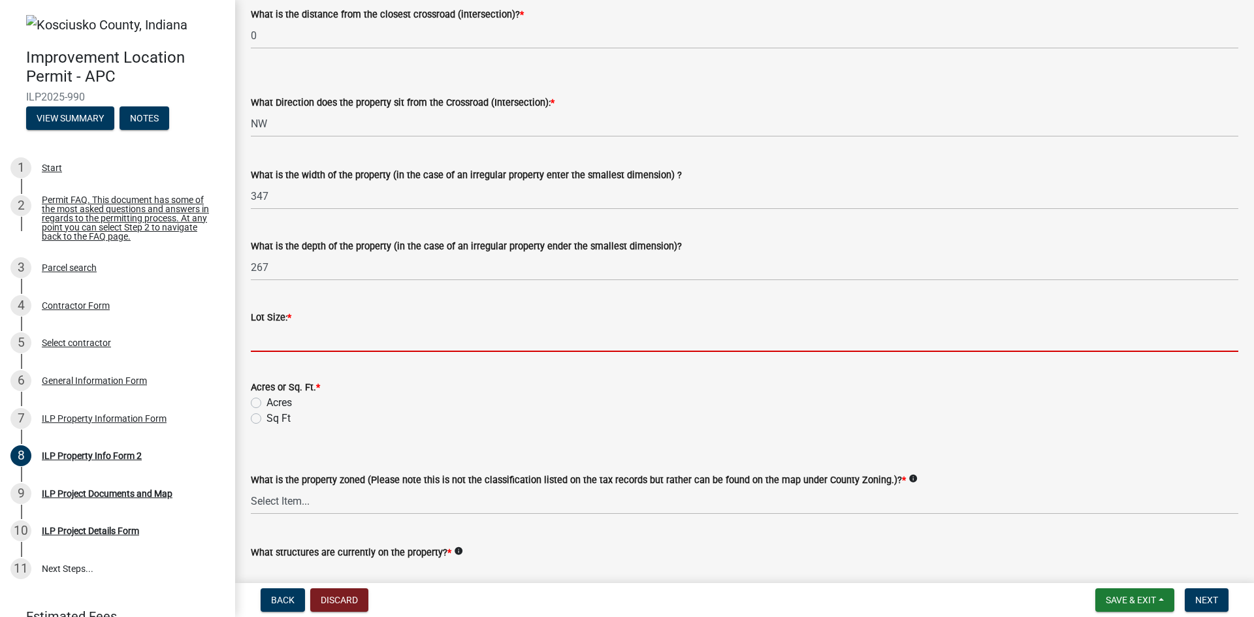
scroll to position [392, 0]
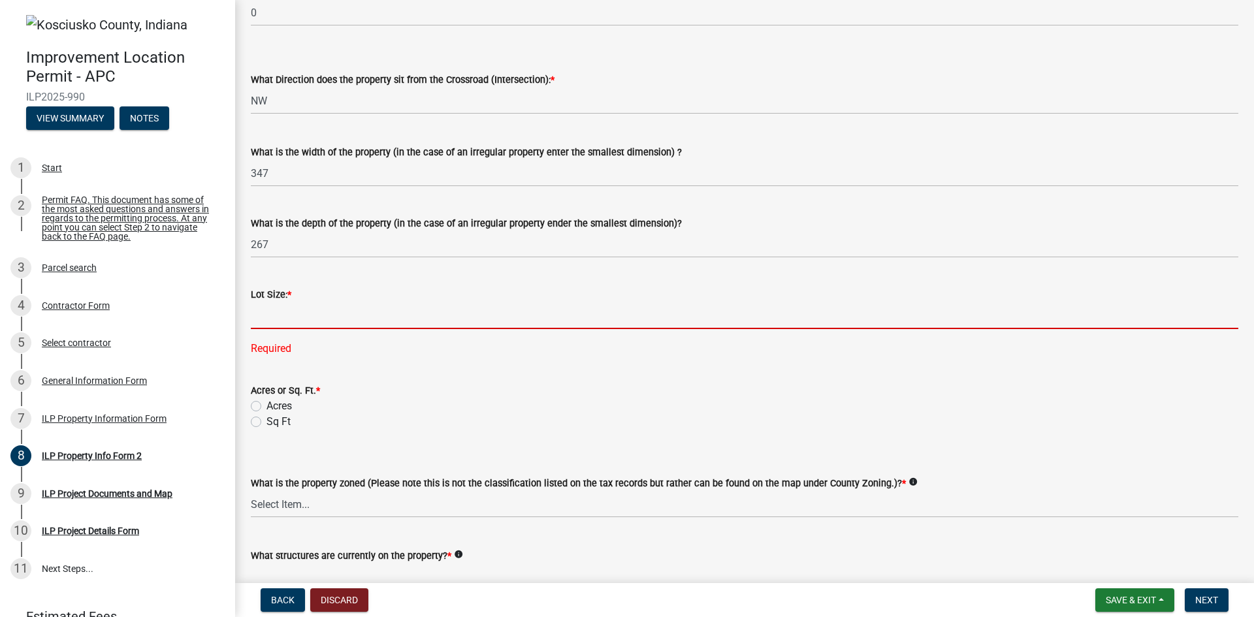
click at [284, 321] on input "text" at bounding box center [745, 316] width 988 height 27
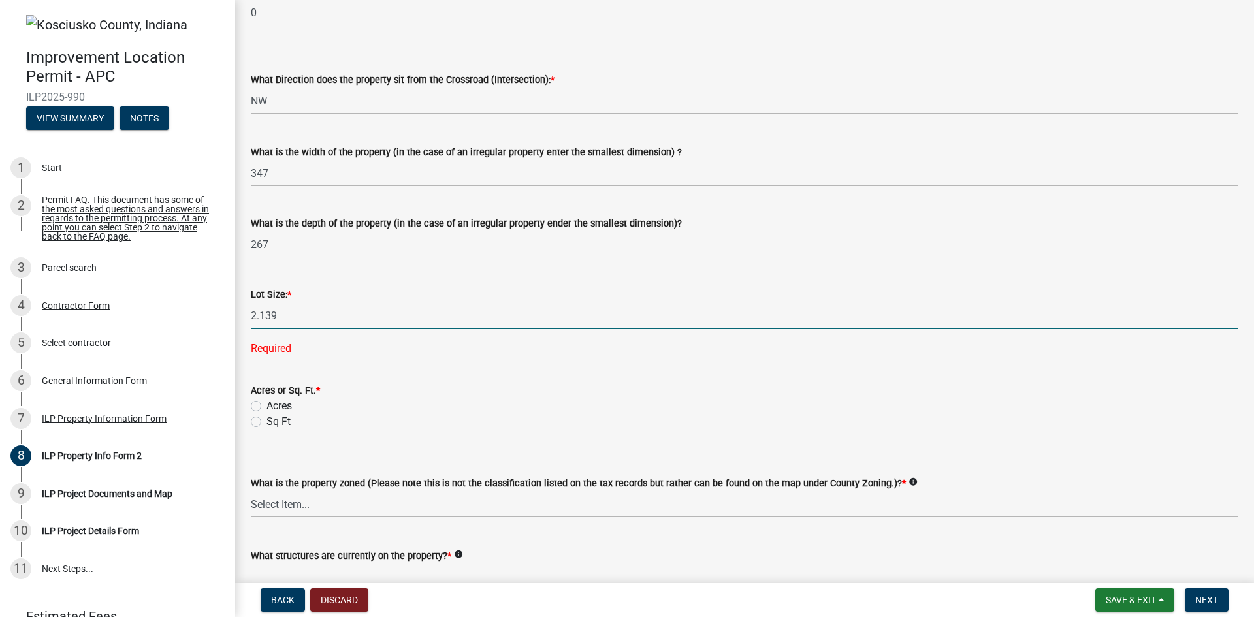
type input "2.139"
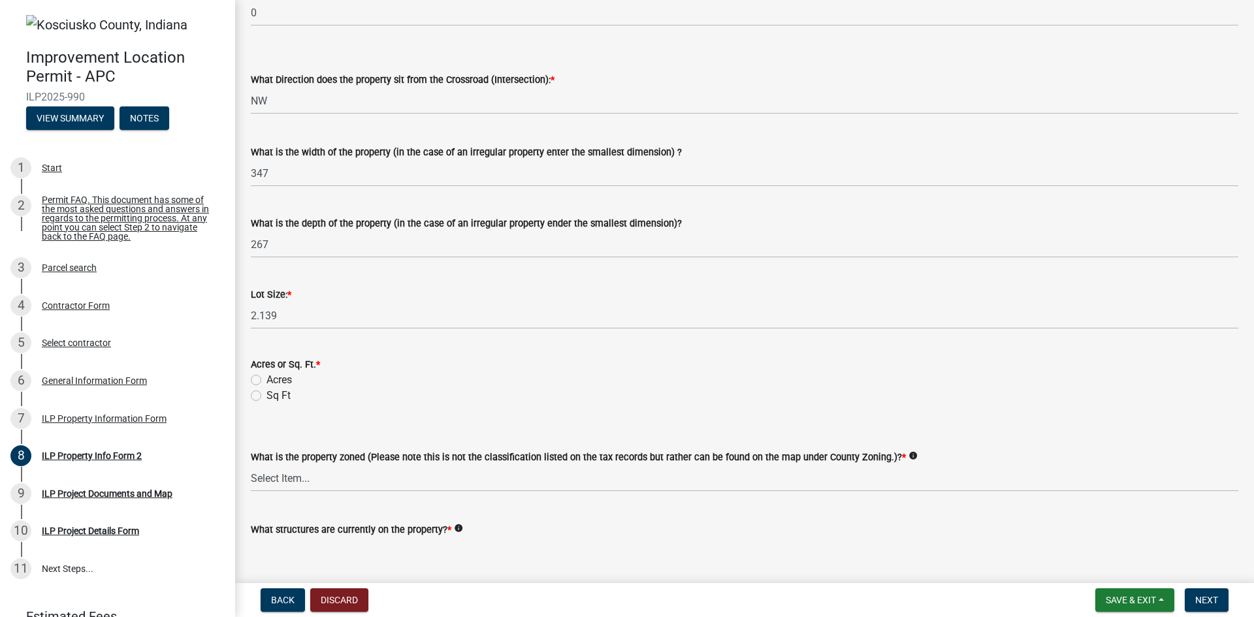
click at [257, 398] on div "Acres or Sq. Ft. * Acres Sq Ft" at bounding box center [745, 380] width 988 height 47
click at [267, 382] on label "Acres" at bounding box center [279, 380] width 25 height 16
click at [267, 381] on input "Acres" at bounding box center [271, 376] width 8 height 8
radio input "true"
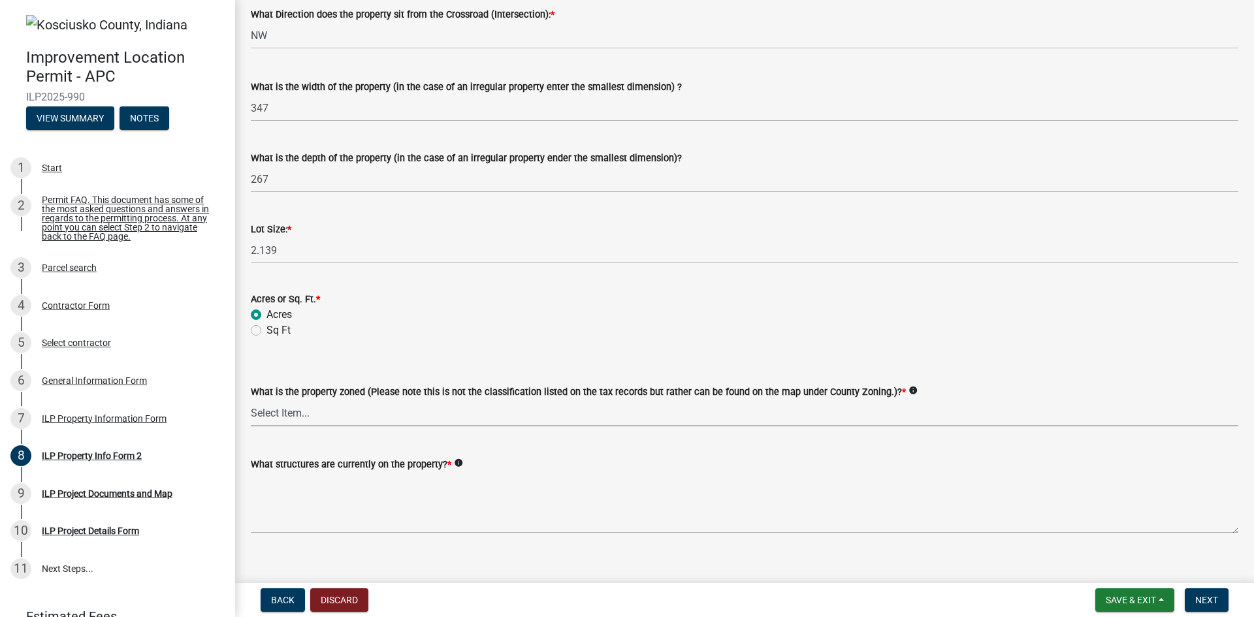
click at [314, 412] on select "Select Item... Agricultural Agricultural 2 Commercial Environmental Industrial …" at bounding box center [745, 413] width 988 height 27
click at [251, 400] on select "Select Item... Agricultural Agricultural 2 Commercial Environmental Industrial …" at bounding box center [745, 413] width 988 height 27
select select "3f6e17b4-c3ef-425f-bd65-fa435b065d65"
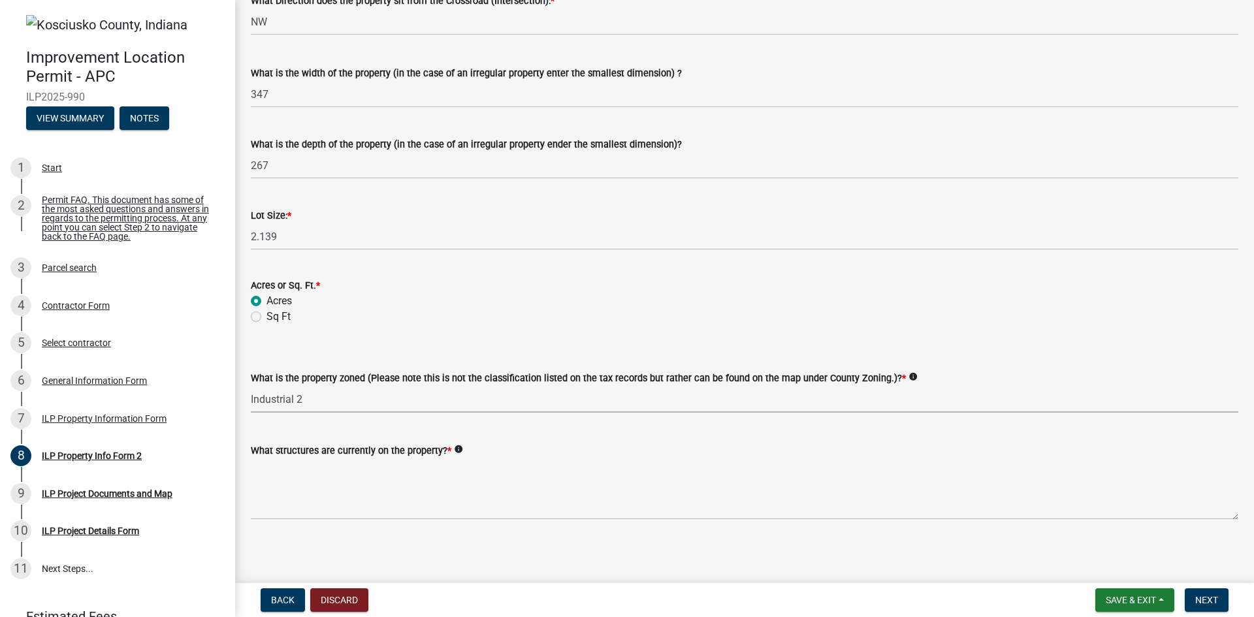
scroll to position [474, 0]
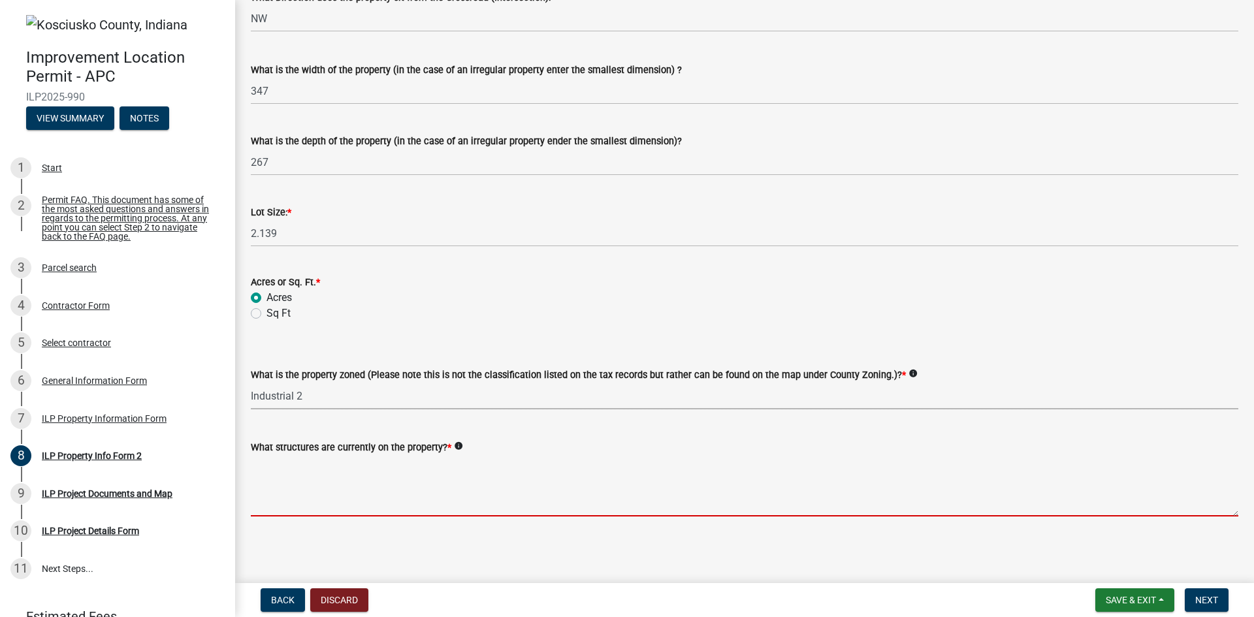
click at [455, 504] on textarea "What structures are currently on the property? *" at bounding box center [745, 485] width 988 height 61
click at [309, 493] on textarea "What structures are currently on the property? *" at bounding box center [745, 485] width 988 height 61
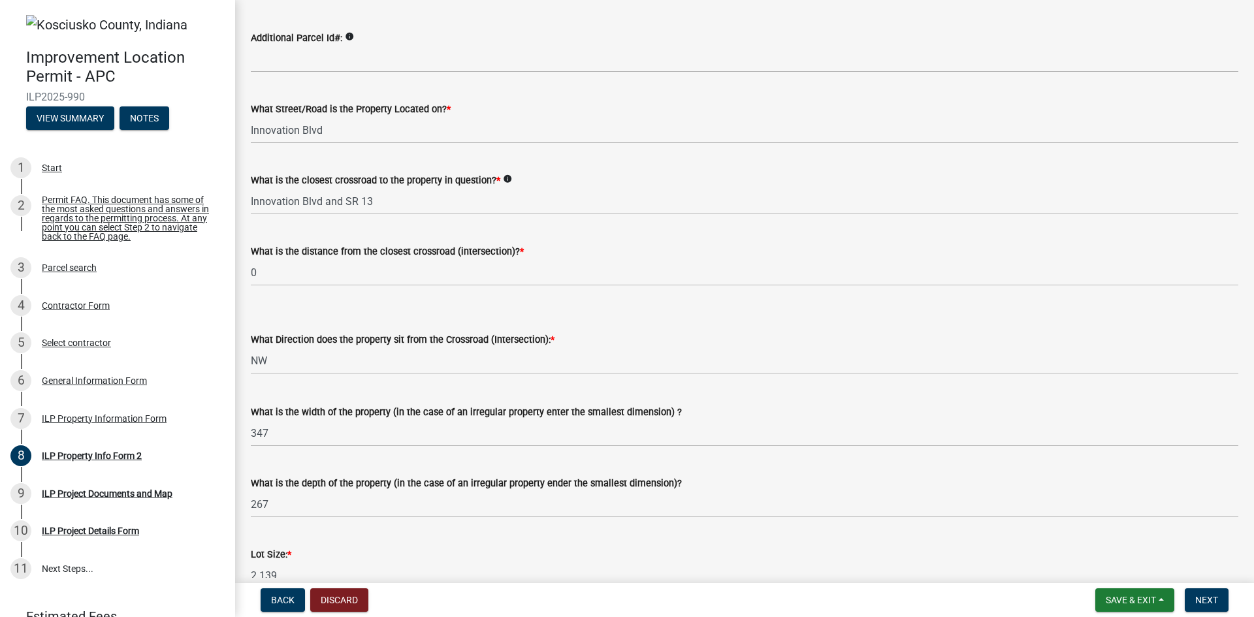
scroll to position [457, 0]
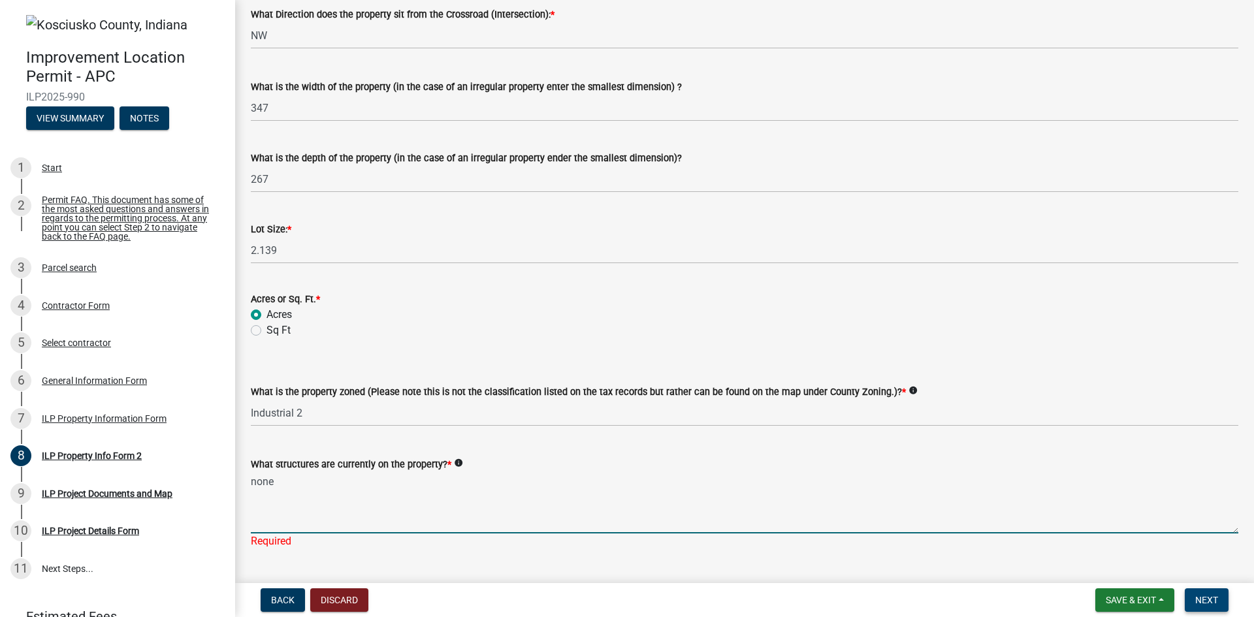
type textarea "none"
click at [1218, 602] on span "Next" at bounding box center [1207, 600] width 23 height 10
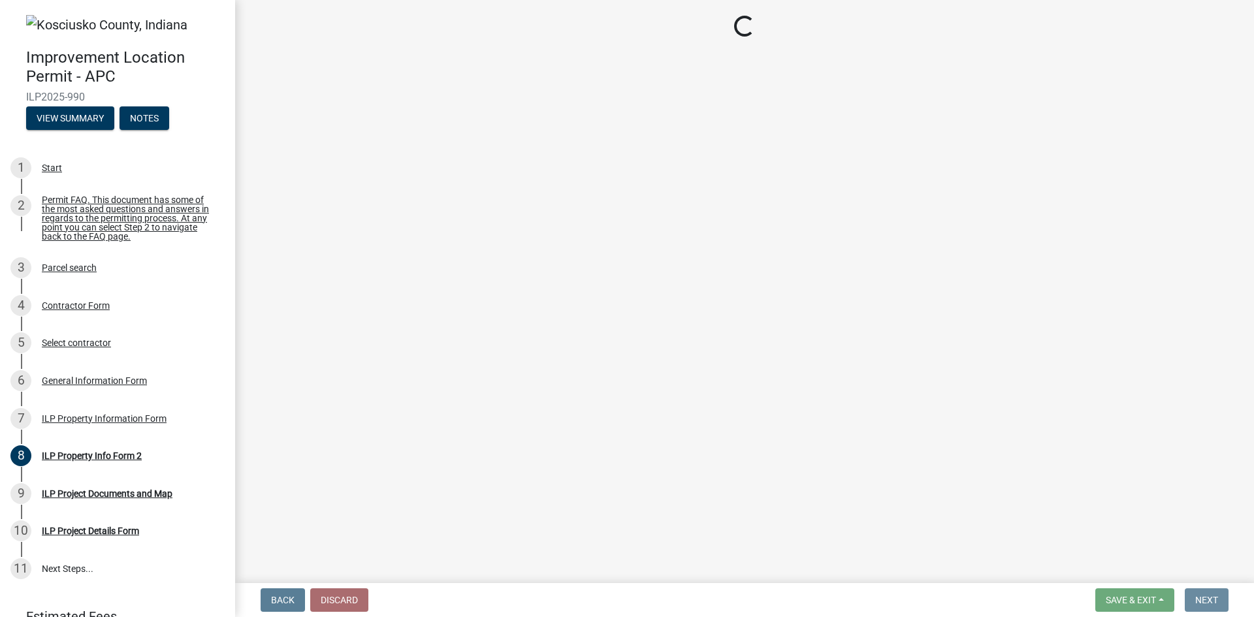
scroll to position [0, 0]
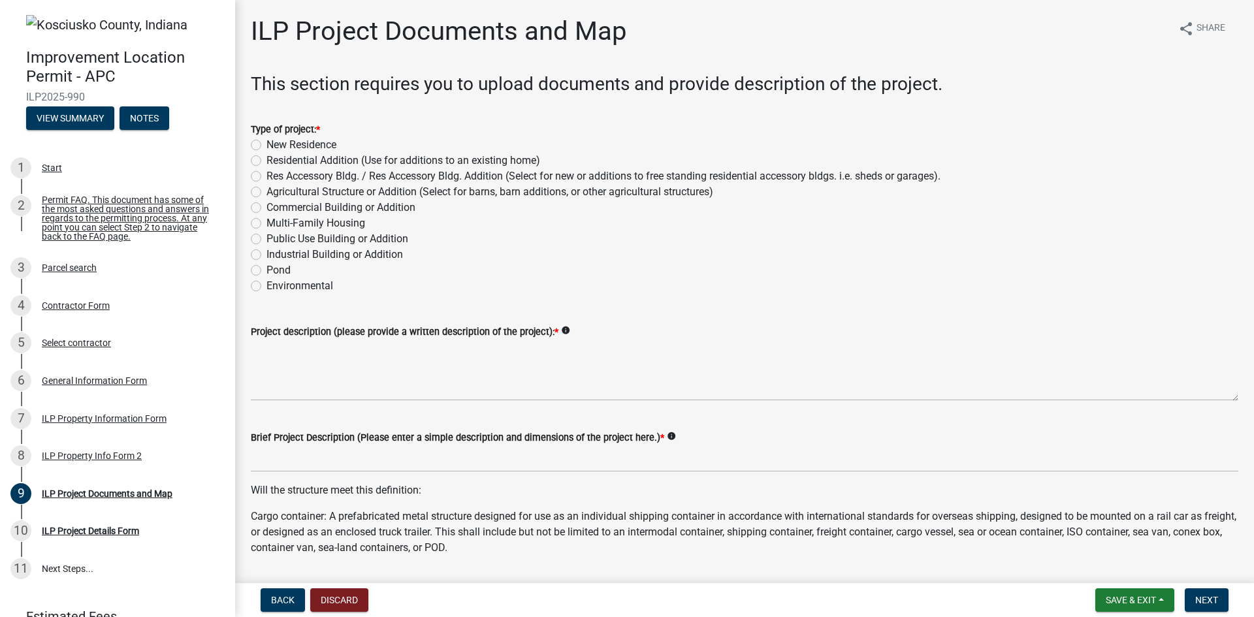
click at [323, 209] on label "Commercial Building or Addition" at bounding box center [341, 208] width 149 height 16
click at [275, 208] on input "Commercial Building or Addition" at bounding box center [271, 204] width 8 height 8
radio input "true"
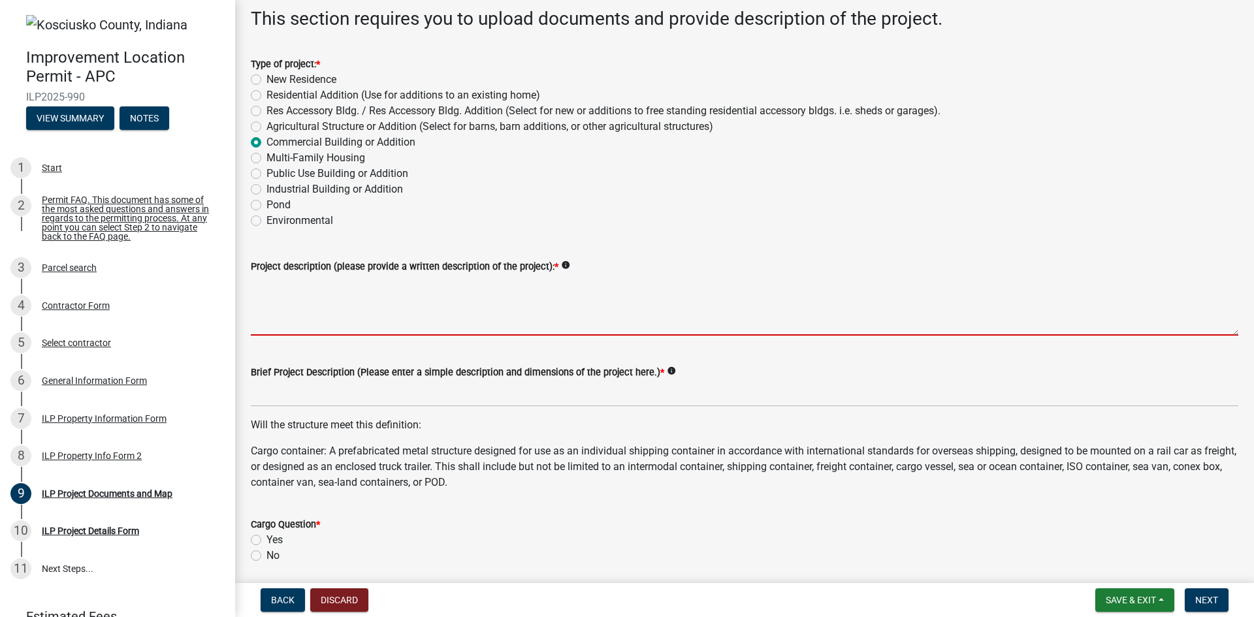
click at [332, 319] on textarea "Project description (please provide a written description of the project): *" at bounding box center [745, 304] width 988 height 61
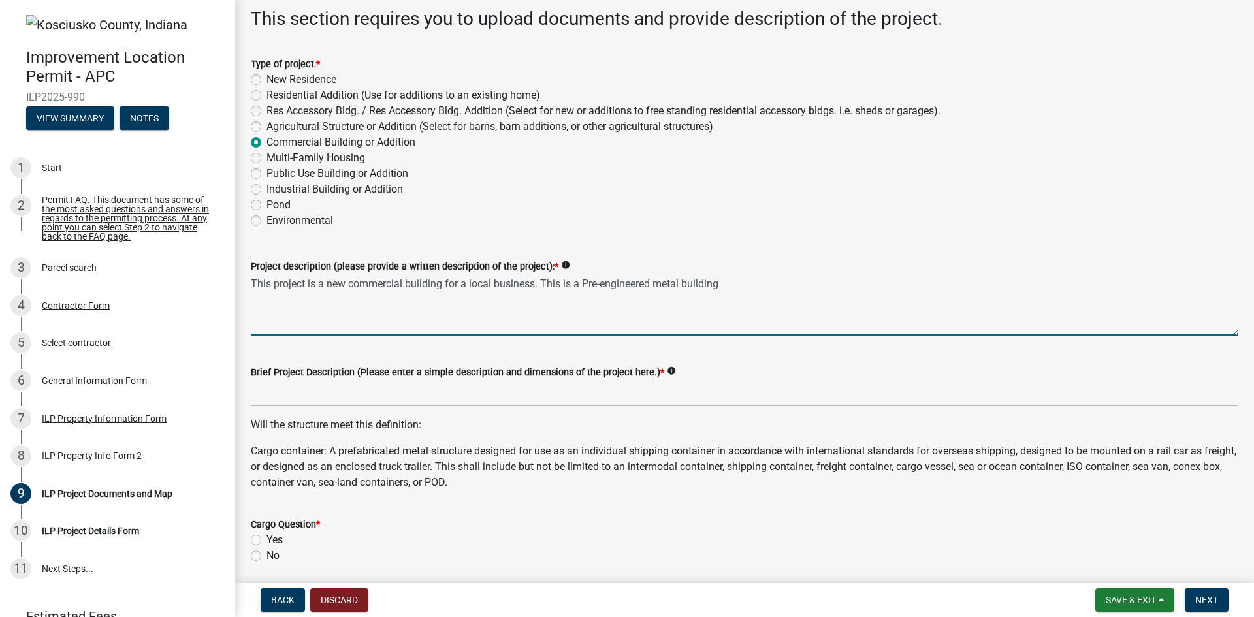
click at [796, 284] on textarea "This project is a new commercial building for a local business. This is a Pre-e…" at bounding box center [745, 304] width 988 height 61
drag, startPoint x: 739, startPoint y: 284, endPoint x: 547, endPoint y: 287, distance: 192.1
click at [547, 287] on textarea "This project is a new commercial building for a local business. This is a Pre-e…" at bounding box center [745, 304] width 988 height 61
click at [575, 284] on textarea "This project is a new commercial building for a local business. This is a Pre-e…" at bounding box center [745, 304] width 988 height 61
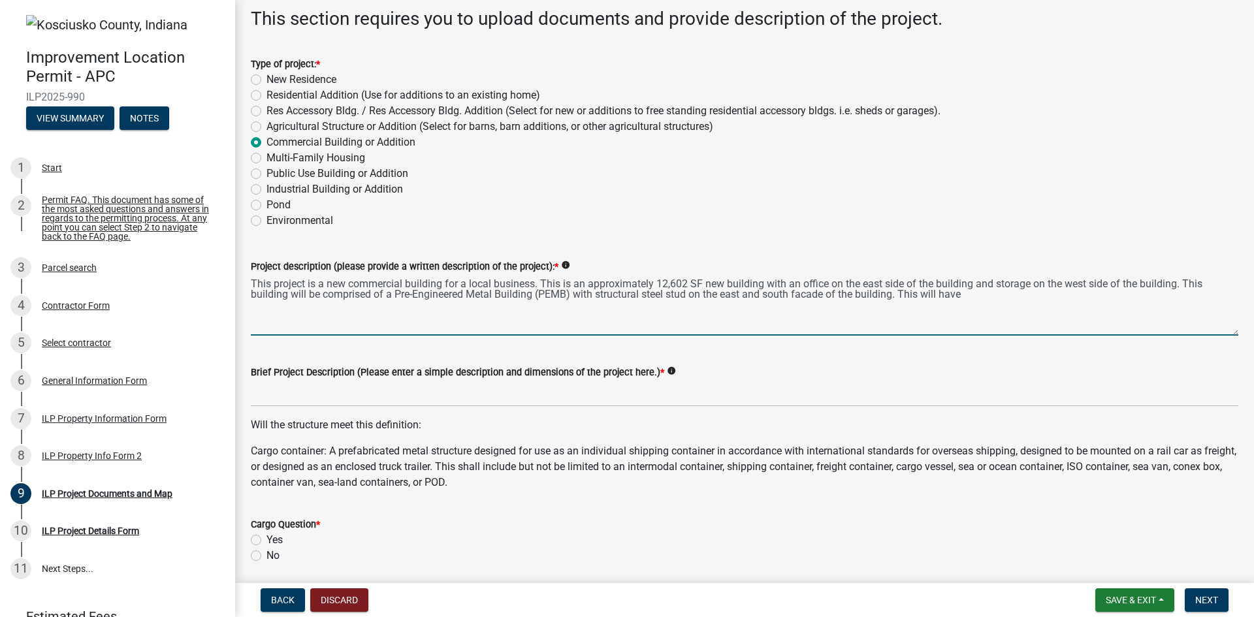
click at [989, 295] on textarea "This project is a new commercial building for a local business. This is an appr…" at bounding box center [745, 304] width 988 height 61
type textarea "This project is a new commercial building for a local business. This is an appr…"
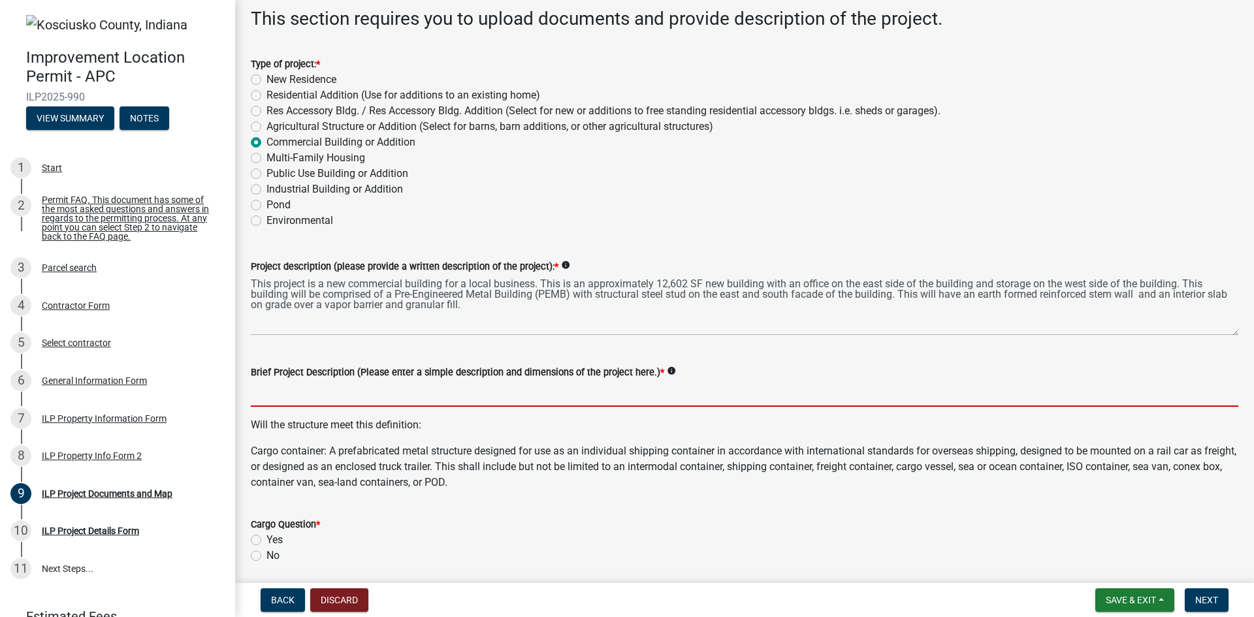
click at [423, 393] on input "Brief Project Description (Please enter a simple description and dimensions of …" at bounding box center [745, 393] width 988 height 27
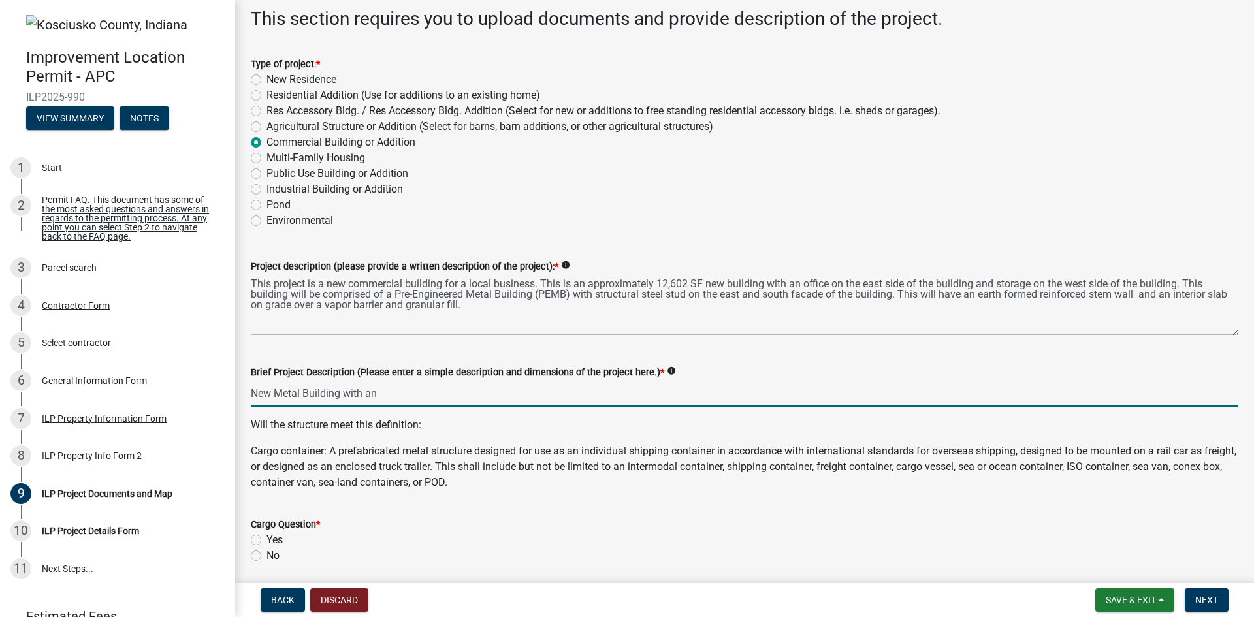
click at [427, 401] on input "New Metal Building with an" at bounding box center [745, 393] width 988 height 27
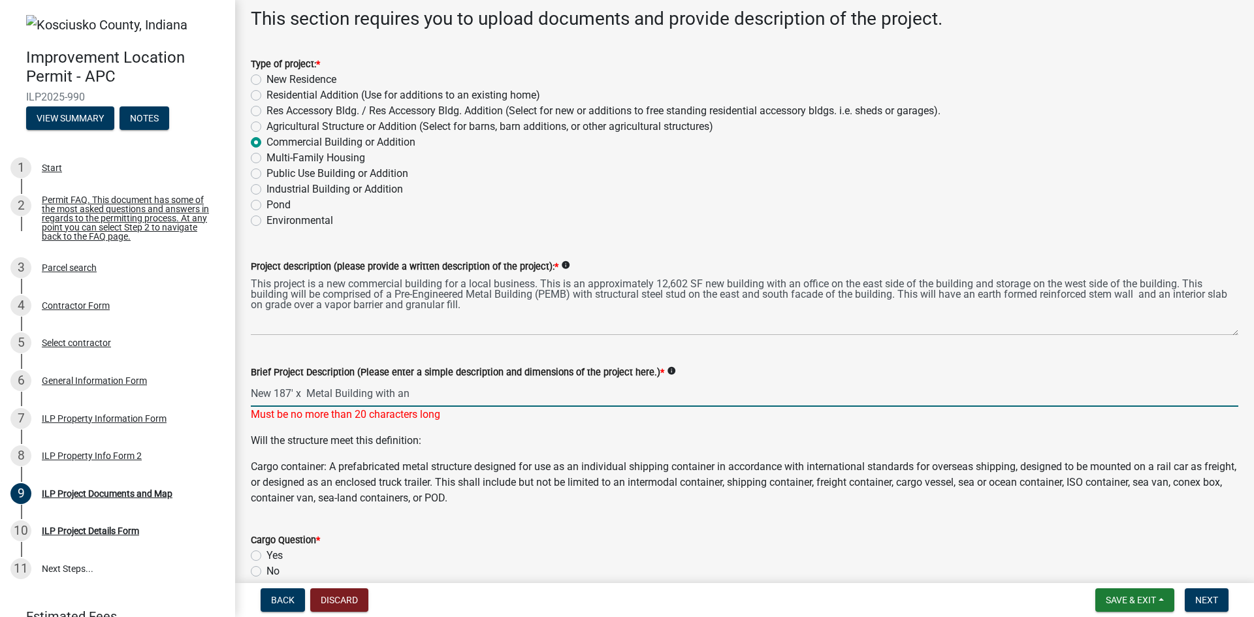
drag, startPoint x: 426, startPoint y: 393, endPoint x: 229, endPoint y: 401, distance: 197.5
click at [229, 401] on div "Improvement Location Permit - APC ILP2025-990 View Summary Notes 1 Start 2 Perm…" at bounding box center [627, 308] width 1254 height 617
type input "187' x 60' Office/Storage Building"
click at [321, 457] on div "Will the structure meet this definition: Cargo container: A prefabricated metal…" at bounding box center [745, 469] width 988 height 73
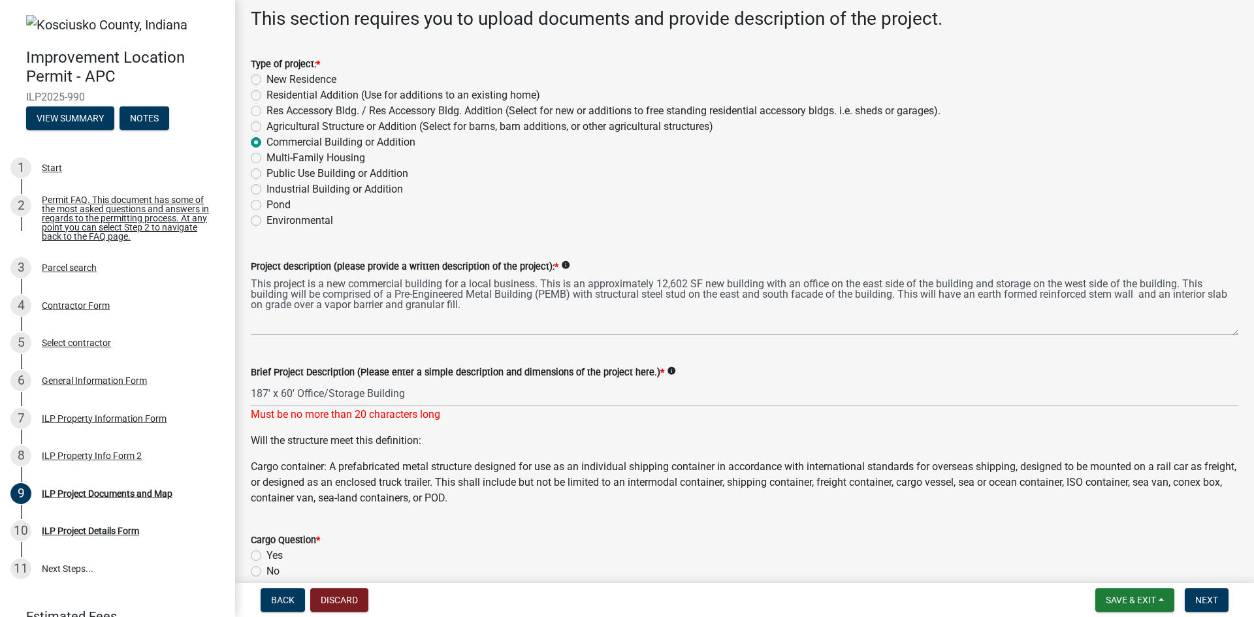
scroll to position [131, 0]
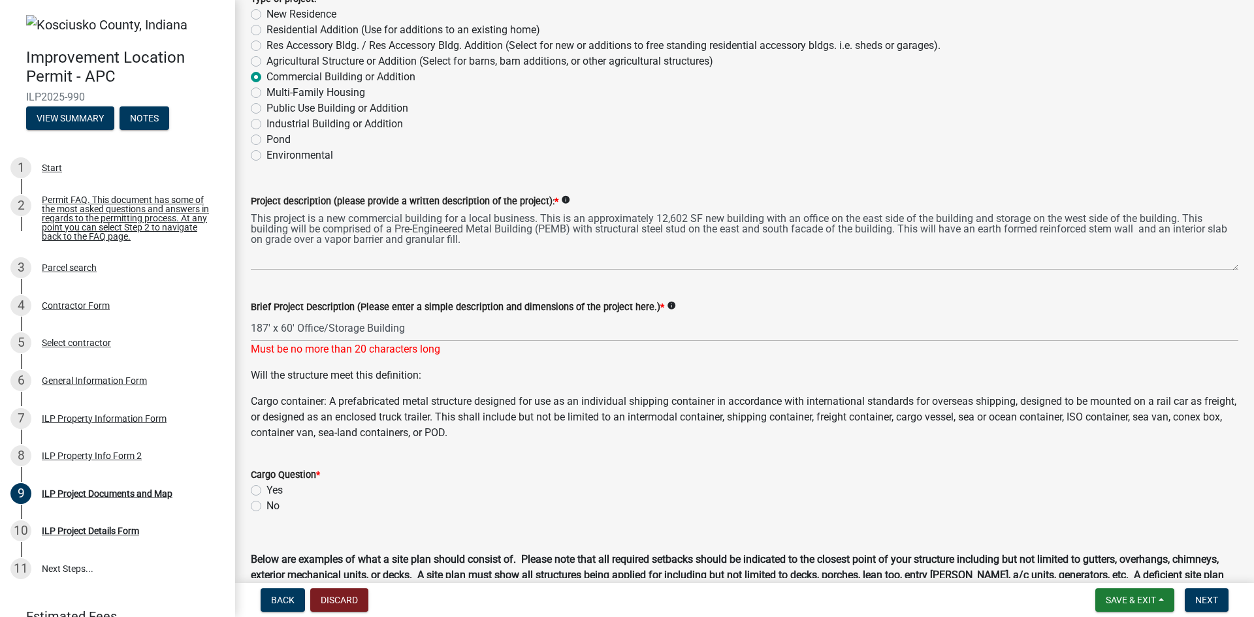
click at [267, 504] on label "No" at bounding box center [273, 507] width 13 height 16
click at [267, 504] on input "No" at bounding box center [271, 503] width 8 height 8
radio input "true"
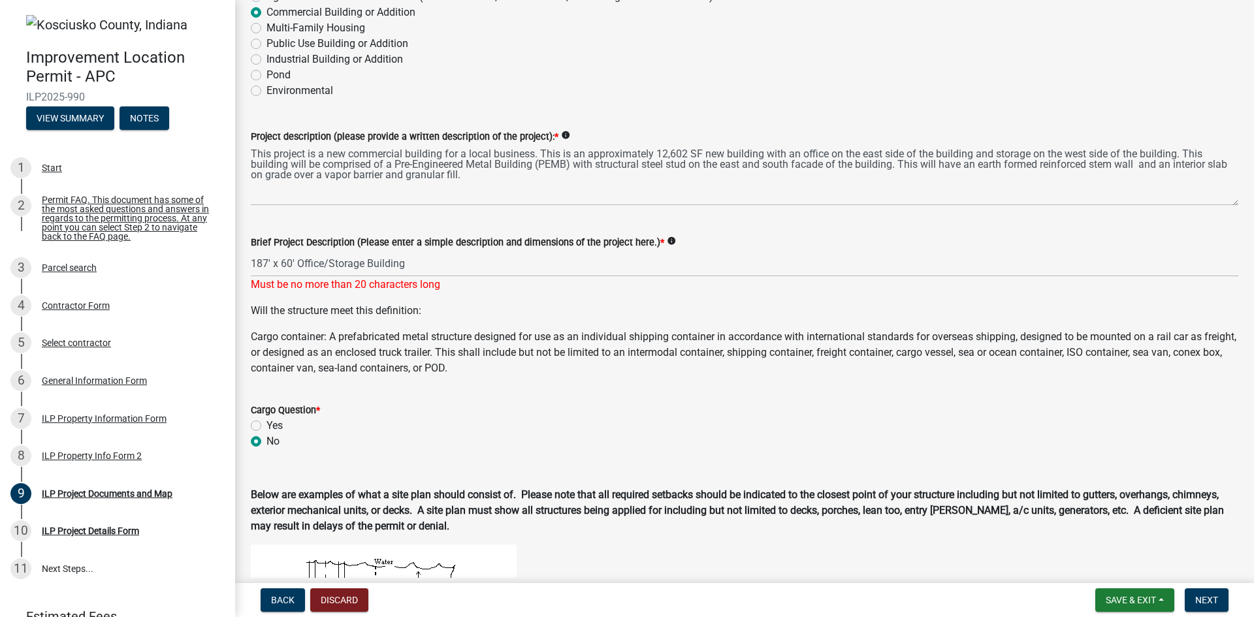
scroll to position [196, 0]
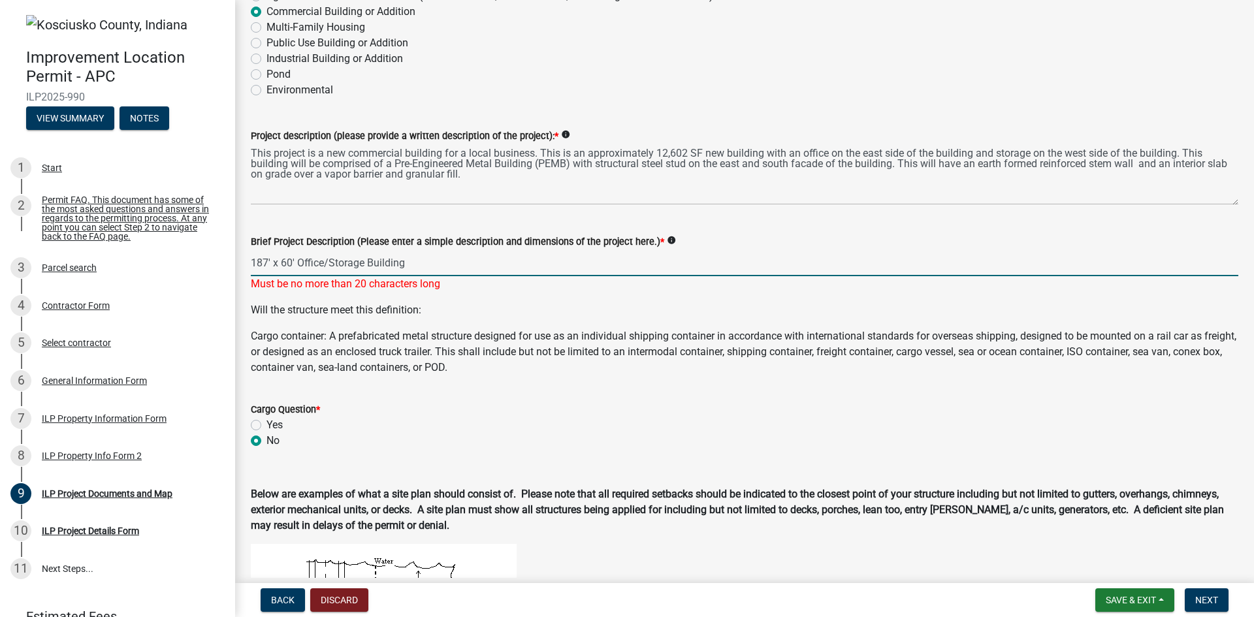
click at [274, 269] on input "187' x 60' Office/Storage Building" at bounding box center [745, 263] width 988 height 27
drag, startPoint x: 410, startPoint y: 264, endPoint x: 291, endPoint y: 273, distance: 118.6
click at [291, 273] on input "187'x60' Office/Storage Building" at bounding box center [745, 263] width 988 height 27
click at [374, 372] on p "Cargo container: A prefabricated metal structure designed for use as an individ…" at bounding box center [745, 352] width 988 height 47
click at [364, 269] on input "187'x60' Metal Building" at bounding box center [745, 263] width 988 height 27
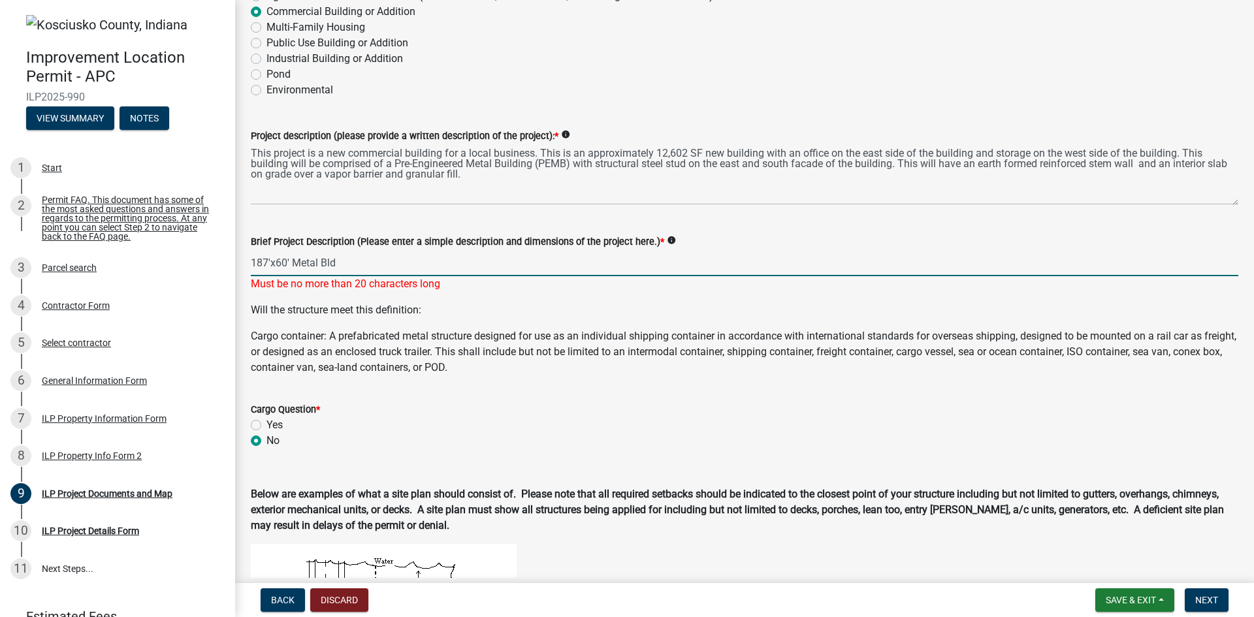
click at [349, 324] on div "Will the structure meet this definition: Cargo container: A prefabricated metal…" at bounding box center [745, 339] width 988 height 73
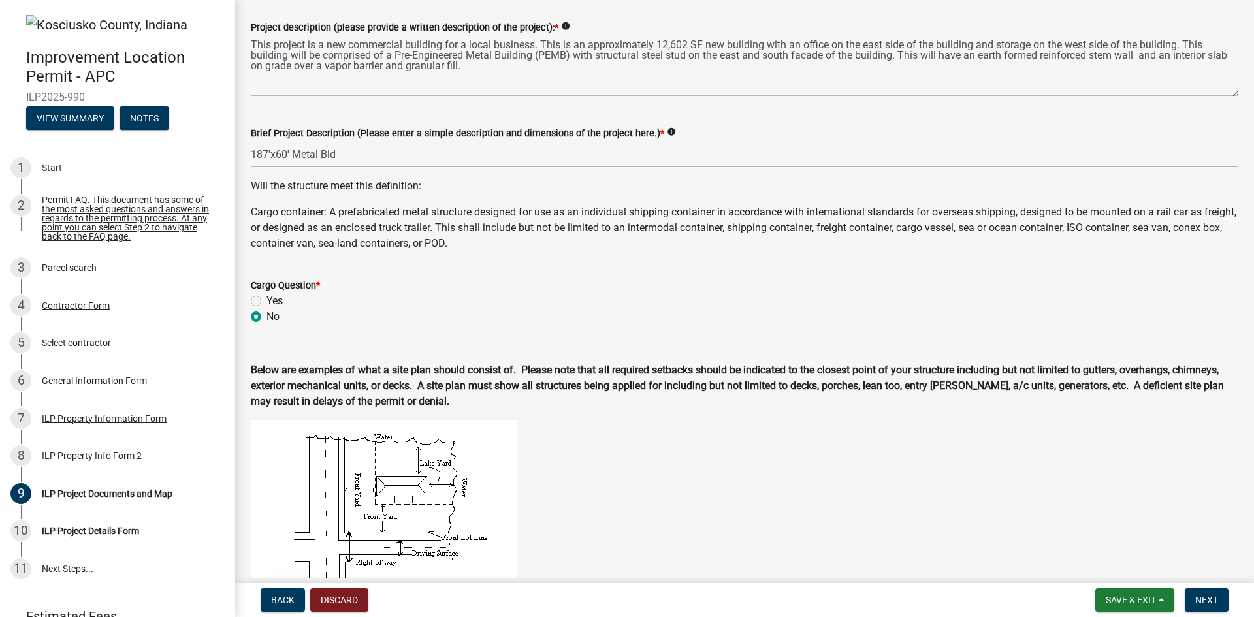
scroll to position [327, 0]
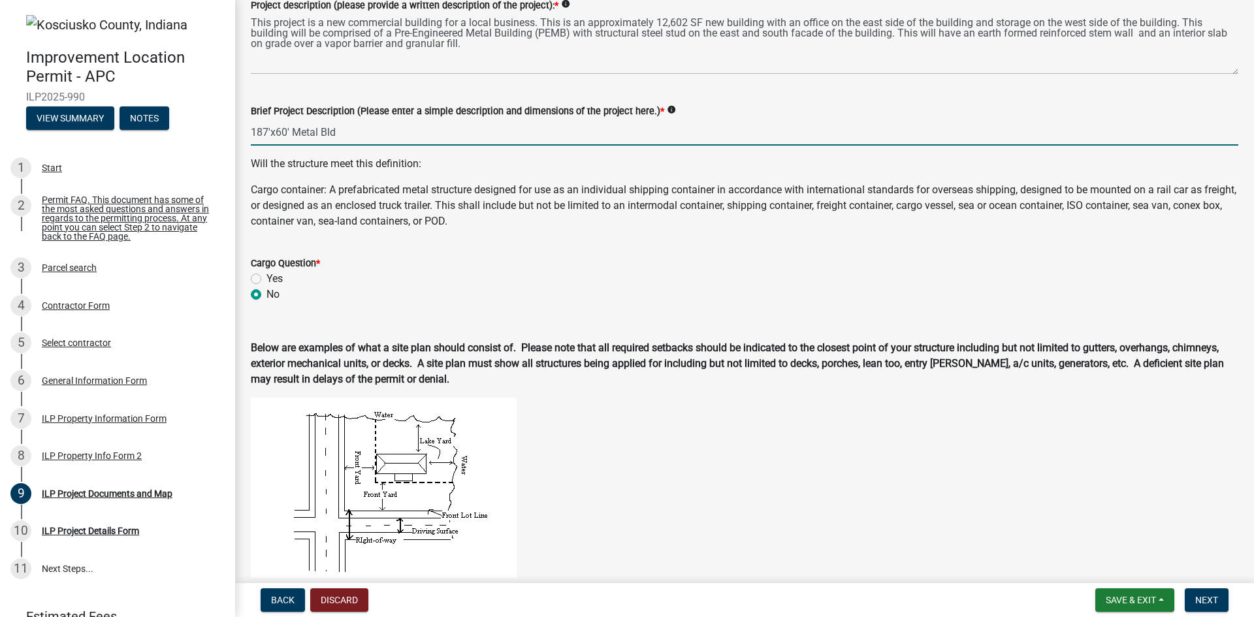
click at [364, 135] on input "187'x60' Metal Bld" at bounding box center [745, 132] width 988 height 27
type input "187'x60' Metal Bldg"
click at [376, 199] on p "Cargo container: A prefabricated metal structure designed for use as an individ…" at bounding box center [745, 205] width 988 height 47
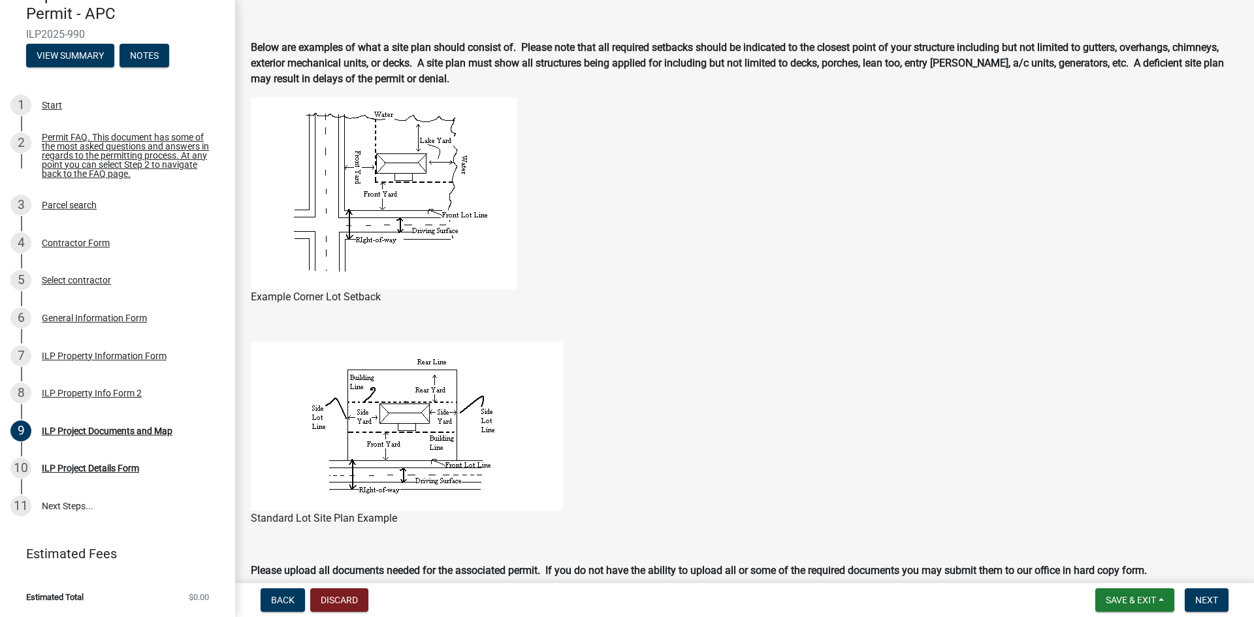
scroll to position [596, 0]
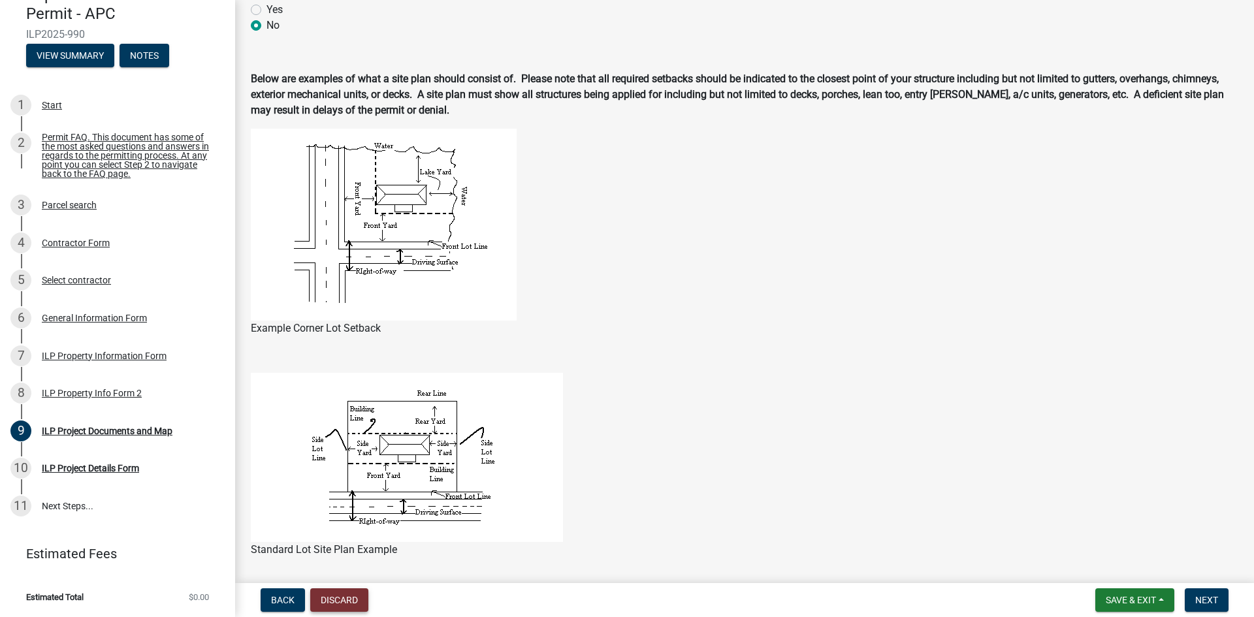
click at [325, 599] on button "Discard" at bounding box center [339, 601] width 58 height 24
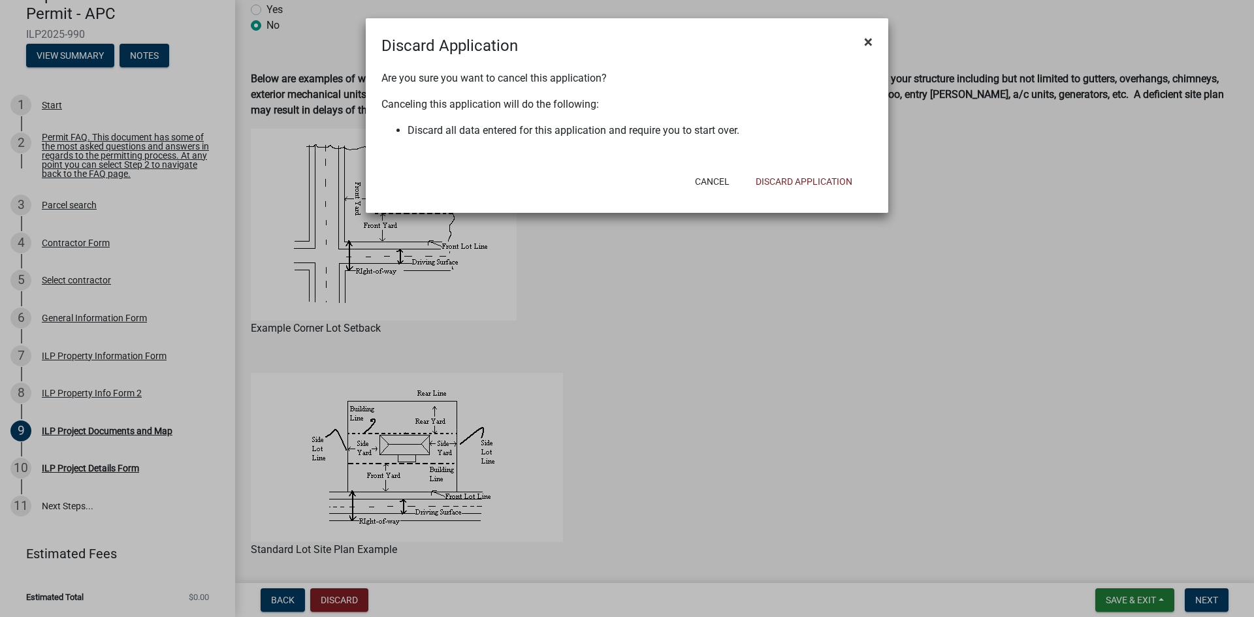
click at [865, 41] on span "×" at bounding box center [868, 42] width 8 height 18
